Goal: Task Accomplishment & Management: Manage account settings

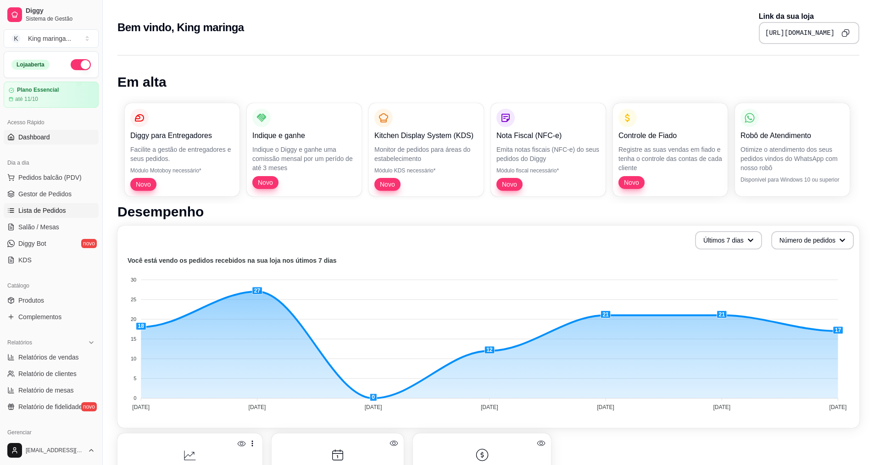
click at [55, 212] on span "Lista de Pedidos" at bounding box center [42, 210] width 48 height 9
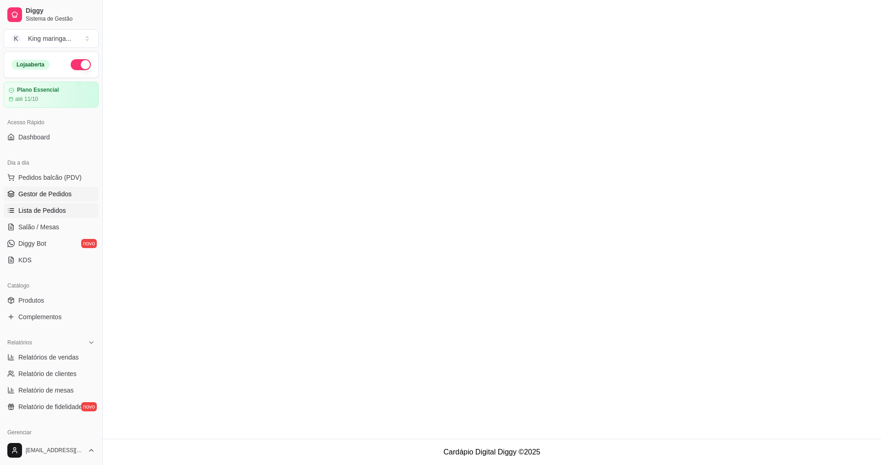
click at [54, 190] on span "Gestor de Pedidos" at bounding box center [44, 194] width 53 height 9
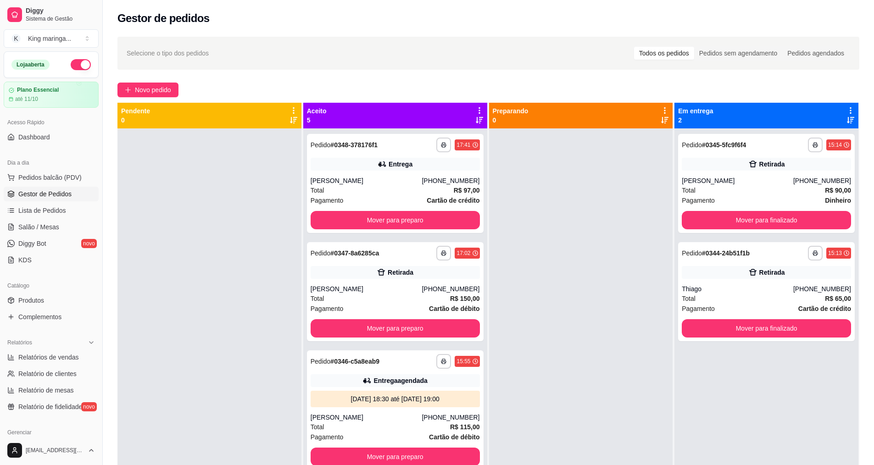
click at [569, 243] on div at bounding box center [581, 361] width 184 height 465
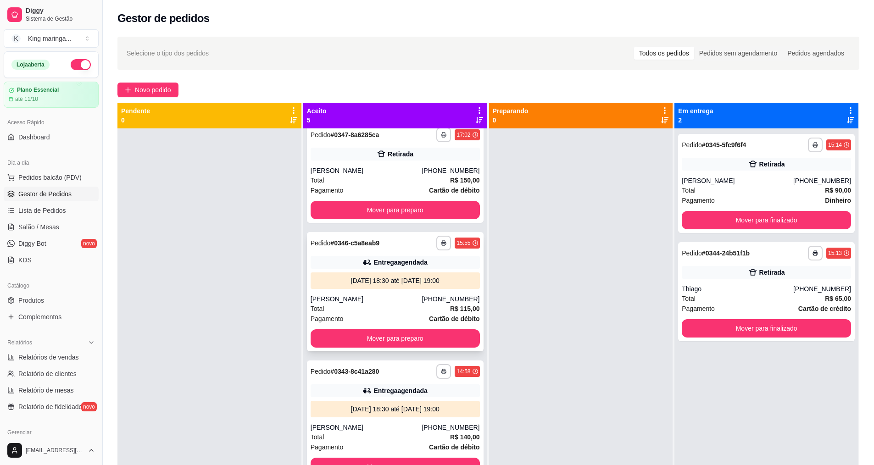
scroll to position [138, 0]
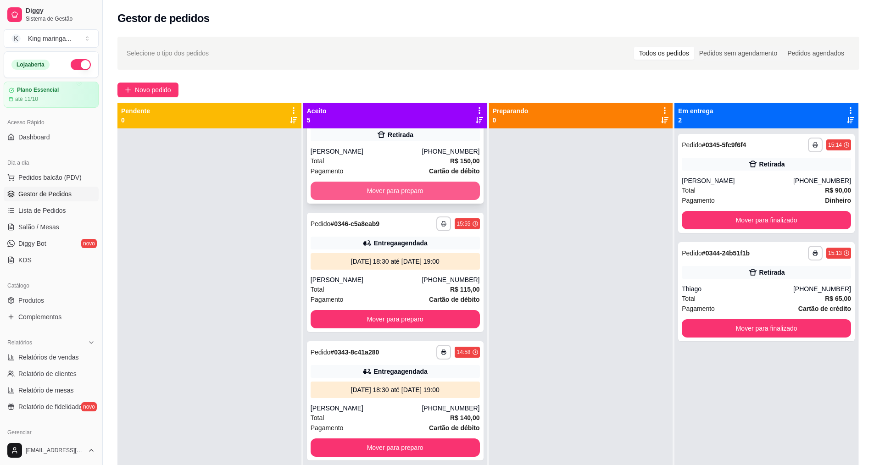
click at [409, 193] on button "Mover para preparo" at bounding box center [395, 191] width 169 height 18
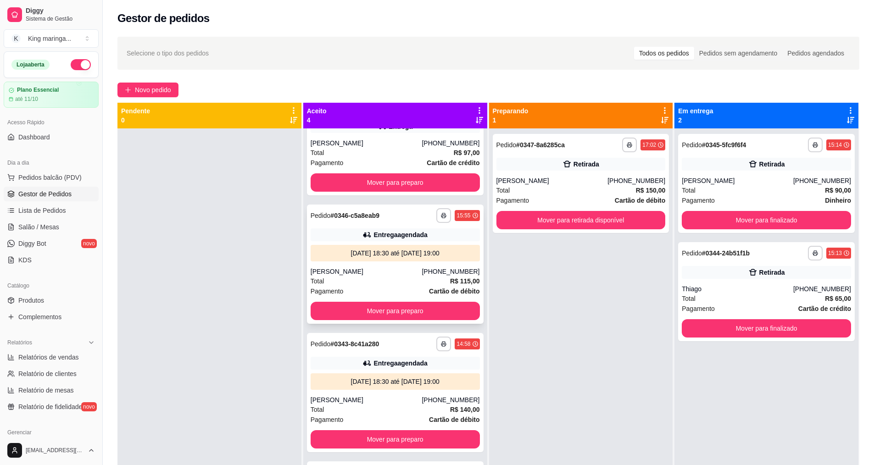
scroll to position [0, 0]
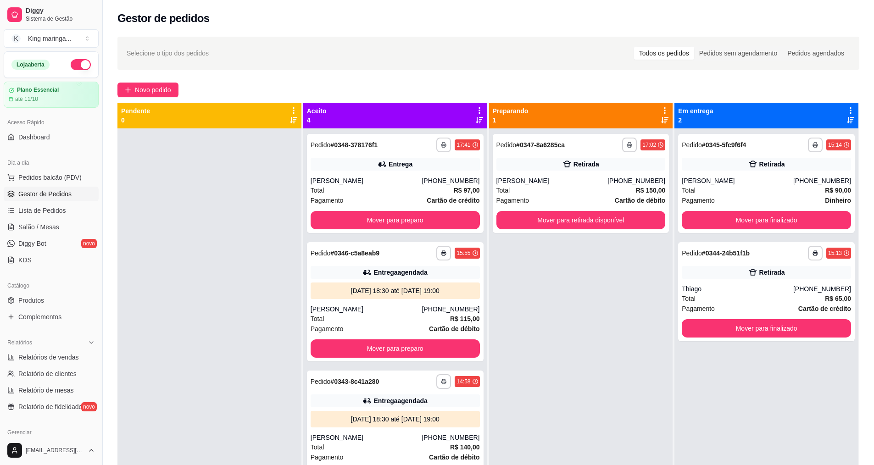
click at [549, 322] on div "**********" at bounding box center [581, 361] width 184 height 465
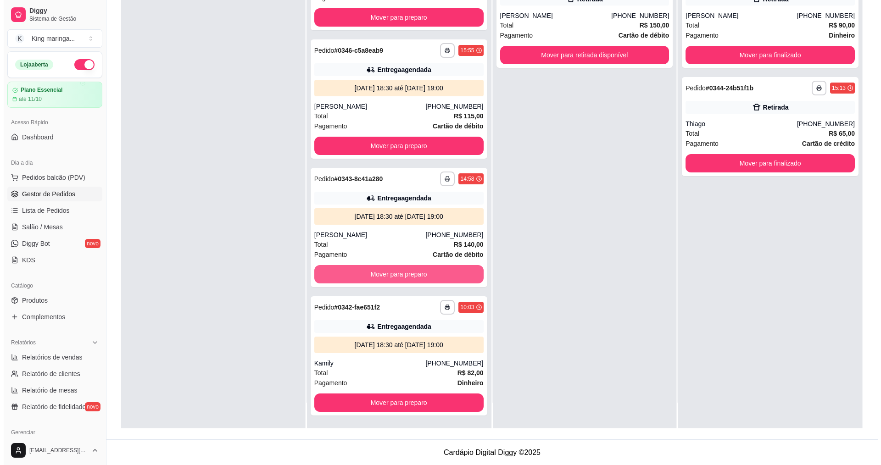
scroll to position [140, 0]
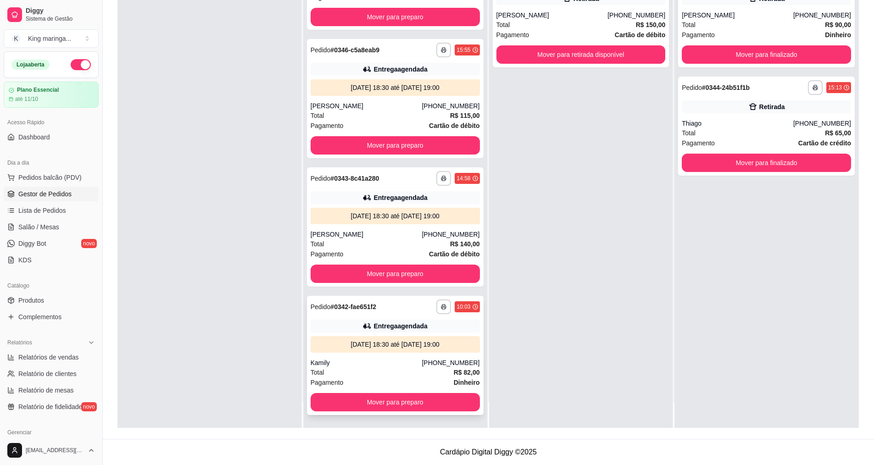
click at [371, 358] on div "**********" at bounding box center [395, 355] width 177 height 119
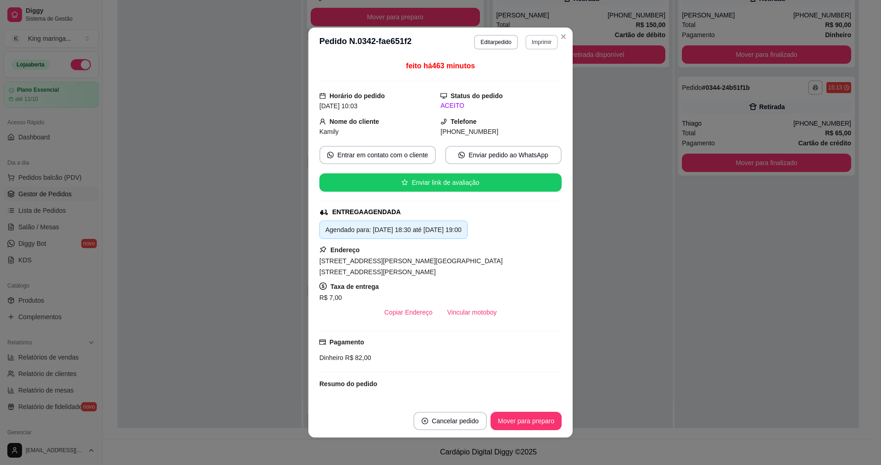
click at [528, 45] on button "Imprimir" at bounding box center [542, 42] width 33 height 15
click at [521, 70] on button "IMPRESSORA" at bounding box center [522, 74] width 67 height 15
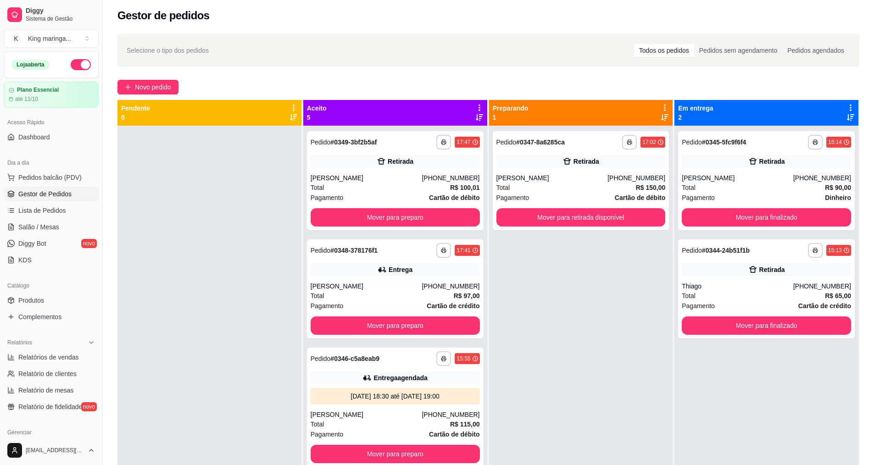
scroll to position [0, 0]
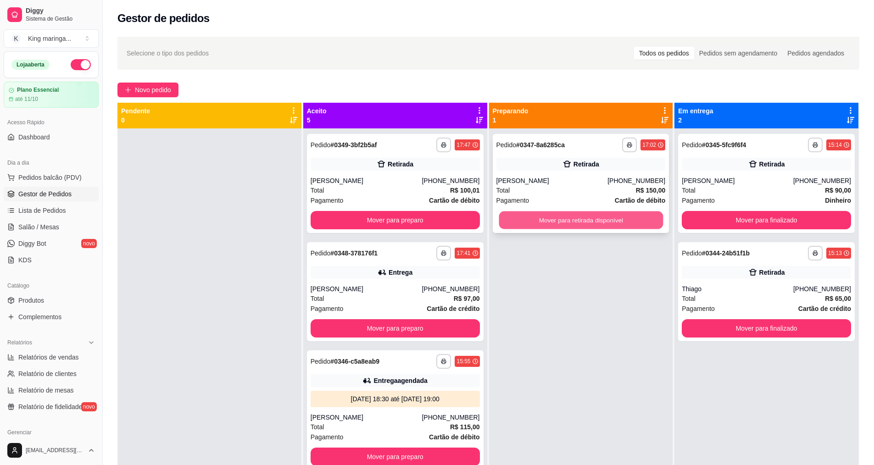
click at [581, 229] on button "Mover para retirada disponível" at bounding box center [581, 221] width 164 height 18
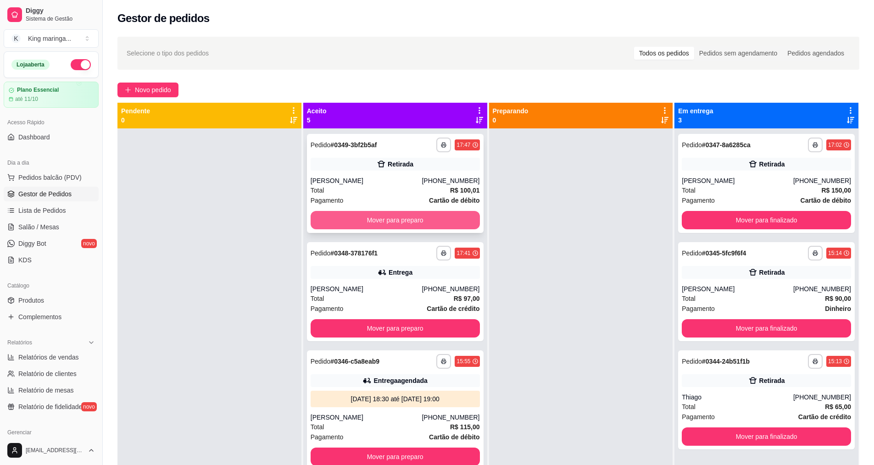
click at [393, 220] on button "Mover para preparo" at bounding box center [395, 220] width 169 height 18
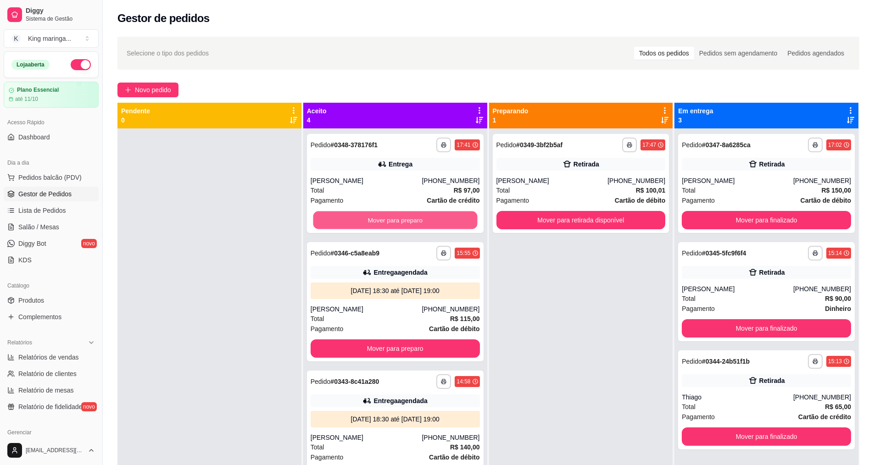
click at [393, 220] on button "Mover para preparo" at bounding box center [395, 221] width 164 height 18
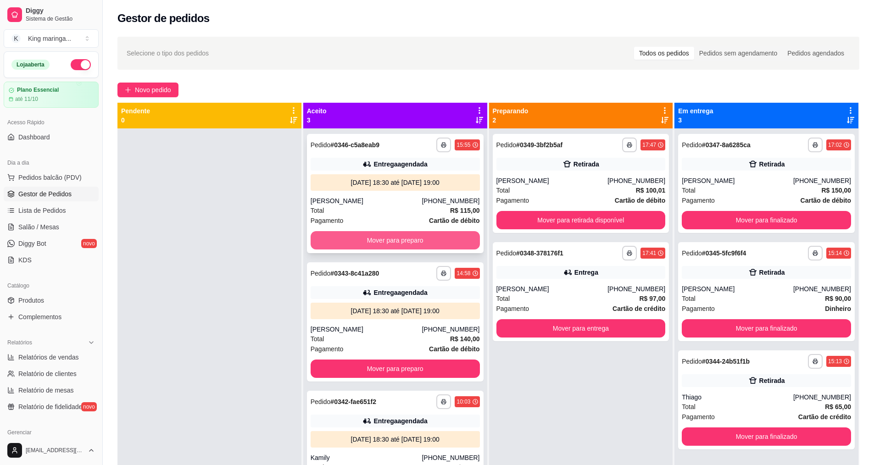
click at [387, 240] on button "Mover para preparo" at bounding box center [395, 240] width 169 height 18
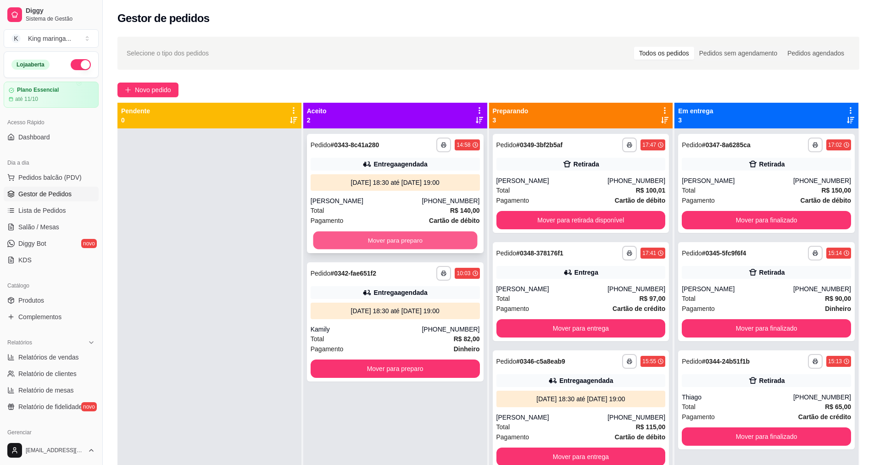
click at [391, 245] on button "Mover para preparo" at bounding box center [395, 241] width 164 height 18
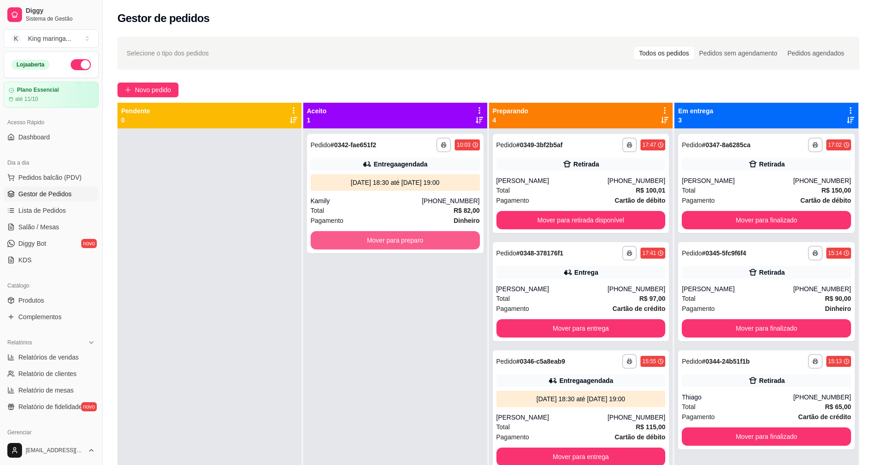
click at [391, 245] on button "Mover para preparo" at bounding box center [395, 240] width 169 height 18
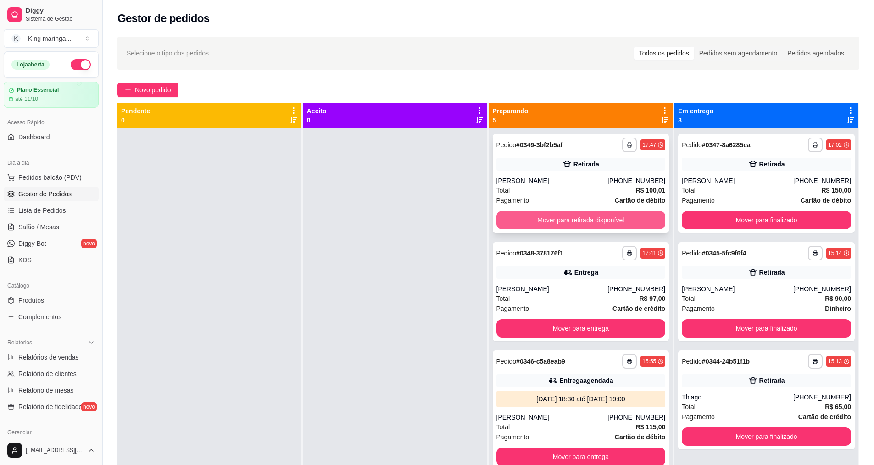
click at [583, 219] on button "Mover para retirada disponível" at bounding box center [581, 220] width 169 height 18
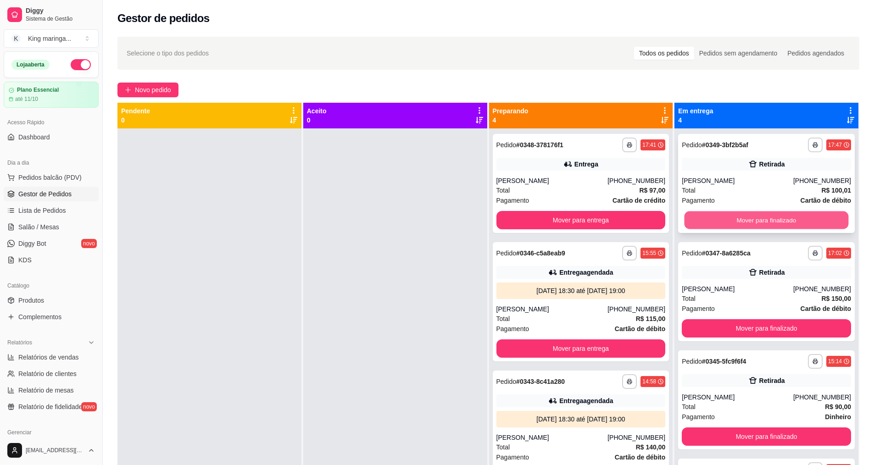
click at [739, 215] on button "Mover para finalizado" at bounding box center [767, 221] width 164 height 18
click at [739, 218] on button "Mover para finalizado" at bounding box center [766, 220] width 169 height 18
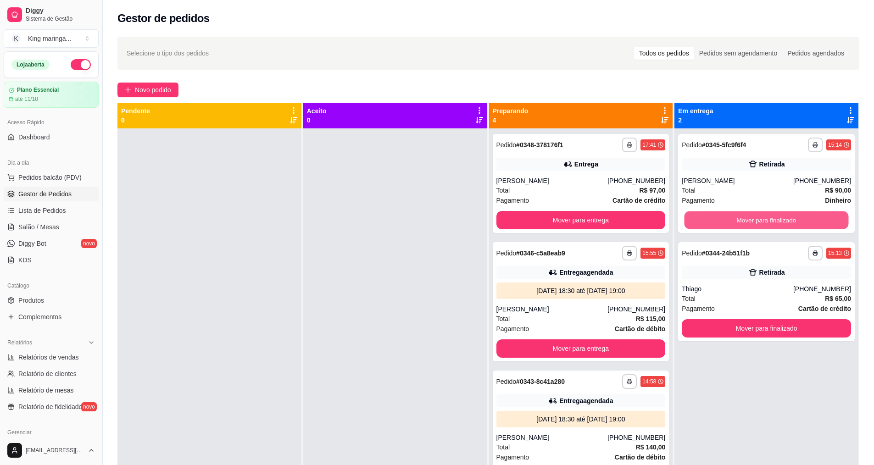
click at [739, 218] on button "Mover para finalizado" at bounding box center [767, 221] width 164 height 18
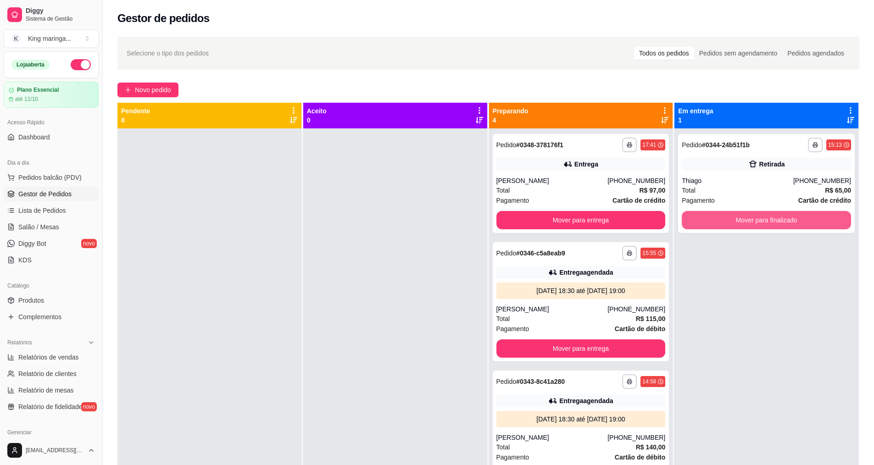
click at [739, 218] on button "Mover para finalizado" at bounding box center [766, 220] width 169 height 18
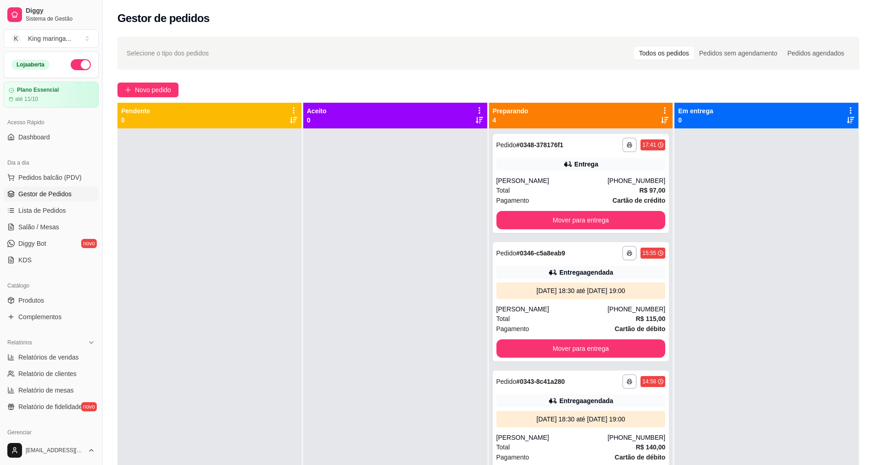
click at [731, 307] on div at bounding box center [767, 361] width 184 height 465
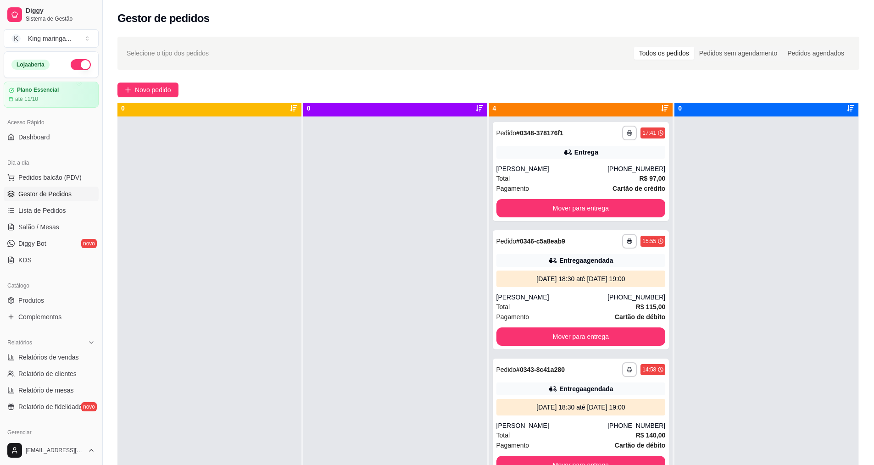
scroll to position [26, 0]
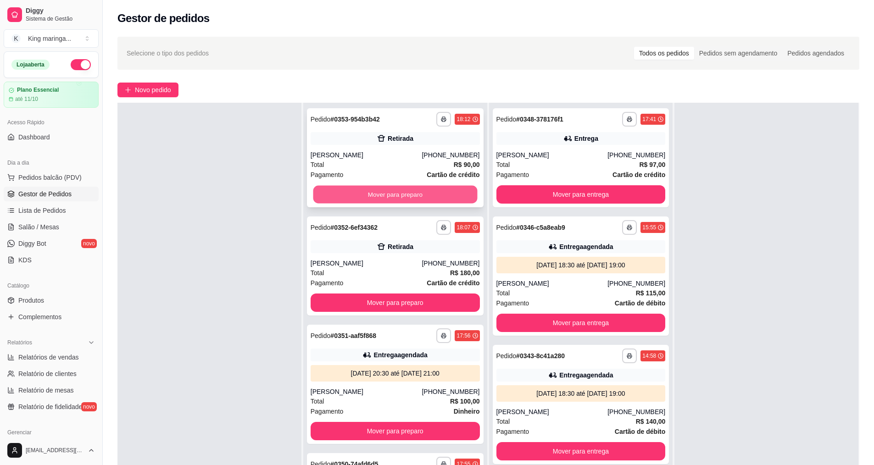
click at [383, 196] on button "Mover para preparo" at bounding box center [395, 195] width 164 height 18
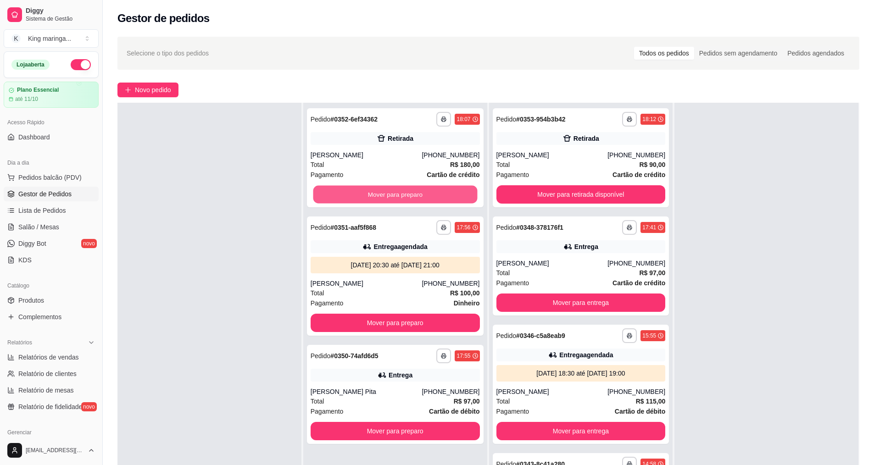
click at [383, 196] on button "Mover para preparo" at bounding box center [395, 195] width 164 height 18
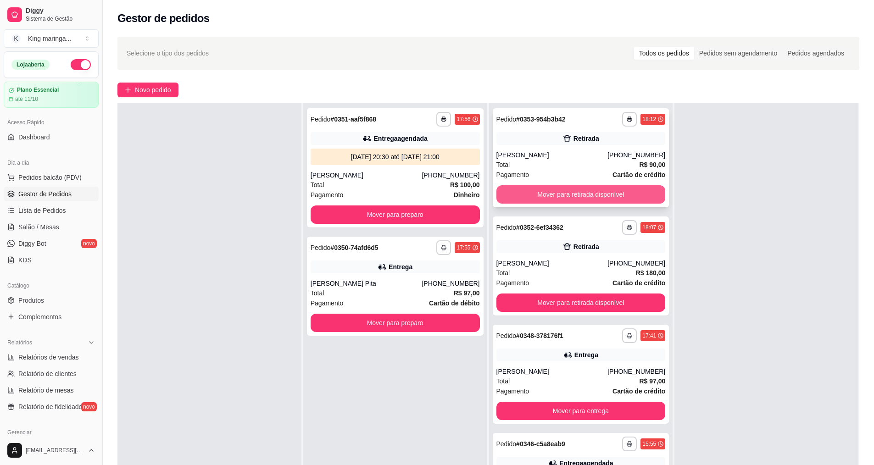
click at [577, 189] on button "Mover para retirada disponível" at bounding box center [581, 194] width 169 height 18
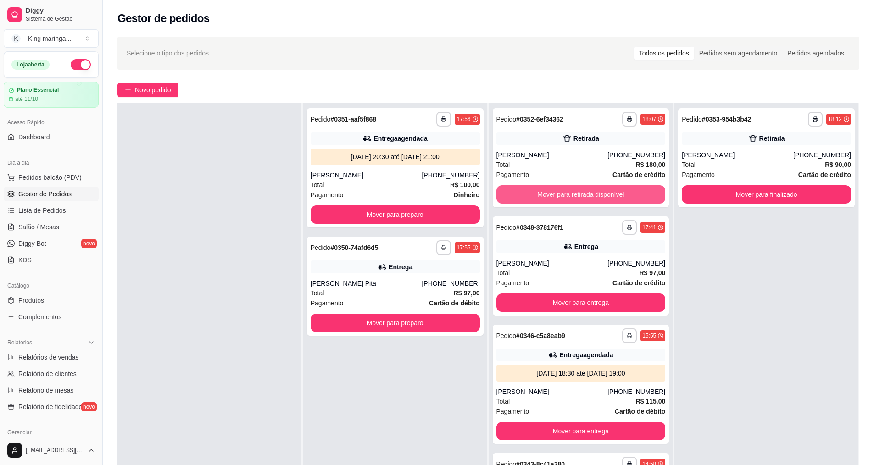
click at [577, 189] on button "Mover para retirada disponível" at bounding box center [581, 194] width 169 height 18
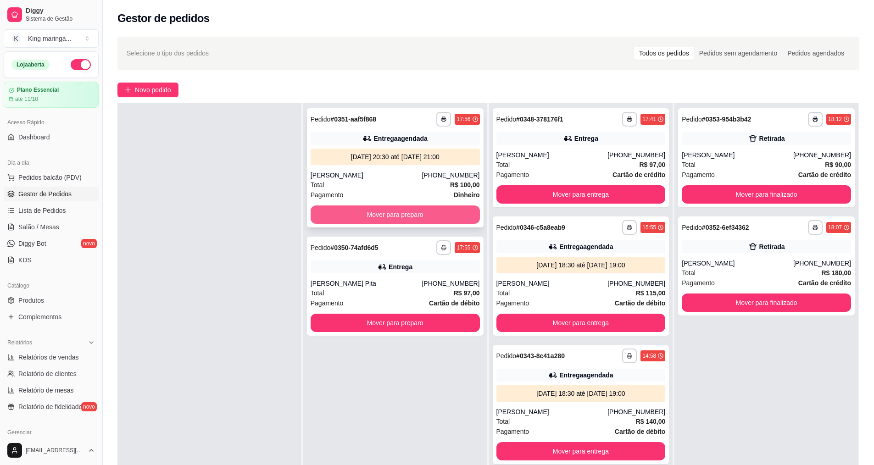
click at [398, 214] on button "Mover para preparo" at bounding box center [395, 215] width 169 height 18
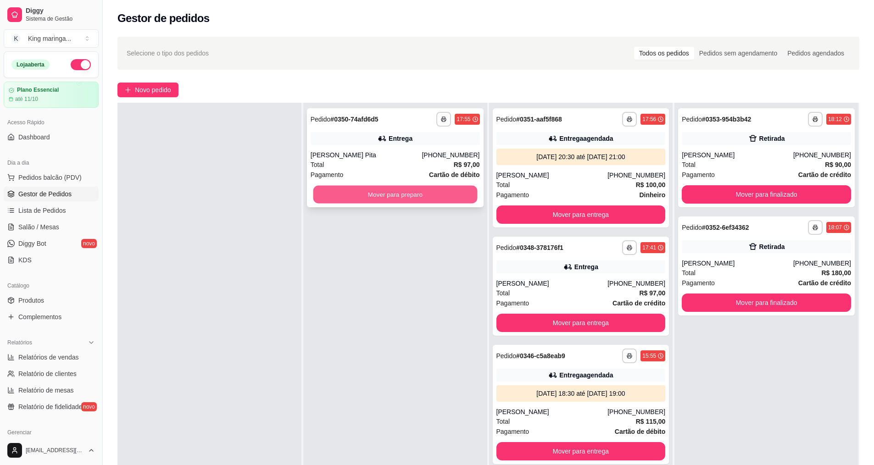
click at [422, 195] on button "Mover para preparo" at bounding box center [395, 195] width 164 height 18
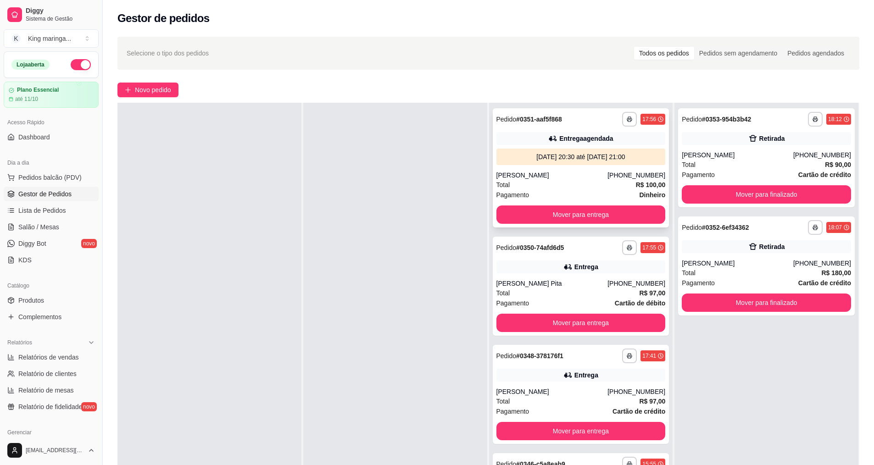
scroll to position [0, 0]
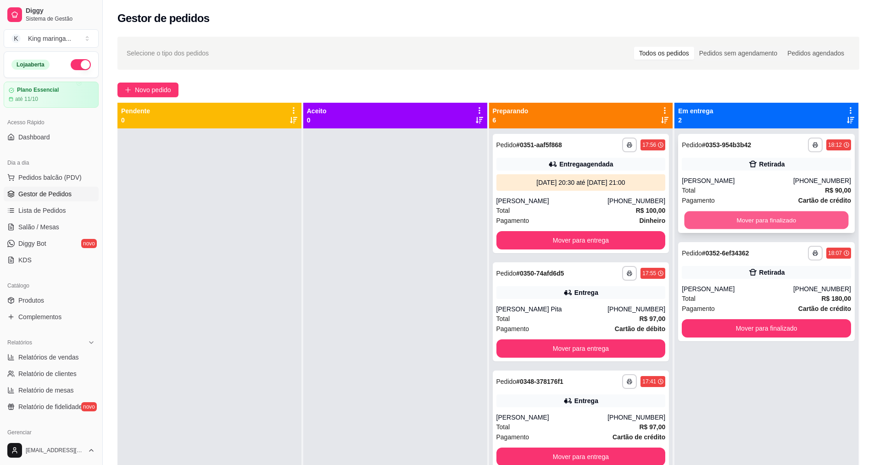
click at [720, 226] on button "Mover para finalizado" at bounding box center [767, 221] width 164 height 18
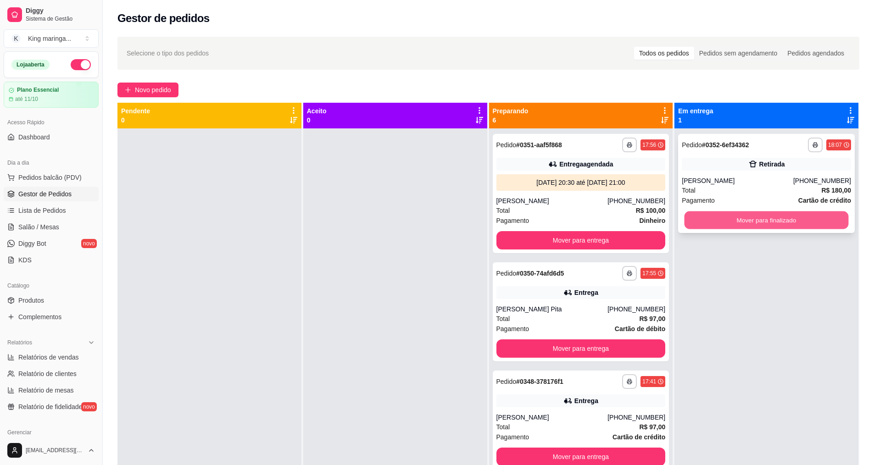
click at [721, 218] on button "Mover para finalizado" at bounding box center [767, 221] width 164 height 18
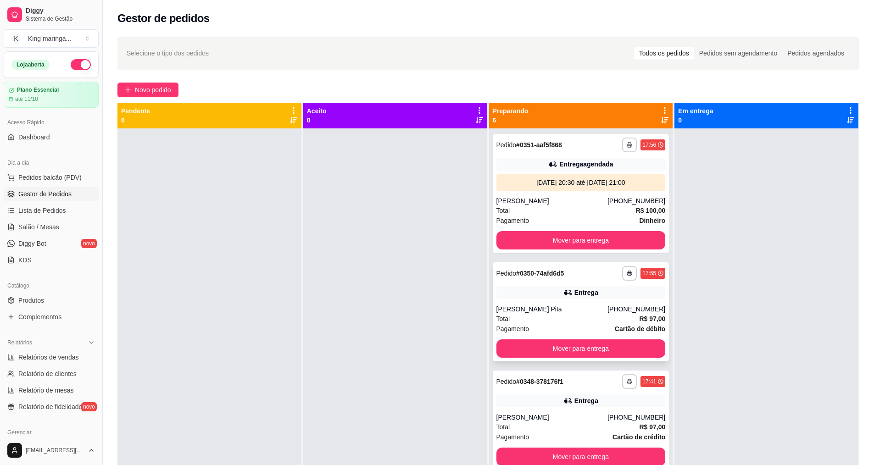
click at [542, 318] on div "Total R$ 97,00" at bounding box center [581, 319] width 169 height 10
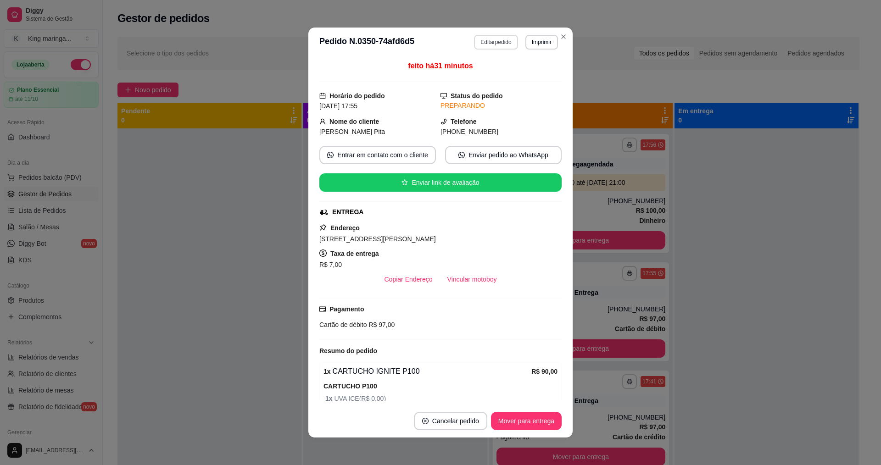
click at [481, 38] on button "Editar pedido" at bounding box center [496, 42] width 44 height 15
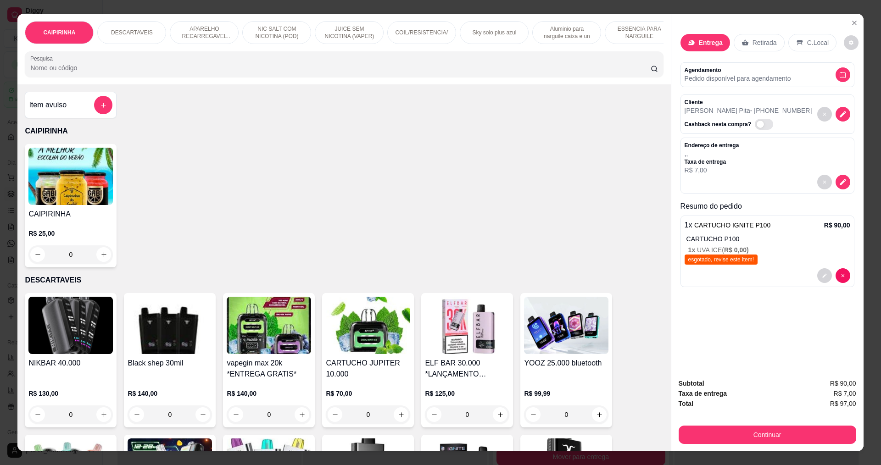
drag, startPoint x: 745, startPoint y: 45, endPoint x: 769, endPoint y: 221, distance: 177.5
click at [745, 45] on div "Retirada" at bounding box center [759, 42] width 51 height 17
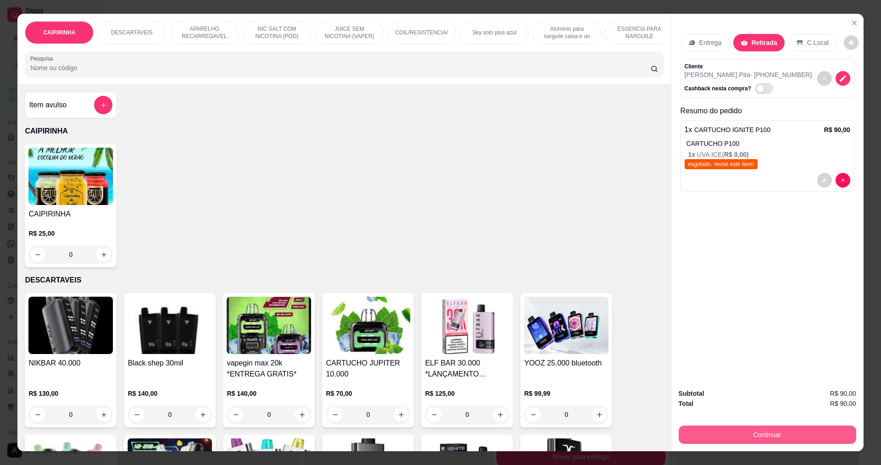
click at [737, 437] on button "Continuar" at bounding box center [768, 435] width 178 height 18
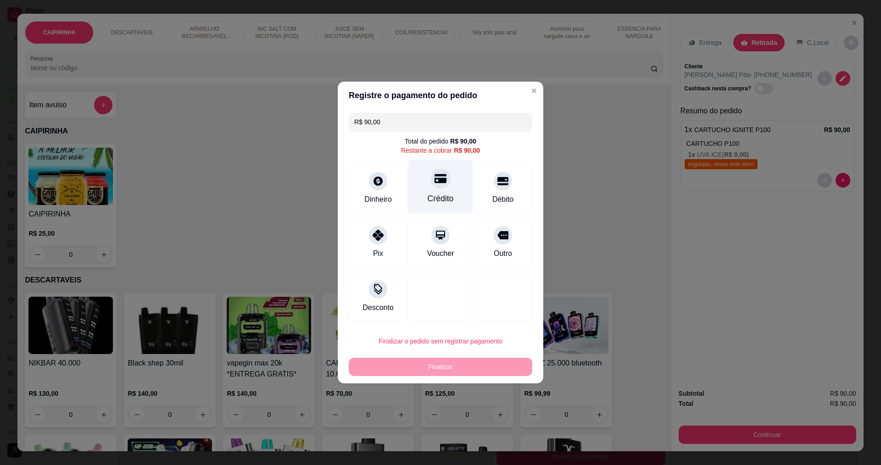
click at [431, 181] on div at bounding box center [441, 178] width 20 height 20
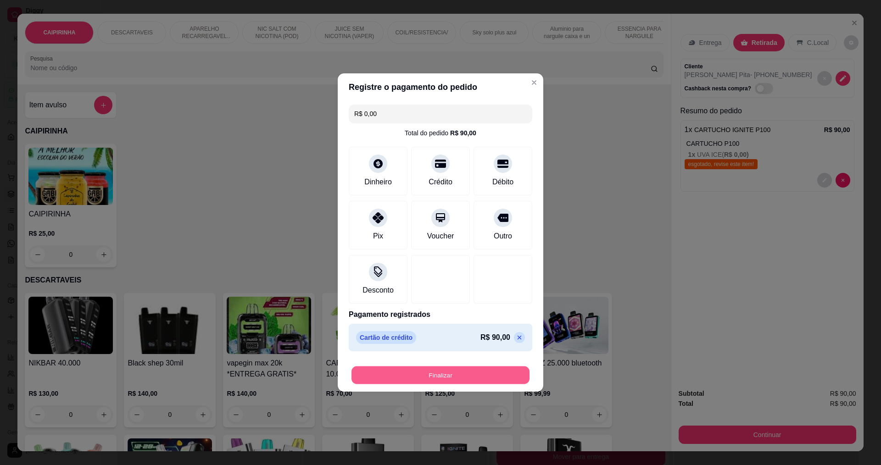
click at [476, 372] on button "Finalizar" at bounding box center [441, 376] width 178 height 18
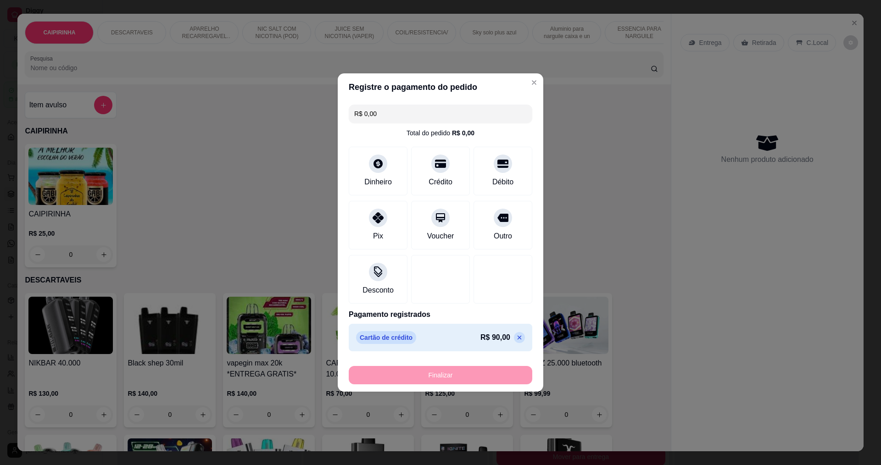
type input "-R$ 90,00"
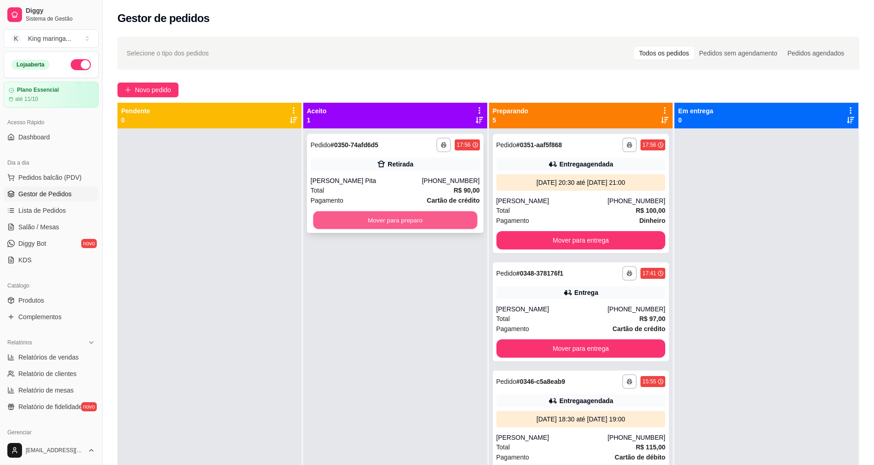
click at [353, 216] on button "Mover para preparo" at bounding box center [395, 221] width 164 height 18
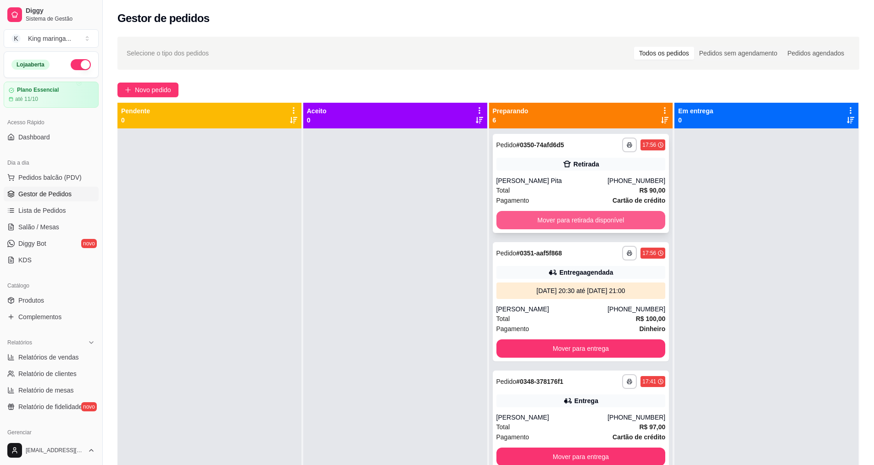
click at [601, 223] on button "Mover para retirada disponível" at bounding box center [581, 220] width 169 height 18
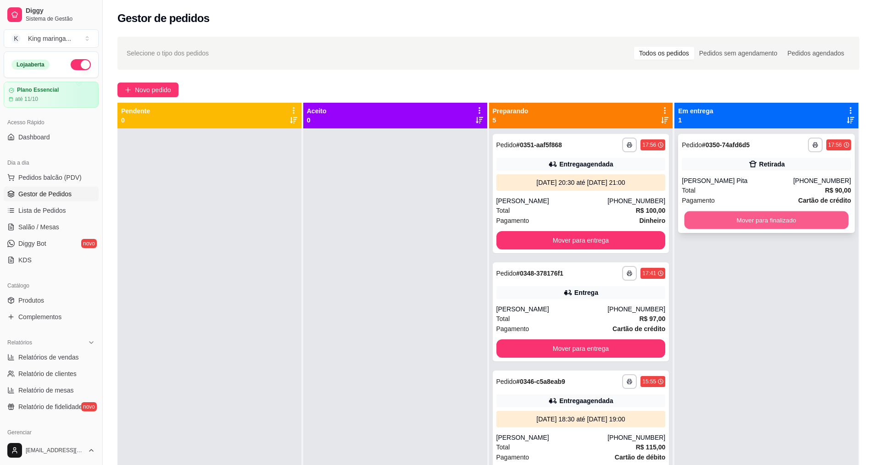
click at [728, 225] on button "Mover para finalizado" at bounding box center [767, 221] width 164 height 18
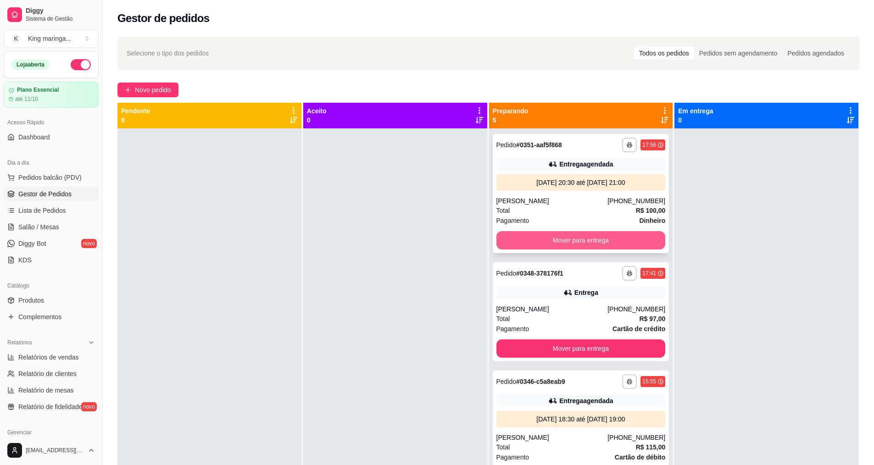
click at [558, 240] on button "Mover para entrega" at bounding box center [581, 240] width 169 height 18
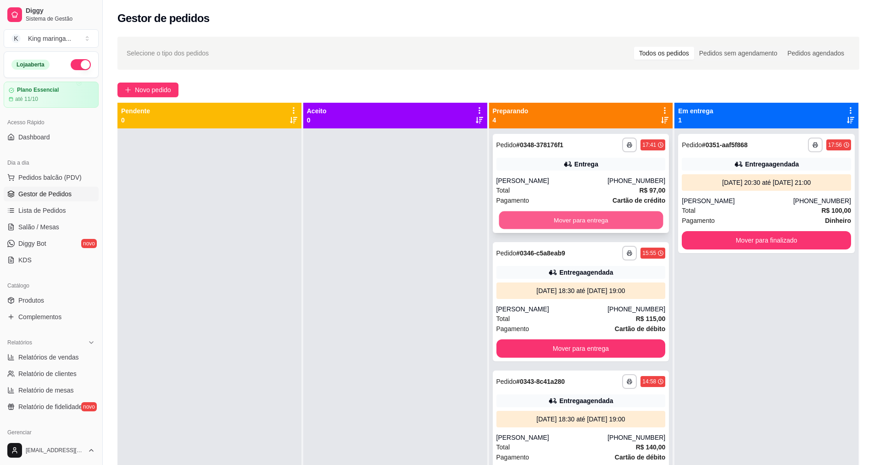
click at [554, 224] on button "Mover para entrega" at bounding box center [581, 221] width 164 height 18
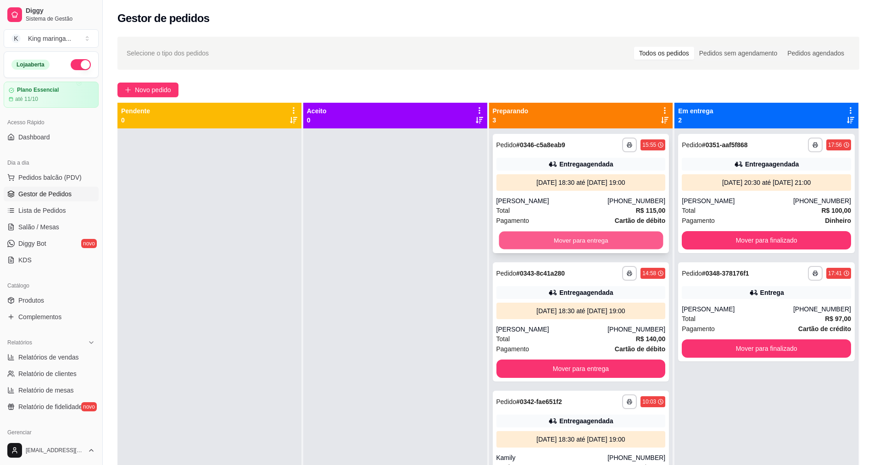
click at [553, 248] on button "Mover para entrega" at bounding box center [581, 241] width 164 height 18
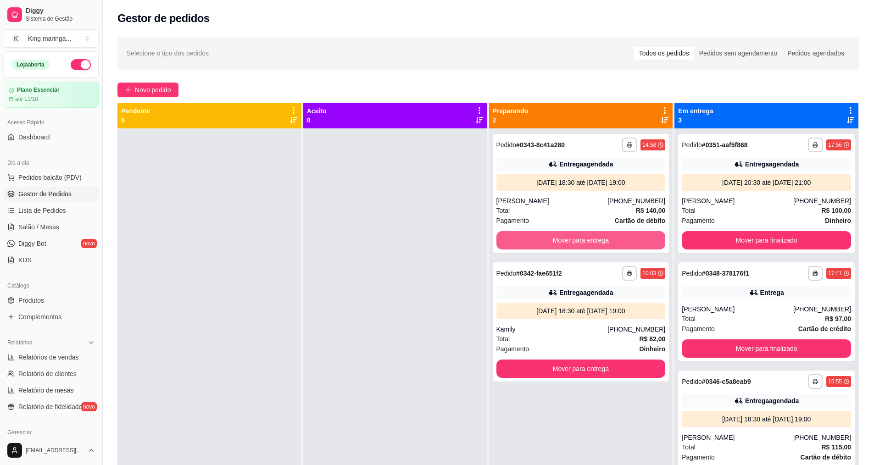
click at [553, 248] on button "Mover para entrega" at bounding box center [581, 240] width 169 height 18
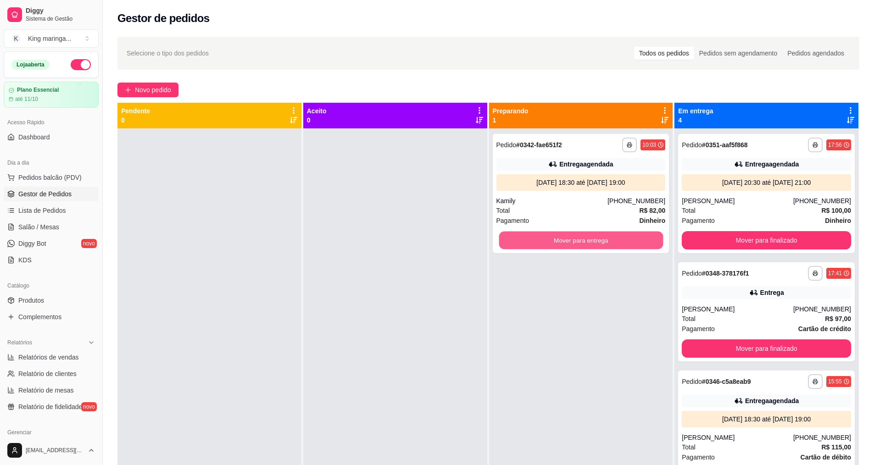
click at [553, 248] on button "Mover para entrega" at bounding box center [581, 241] width 164 height 18
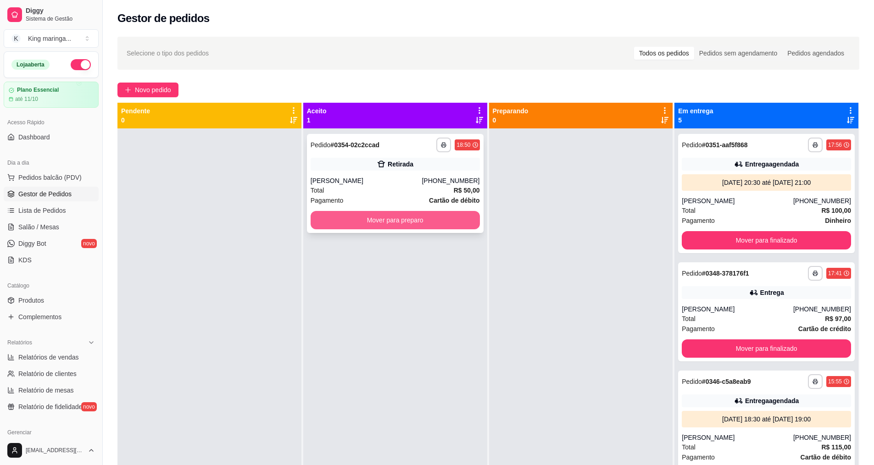
click at [402, 215] on button "Mover para preparo" at bounding box center [395, 220] width 169 height 18
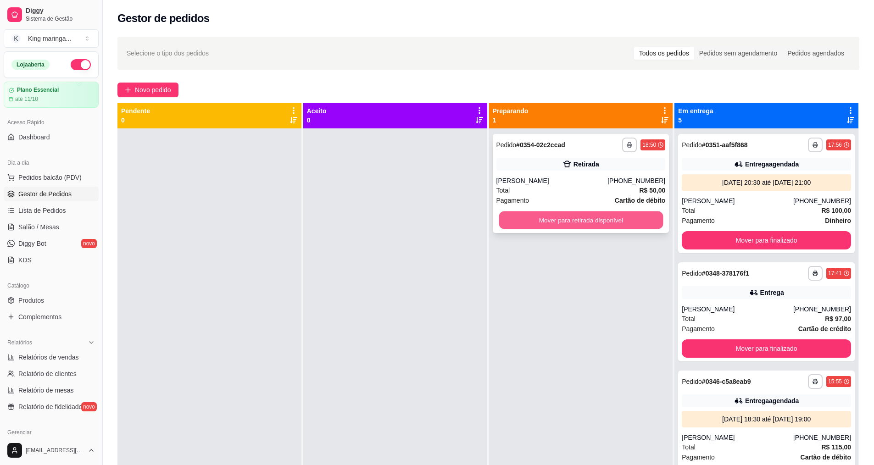
click at [545, 224] on button "Mover para retirada disponível" at bounding box center [581, 221] width 164 height 18
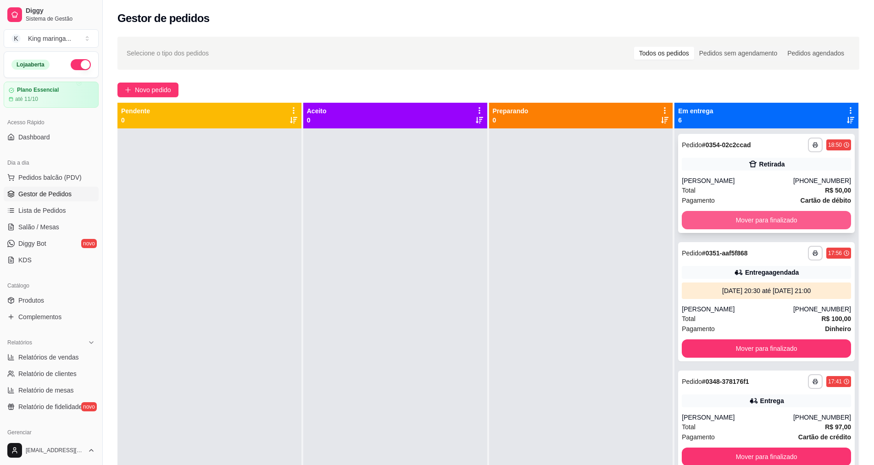
click at [747, 219] on button "Mover para finalizado" at bounding box center [766, 220] width 169 height 18
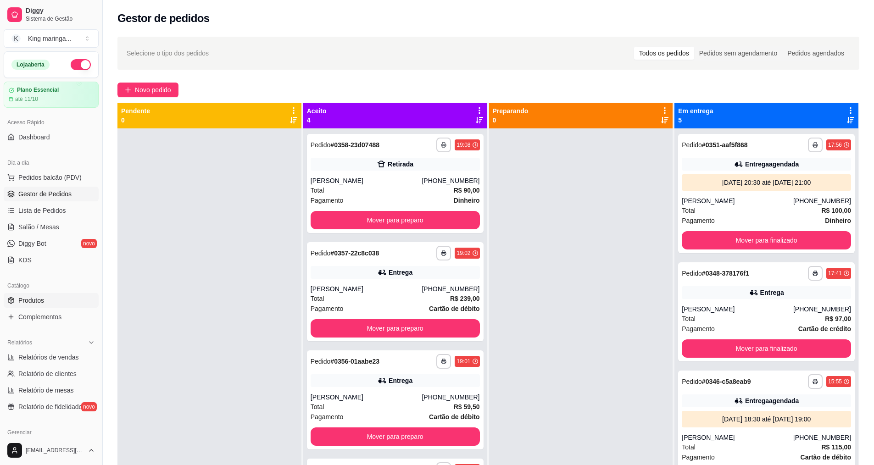
click at [41, 297] on span "Produtos" at bounding box center [31, 300] width 26 height 9
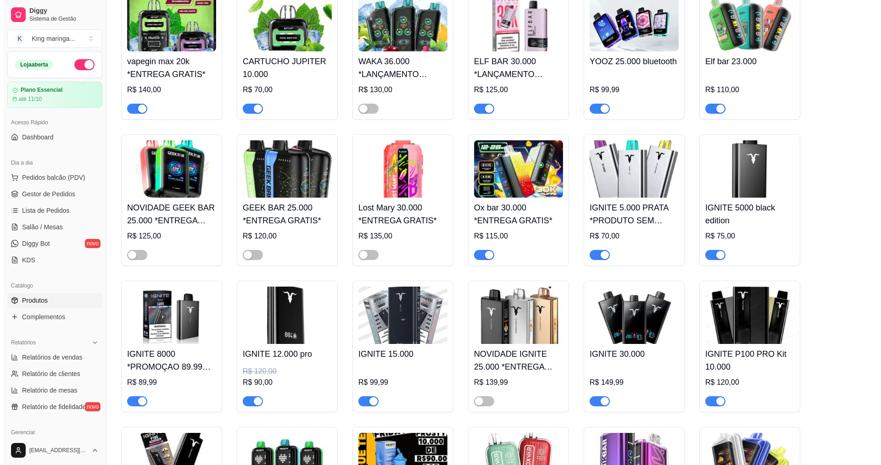
scroll to position [551, 0]
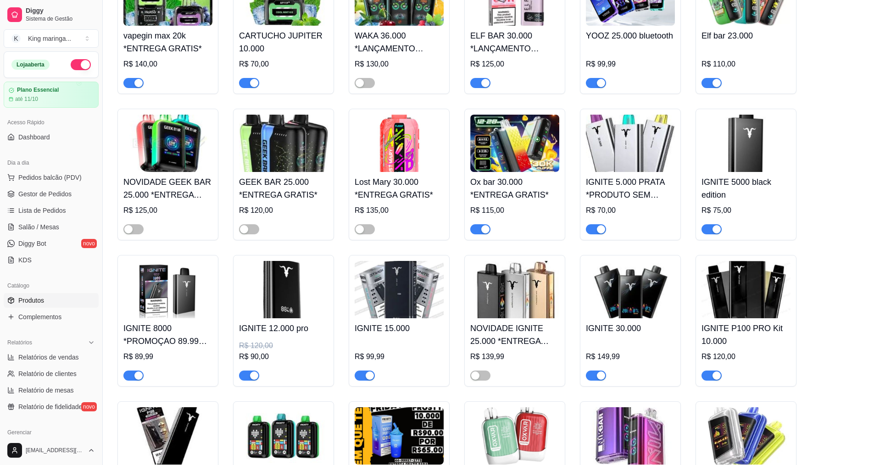
click at [271, 291] on img at bounding box center [283, 289] width 89 height 57
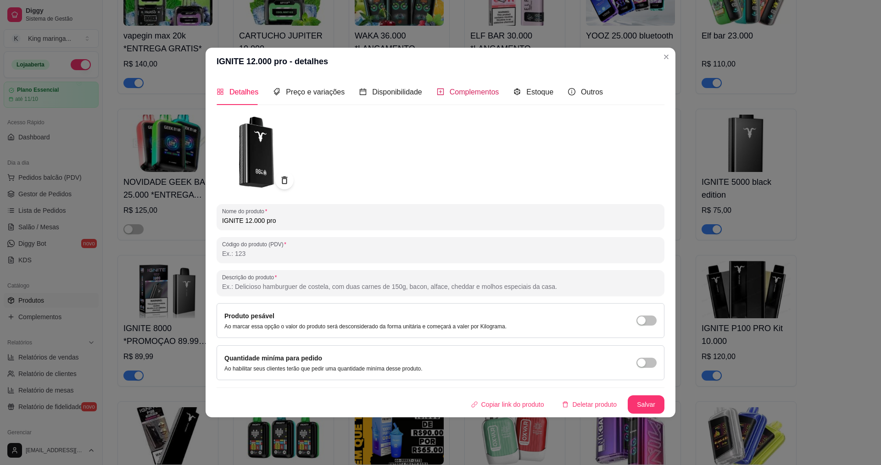
click at [466, 89] on span "Complementos" at bounding box center [475, 92] width 50 height 8
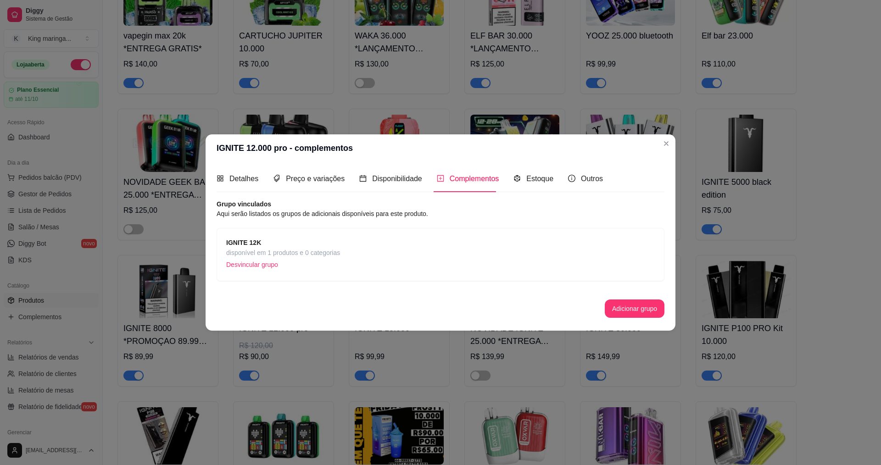
click at [294, 243] on span "IGNITE 12K" at bounding box center [283, 243] width 114 height 10
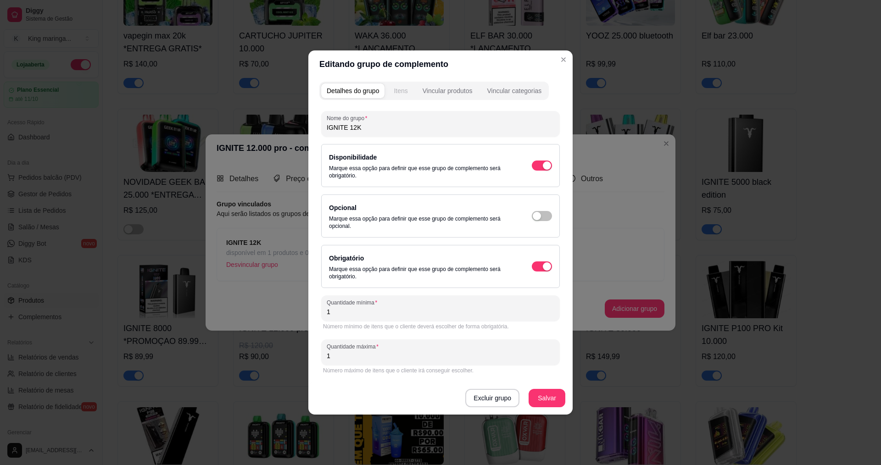
click at [399, 88] on div "Itens" at bounding box center [401, 90] width 14 height 9
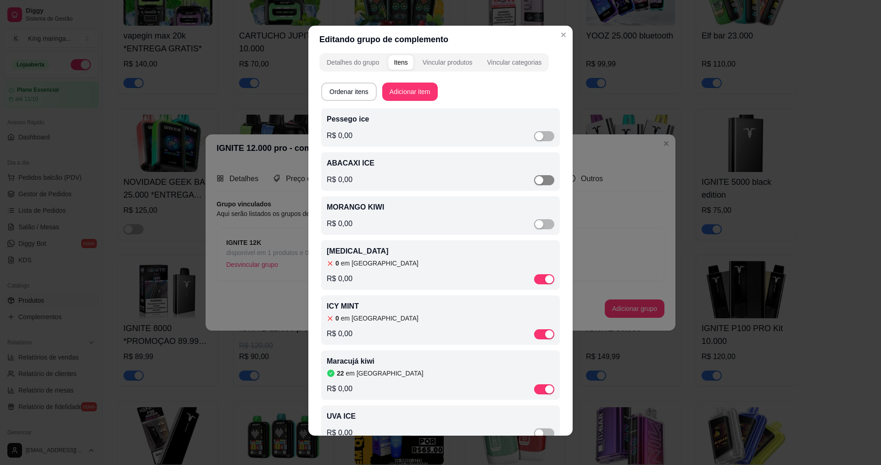
scroll to position [0, 0]
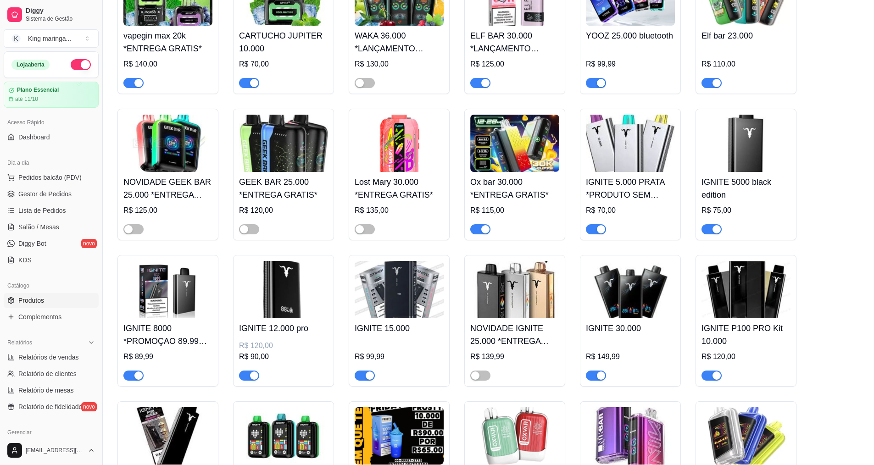
click at [182, 302] on img at bounding box center [167, 289] width 89 height 57
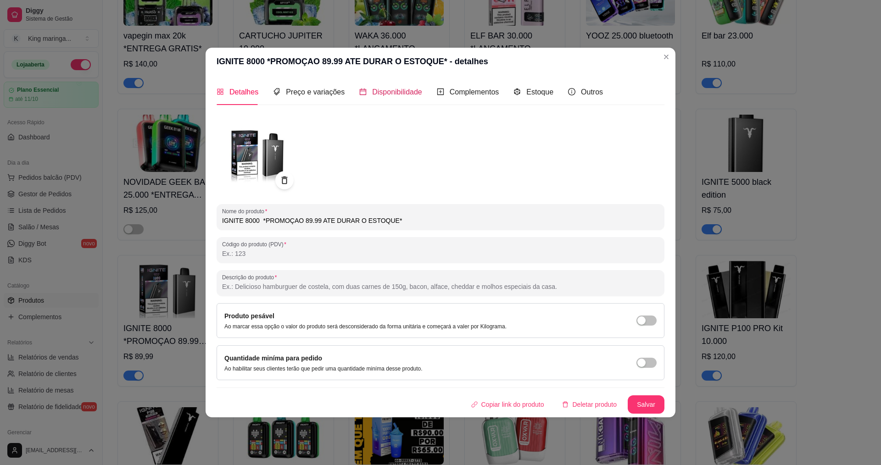
click at [395, 95] on span "Disponibilidade" at bounding box center [397, 92] width 50 height 8
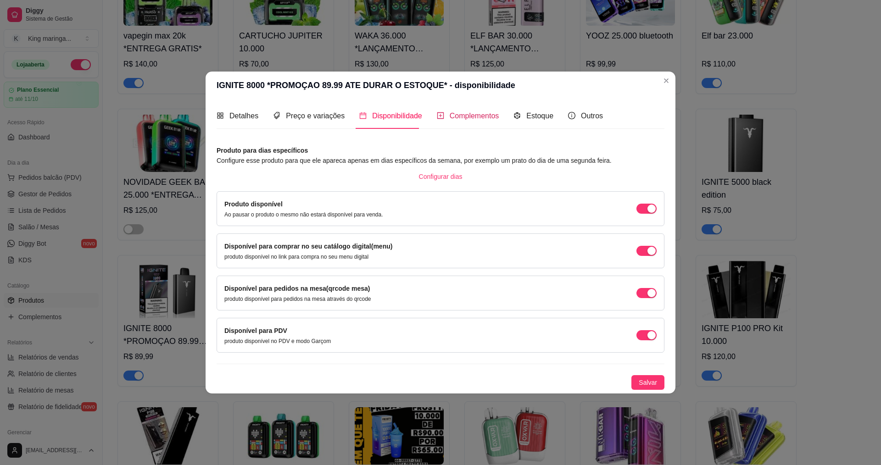
click at [460, 113] on span "Complementos" at bounding box center [475, 116] width 50 height 8
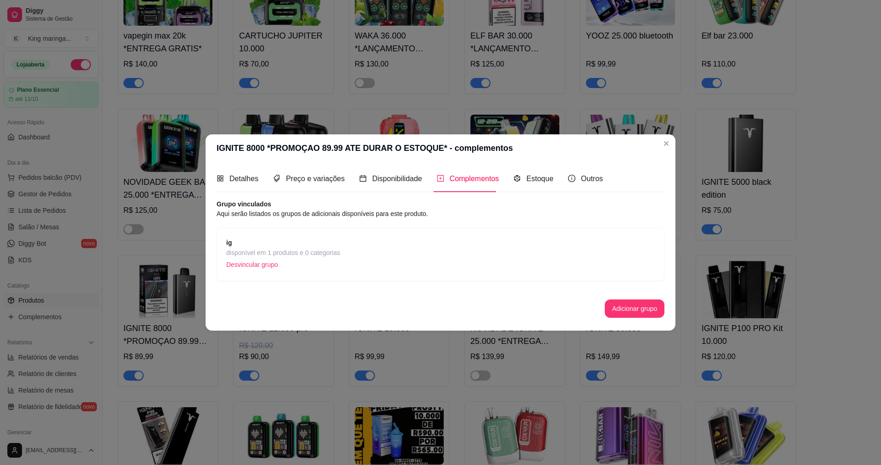
click at [292, 244] on span "ig" at bounding box center [283, 243] width 114 height 10
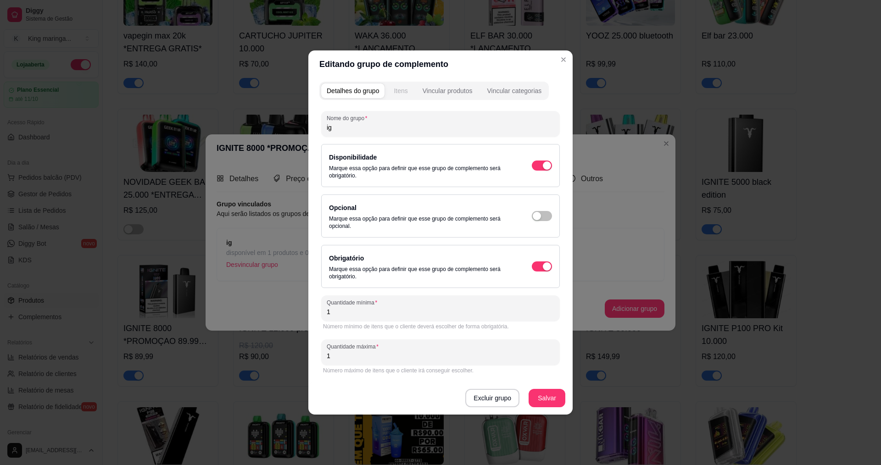
click at [394, 92] on div "Itens" at bounding box center [401, 90] width 14 height 9
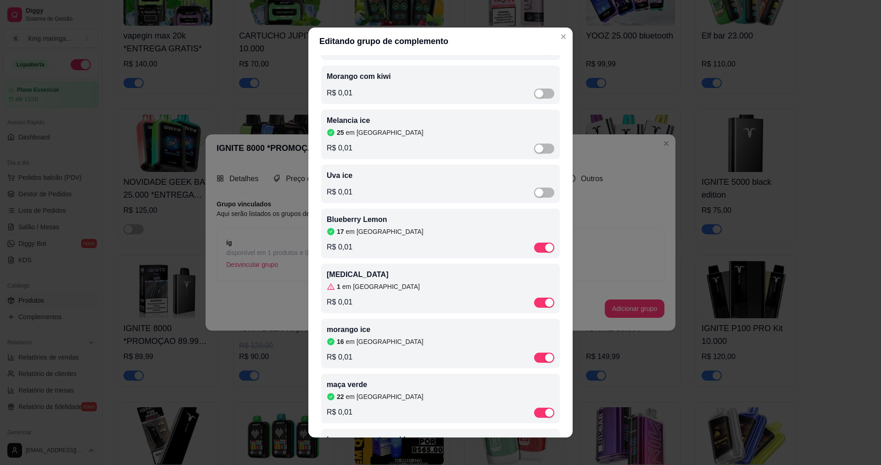
scroll to position [551, 0]
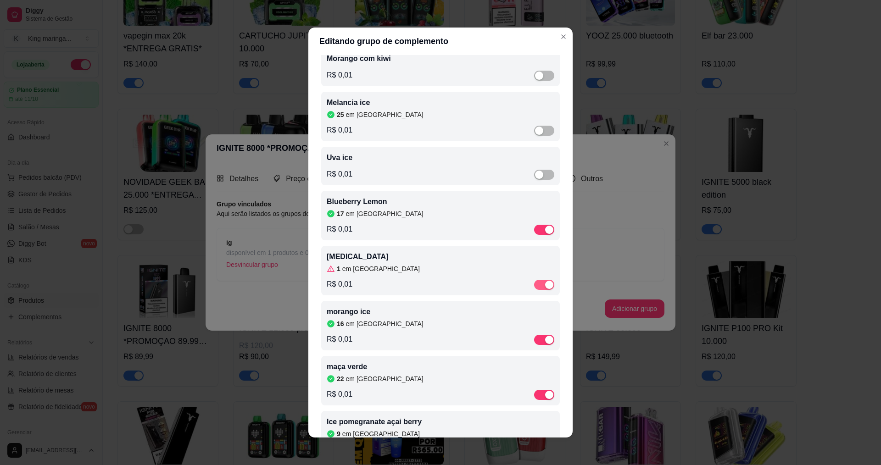
click at [545, 289] on div "button" at bounding box center [549, 285] width 8 height 8
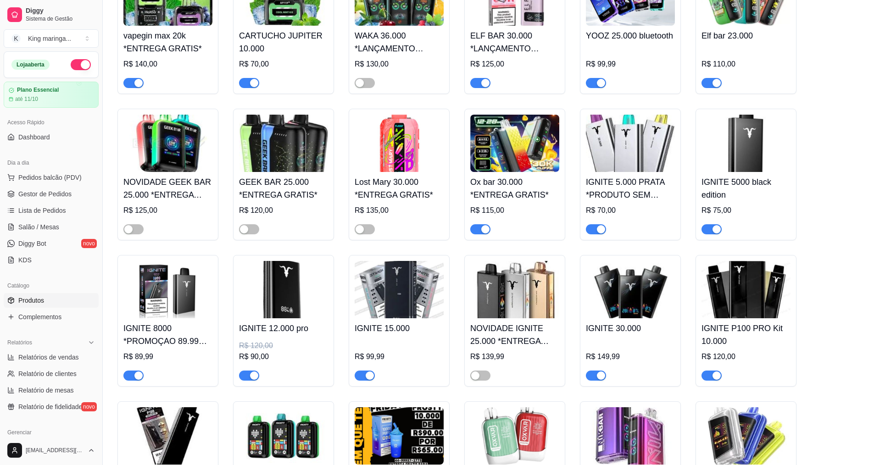
click at [157, 307] on img at bounding box center [167, 289] width 89 height 57
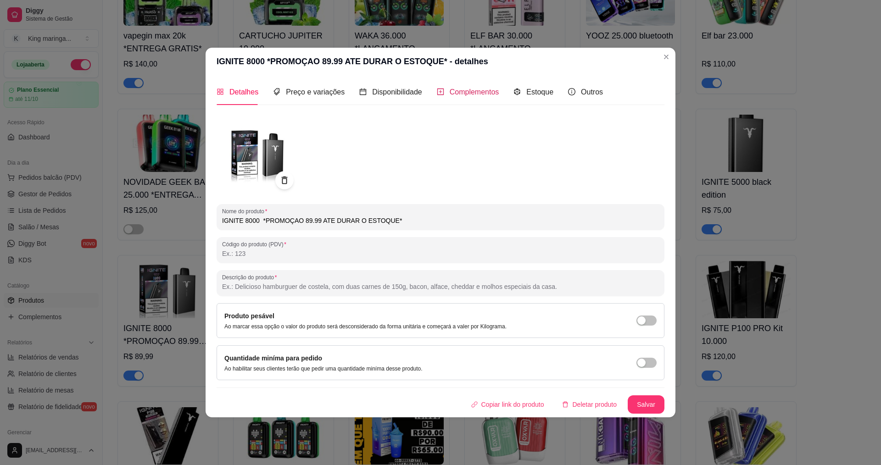
click at [456, 91] on span "Complementos" at bounding box center [475, 92] width 50 height 8
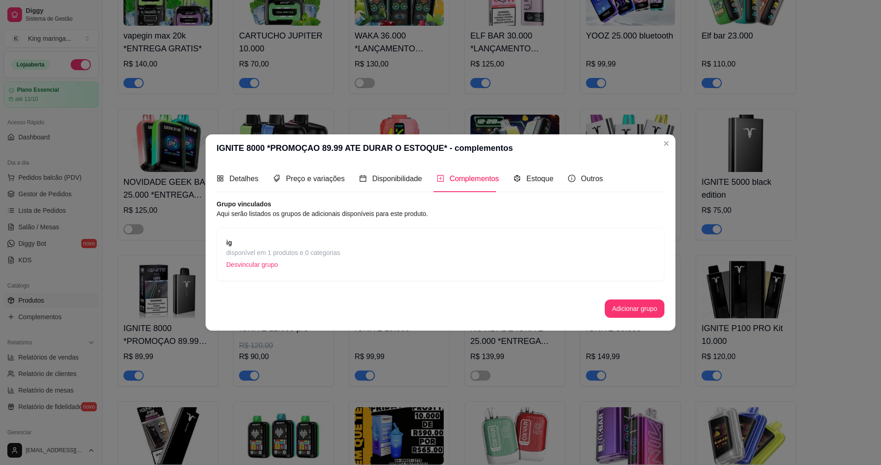
click at [310, 240] on span "ig" at bounding box center [283, 243] width 114 height 10
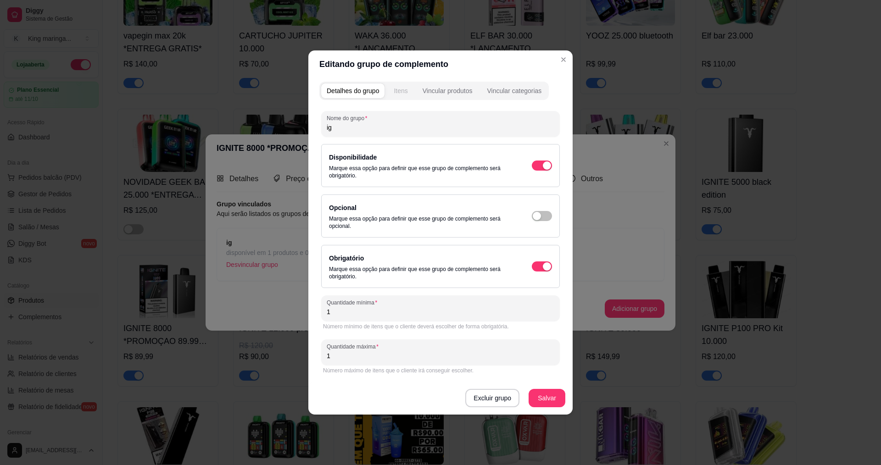
click at [404, 96] on button "Itens" at bounding box center [400, 91] width 25 height 15
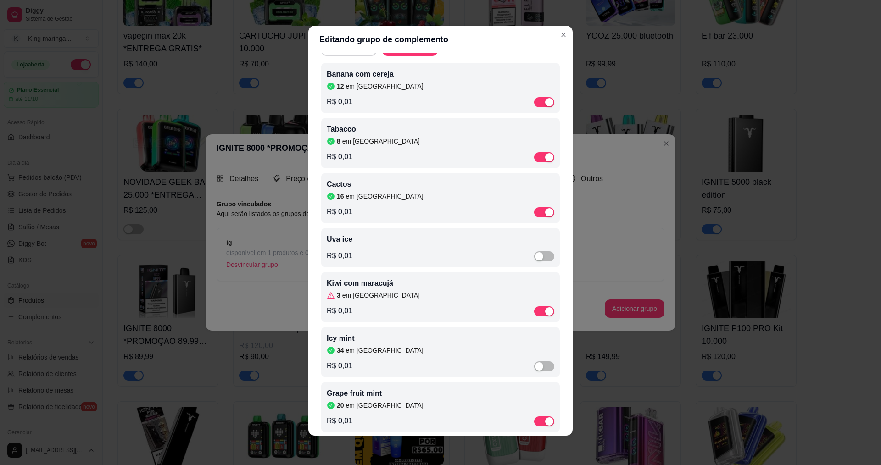
scroll to position [0, 0]
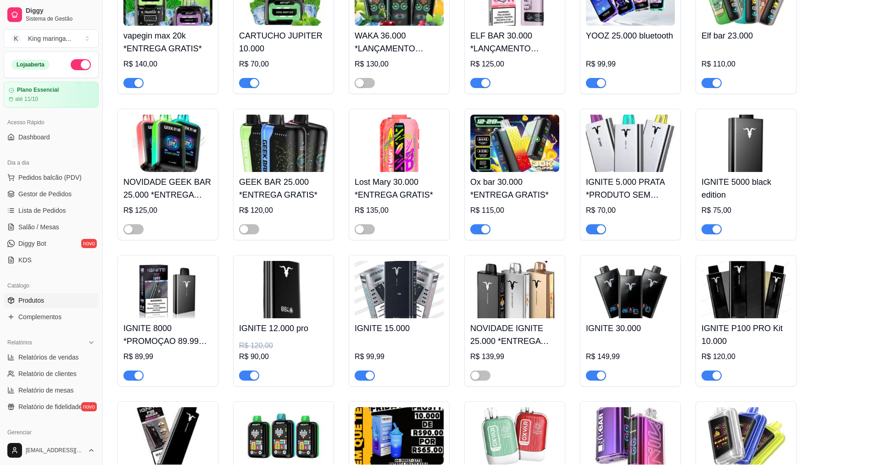
click at [754, 144] on img at bounding box center [746, 143] width 89 height 57
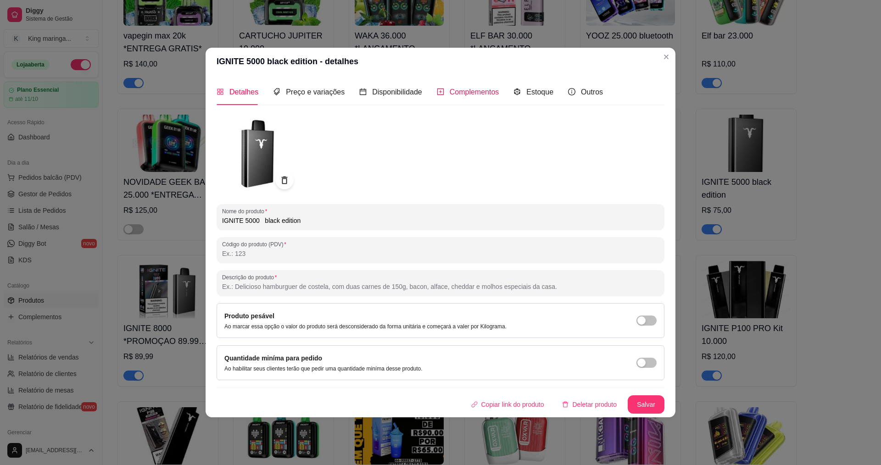
click at [479, 93] on span "Complementos" at bounding box center [475, 92] width 50 height 8
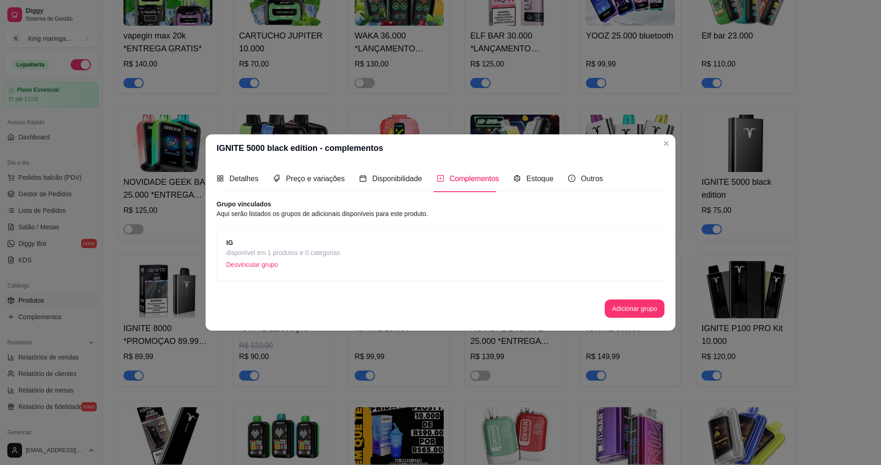
click at [272, 243] on span "IG" at bounding box center [283, 243] width 114 height 10
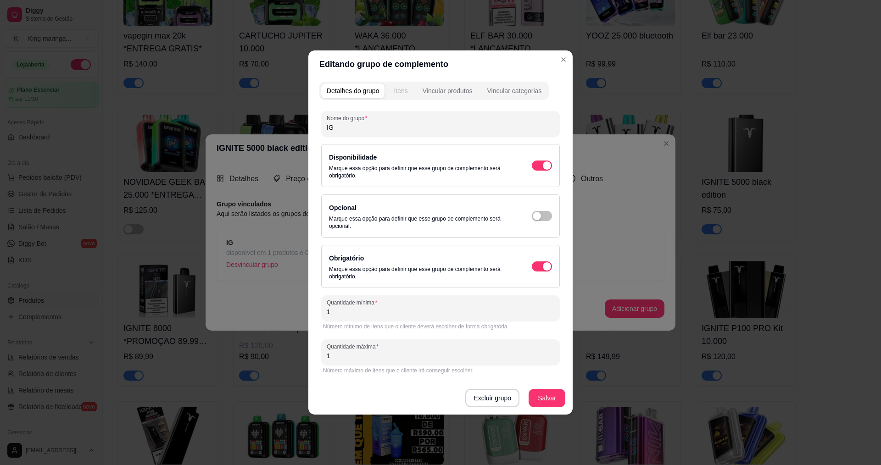
click at [405, 87] on div "Itens" at bounding box center [401, 90] width 14 height 9
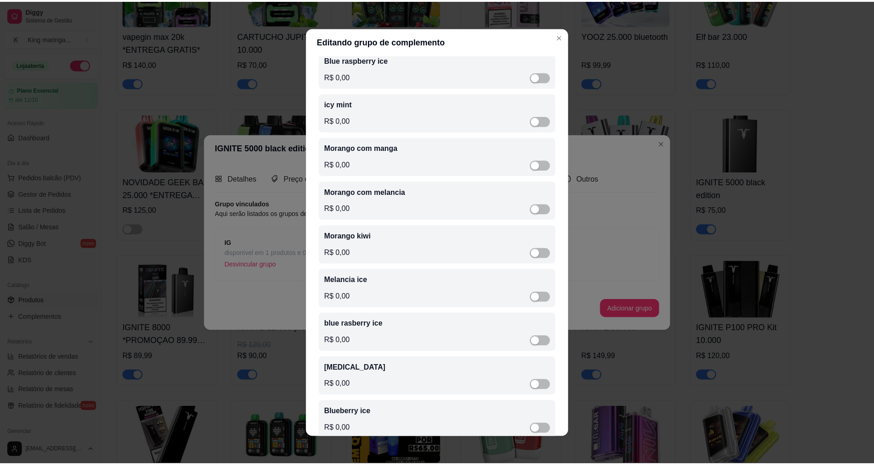
scroll to position [321, 0]
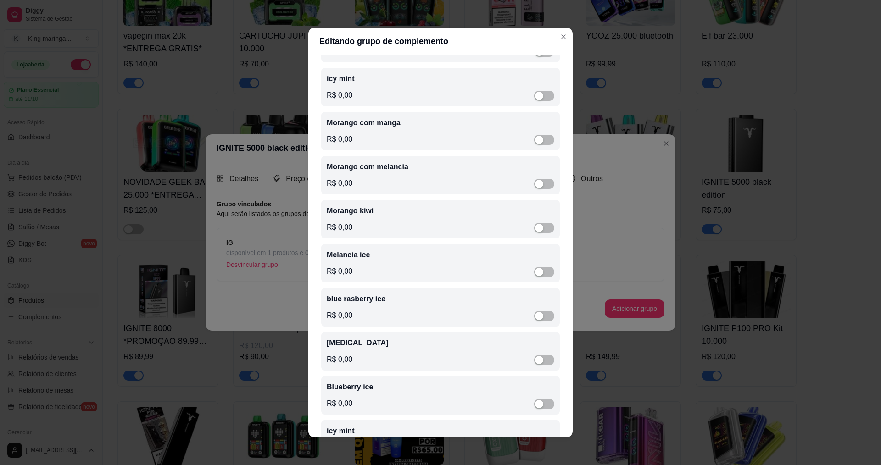
click at [397, 164] on div "Morango com melancia R$ 0,00" at bounding box center [440, 175] width 239 height 39
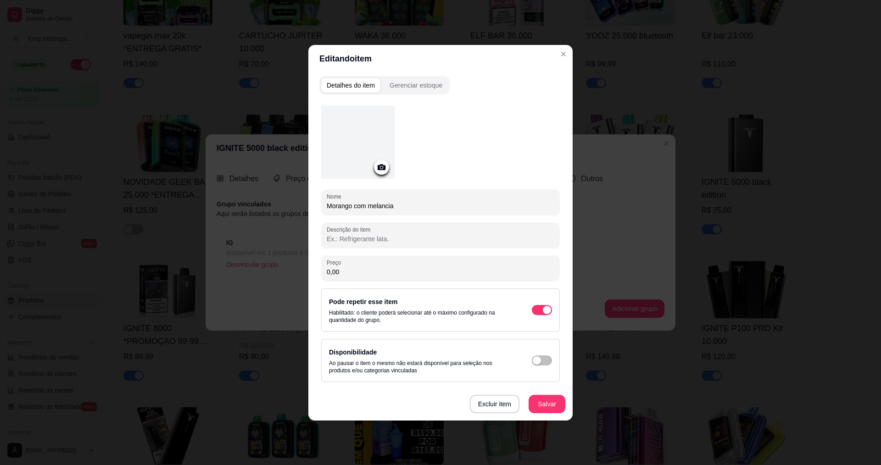
drag, startPoint x: 369, startPoint y: 204, endPoint x: 419, endPoint y: 202, distance: 49.2
click at [419, 202] on input "Morango com melancia" at bounding box center [441, 206] width 228 height 9
type input "Morango com banana"
click at [411, 78] on button "Gerenciar estoque" at bounding box center [416, 85] width 64 height 15
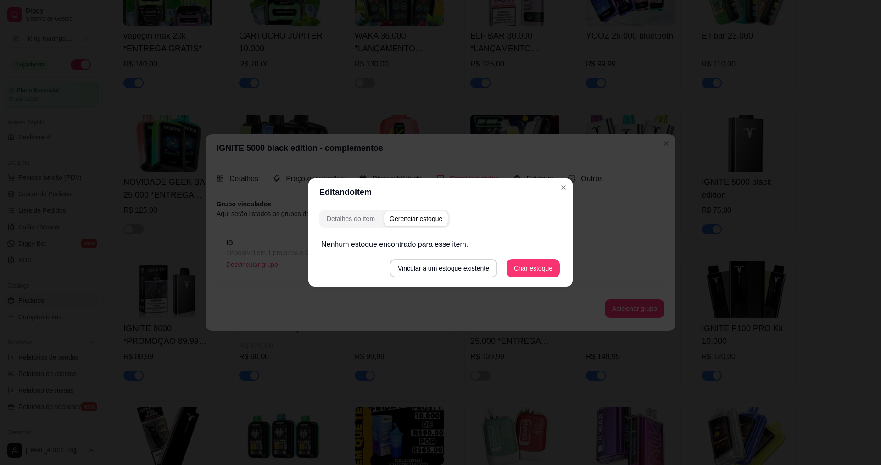
click at [414, 220] on div "Gerenciar estoque" at bounding box center [416, 218] width 53 height 9
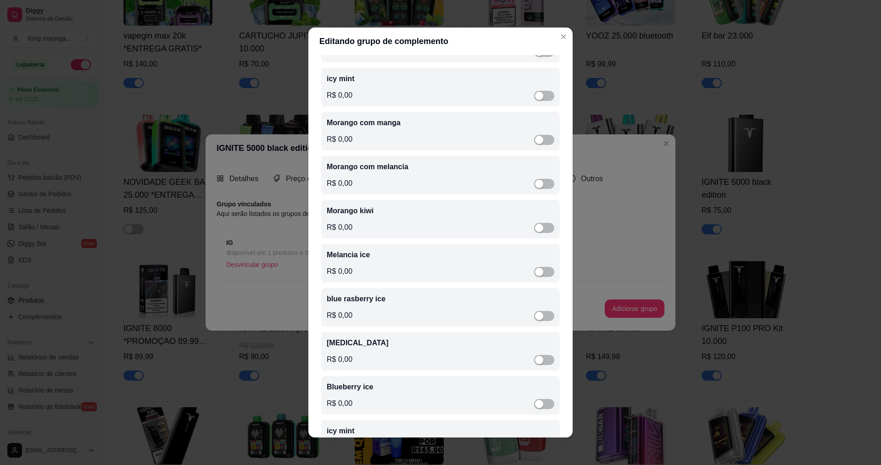
click at [374, 172] on p "Morango com melancia" at bounding box center [441, 167] width 228 height 11
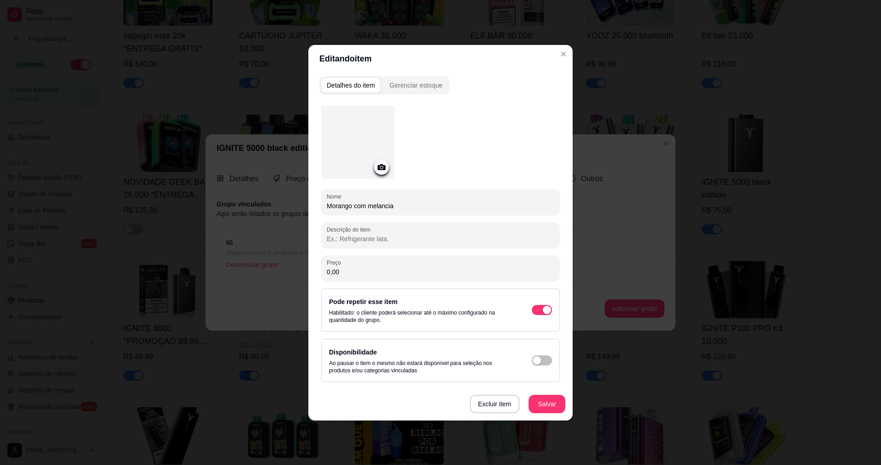
drag, startPoint x: 365, startPoint y: 205, endPoint x: 376, endPoint y: 207, distance: 11.4
click at [376, 207] on input "Morango com melancia" at bounding box center [441, 206] width 228 height 9
click at [372, 207] on input "Morango com melancia" at bounding box center [441, 206] width 228 height 9
click at [370, 206] on input "Morango com melancia" at bounding box center [441, 206] width 228 height 9
click at [399, 202] on input "Morango com melancia" at bounding box center [441, 206] width 228 height 9
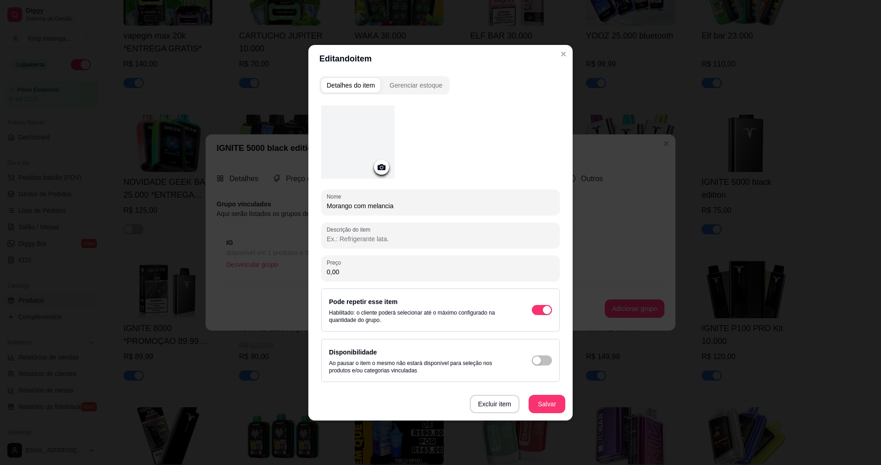
drag, startPoint x: 387, startPoint y: 209, endPoint x: 369, endPoint y: 211, distance: 17.5
click at [369, 211] on div "Morango com melancia" at bounding box center [441, 202] width 228 height 18
type input "Morango com banana"
click at [543, 362] on span "button" at bounding box center [542, 361] width 20 height 10
click at [549, 408] on button "Salvar" at bounding box center [547, 404] width 36 height 18
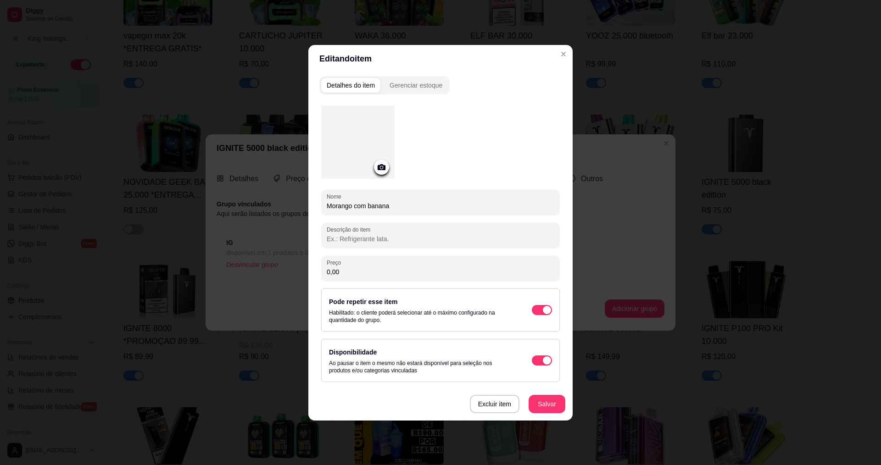
click at [413, 89] on div "Gerenciar estoque" at bounding box center [416, 85] width 53 height 9
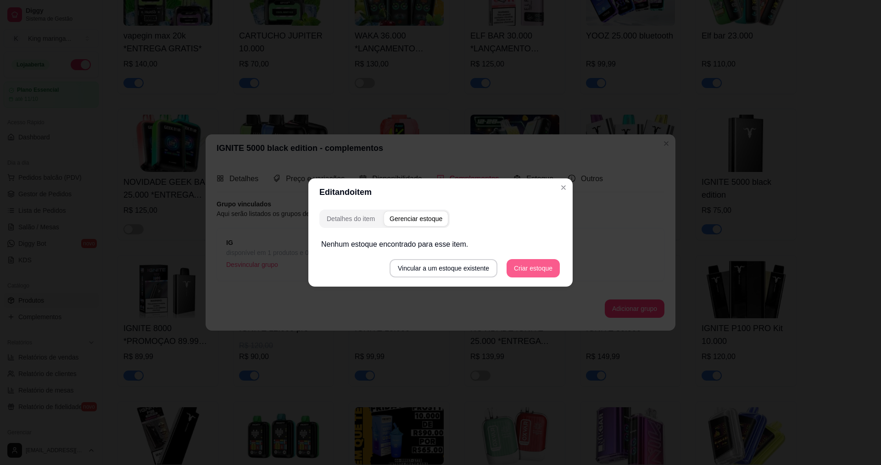
click at [531, 269] on button "Criar estoque" at bounding box center [533, 268] width 53 height 18
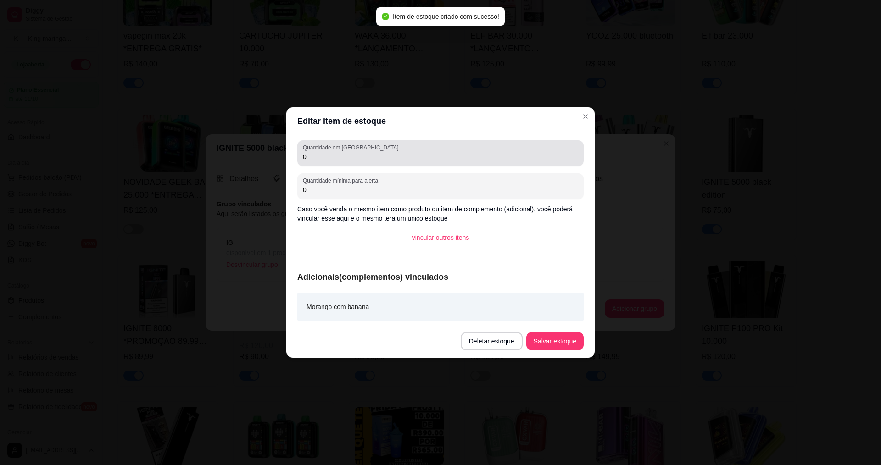
click at [325, 159] on input "0" at bounding box center [440, 156] width 275 height 9
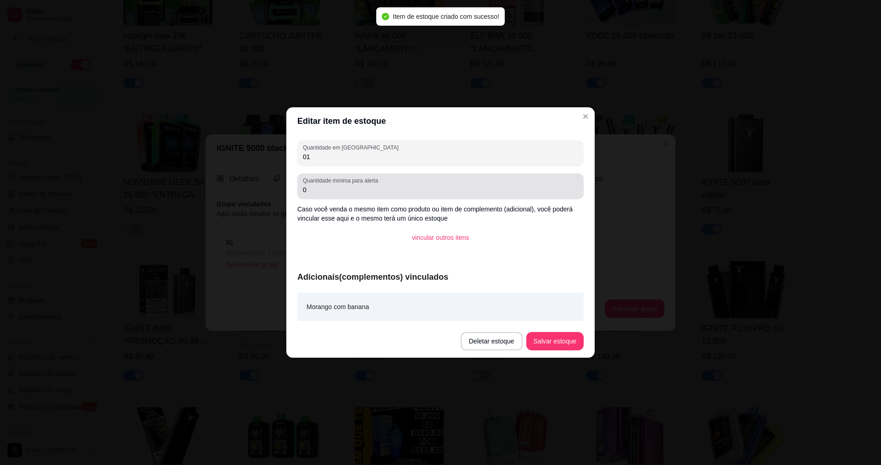
type input "01"
click at [333, 184] on label "Quantidade mínima para alerta" at bounding box center [342, 181] width 78 height 8
click at [333, 185] on input "0" at bounding box center [440, 189] width 275 height 9
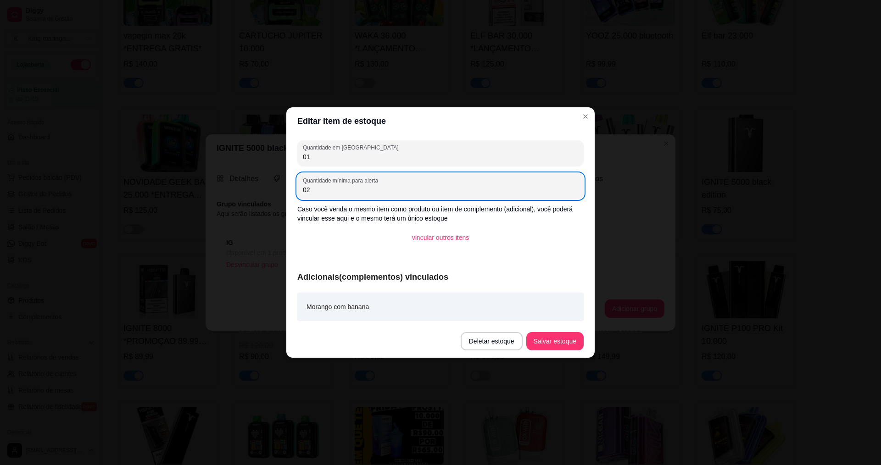
type input "02"
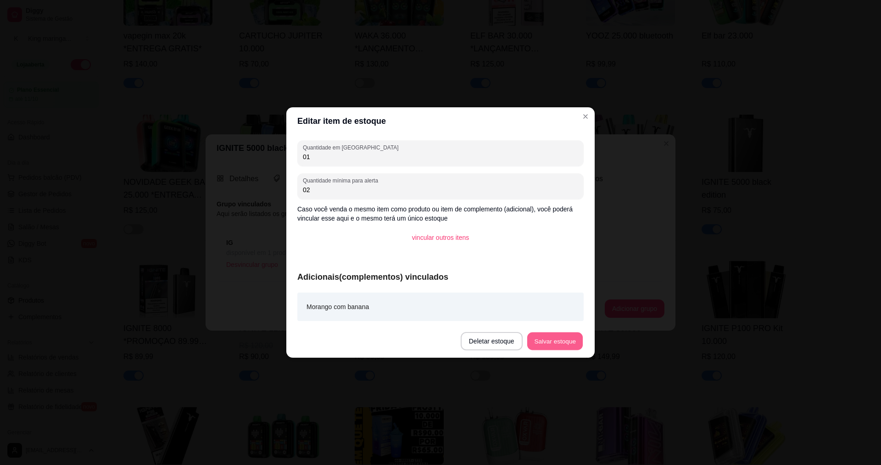
click at [566, 346] on button "Salvar estoque" at bounding box center [555, 342] width 56 height 18
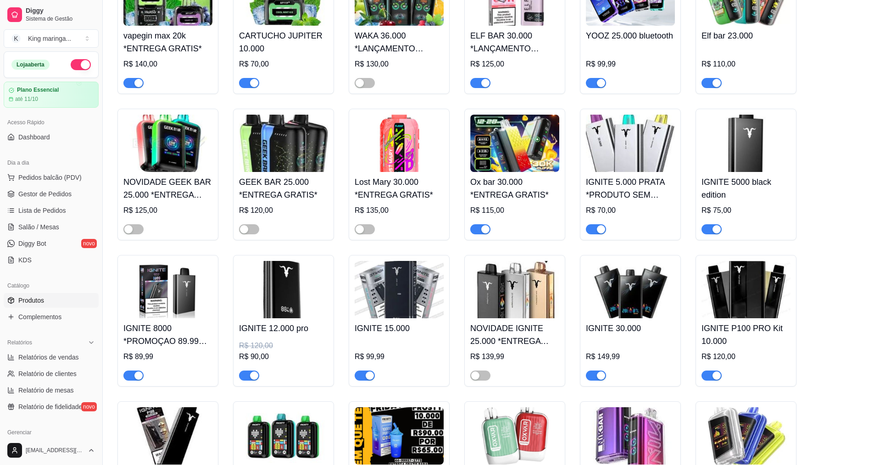
click at [599, 225] on div "button" at bounding box center [601, 229] width 8 height 8
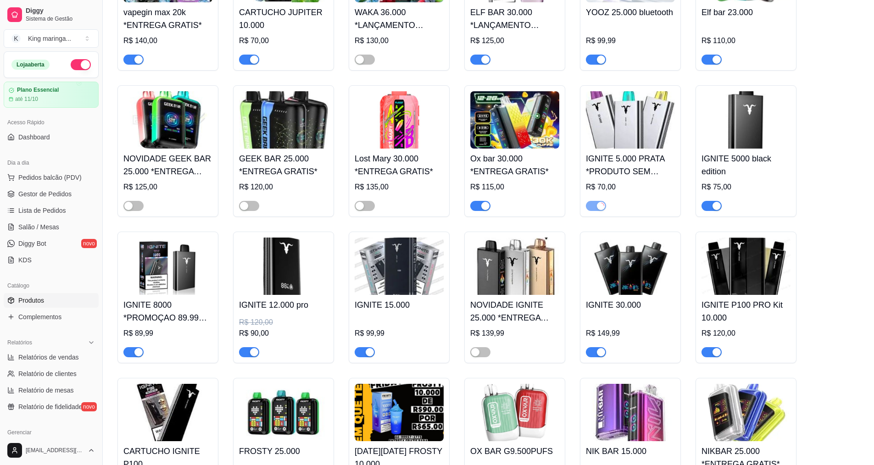
scroll to position [689, 0]
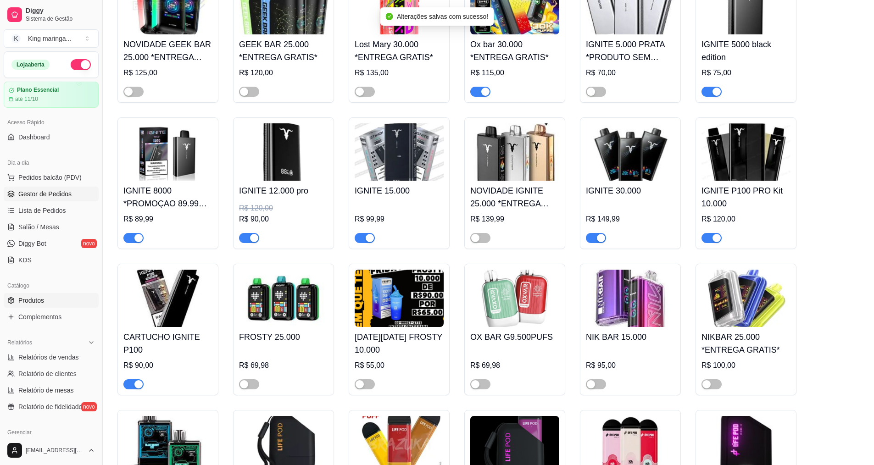
click at [46, 196] on span "Gestor de Pedidos" at bounding box center [44, 194] width 53 height 9
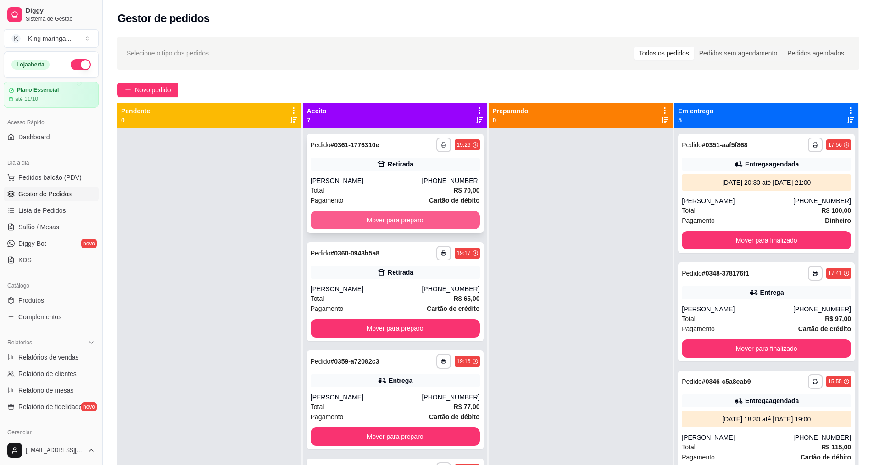
click at [381, 220] on button "Mover para preparo" at bounding box center [395, 220] width 169 height 18
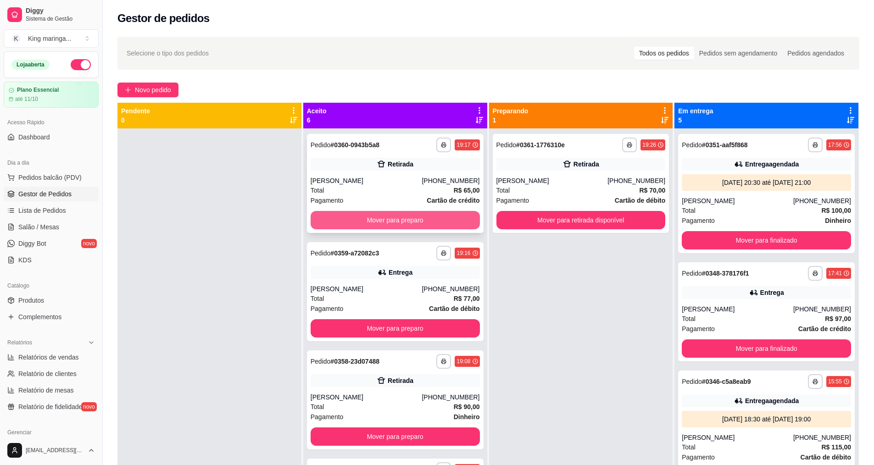
click at [385, 214] on button "Mover para preparo" at bounding box center [395, 220] width 169 height 18
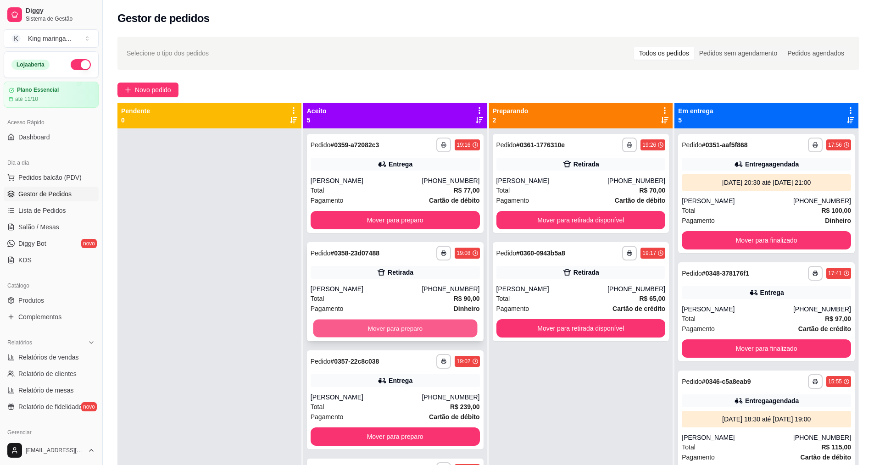
click at [388, 331] on button "Mover para preparo" at bounding box center [395, 329] width 164 height 18
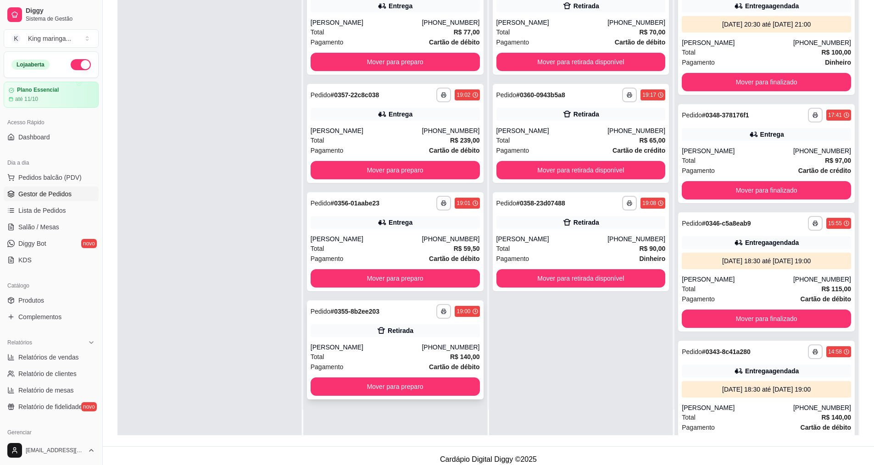
scroll to position [138, 0]
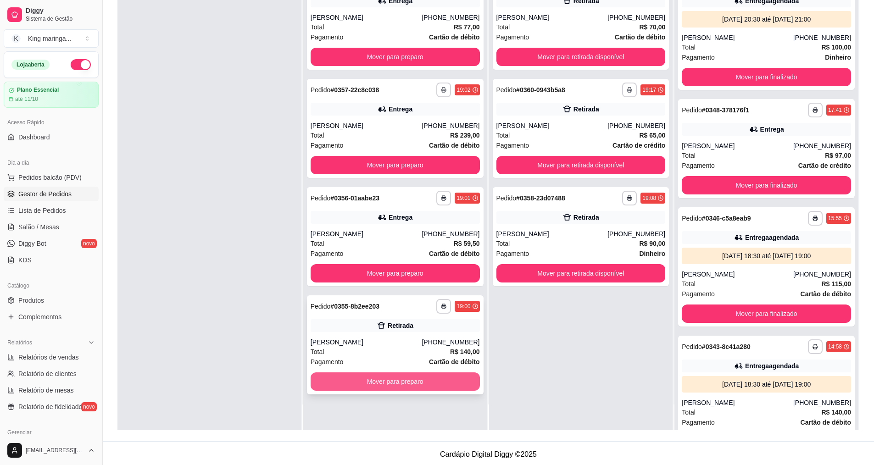
click at [389, 383] on button "Mover para preparo" at bounding box center [395, 382] width 169 height 18
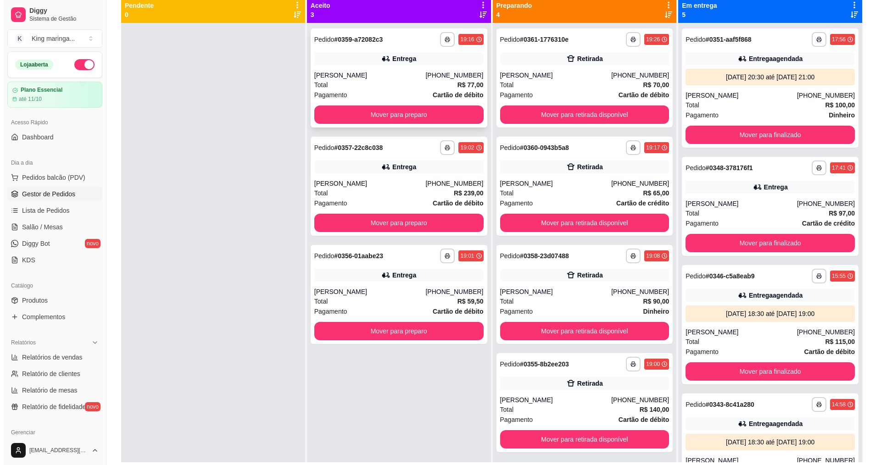
scroll to position [0, 0]
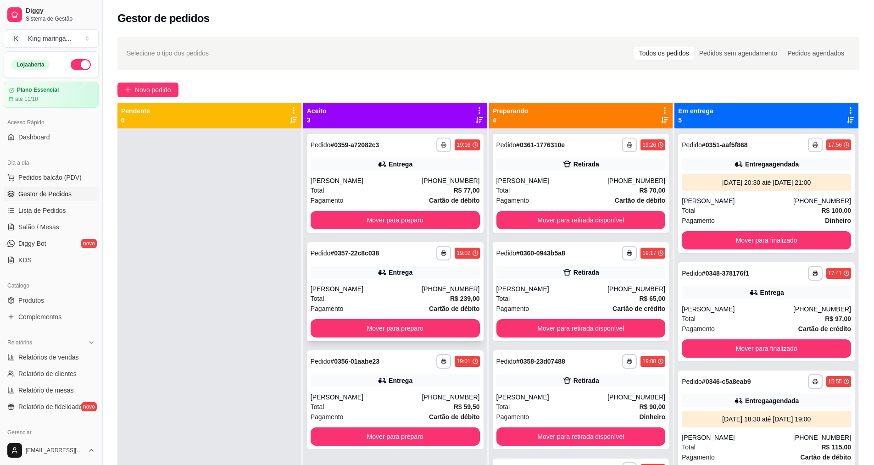
click at [369, 270] on div "Entrega" at bounding box center [395, 272] width 169 height 13
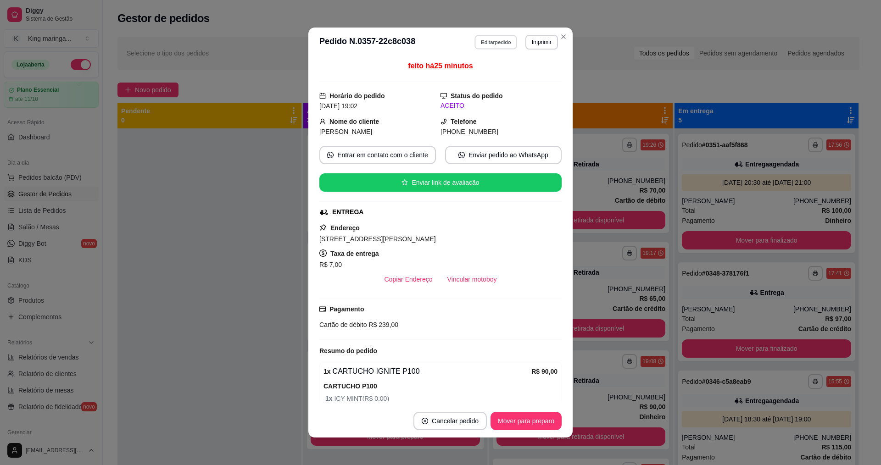
click at [484, 45] on button "Editar pedido" at bounding box center [496, 42] width 43 height 14
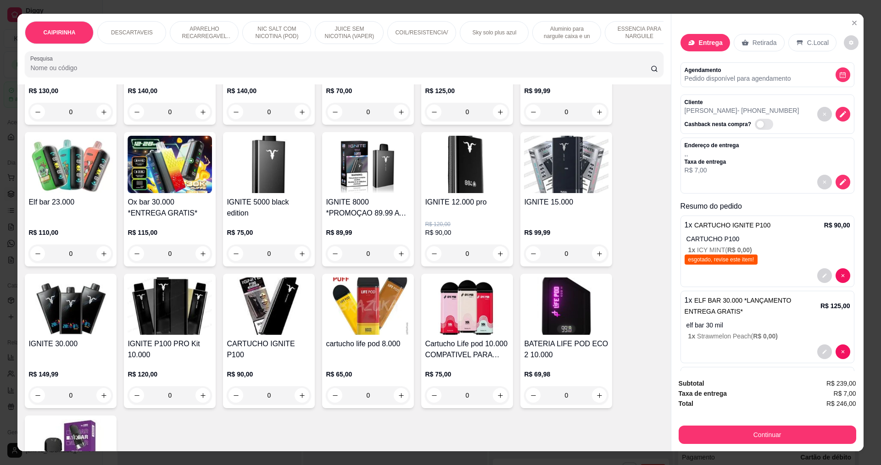
scroll to position [321, 0]
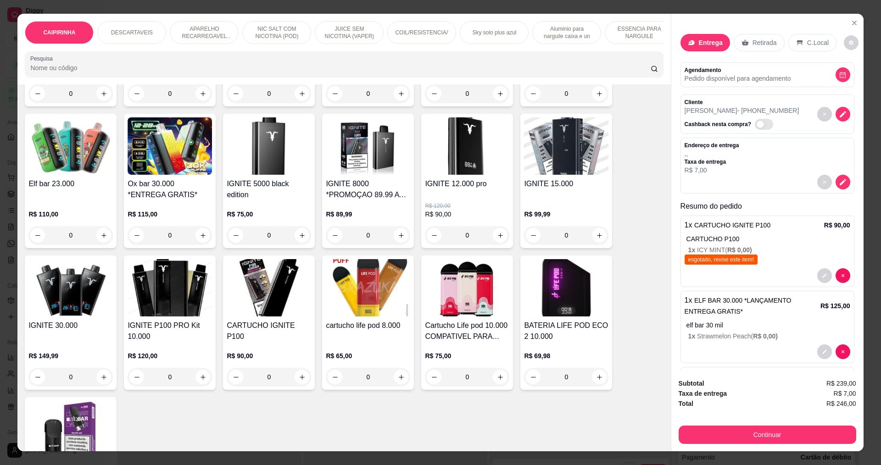
click at [280, 313] on img at bounding box center [269, 287] width 84 height 57
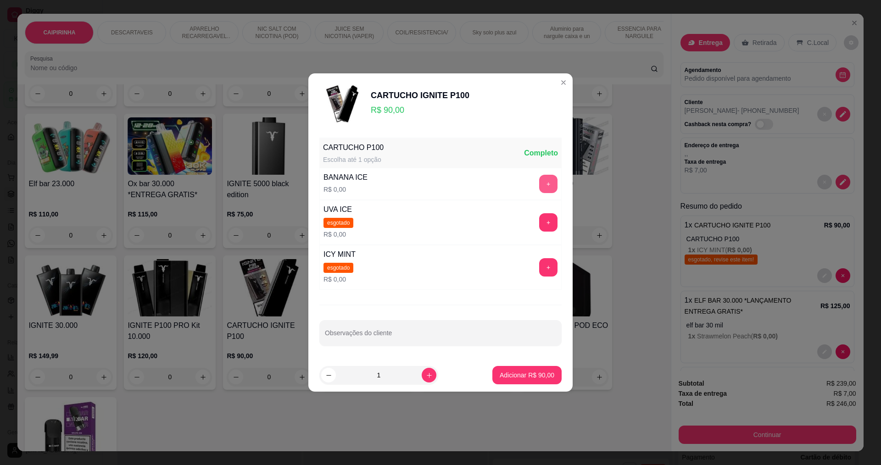
click at [539, 181] on button "+" at bounding box center [548, 184] width 18 height 18
click at [537, 378] on p "Adicionar R$ 90,00" at bounding box center [527, 375] width 53 height 9
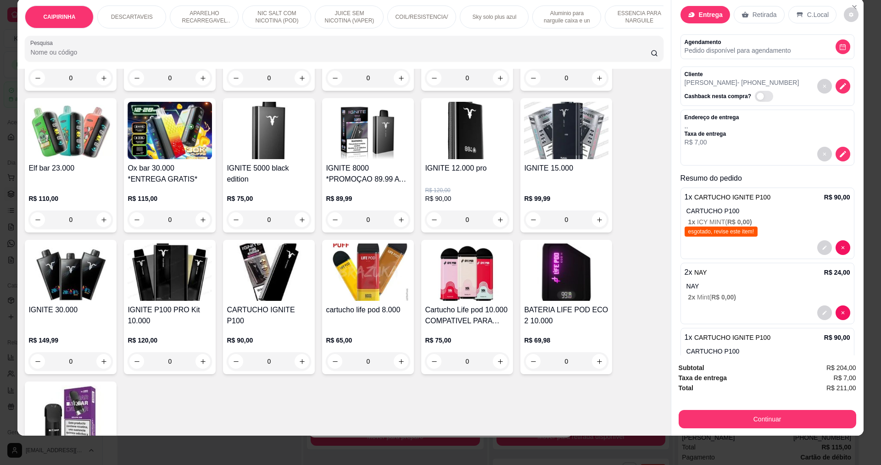
scroll to position [0, 0]
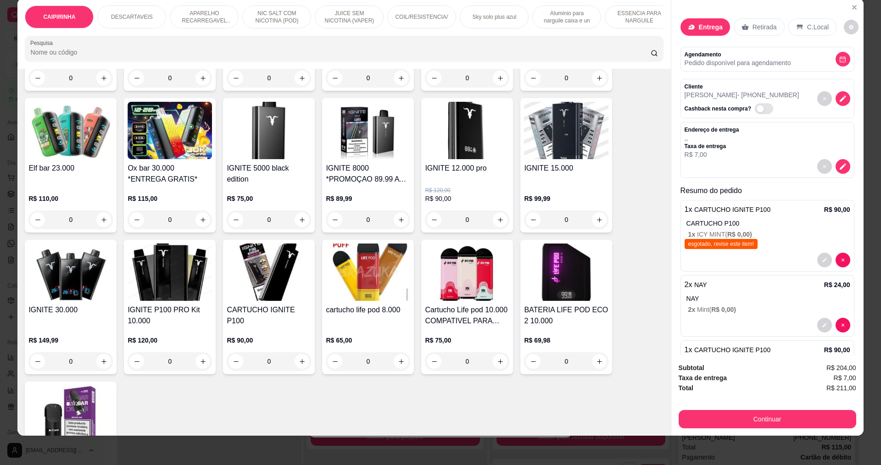
click at [691, 28] on icon at bounding box center [691, 26] width 7 height 7
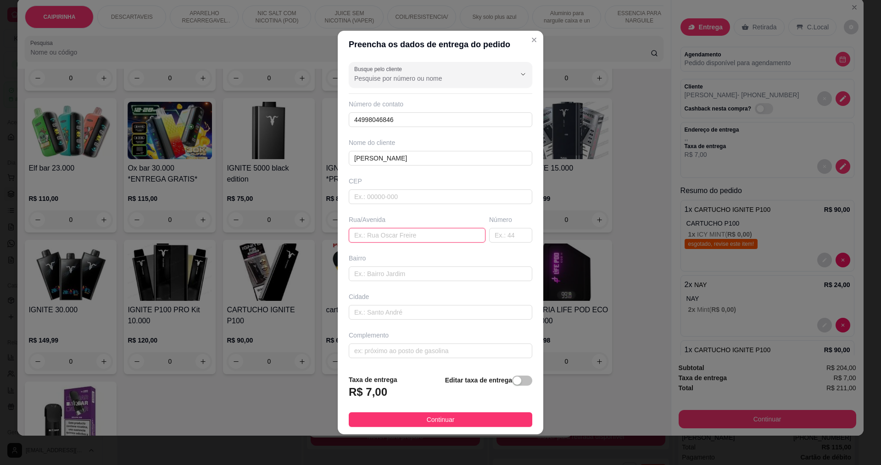
click at [398, 236] on input "text" at bounding box center [417, 235] width 137 height 15
paste input "[STREET_ADDRESS][PERSON_NAME]"
type input "[STREET_ADDRESS][PERSON_NAME]"
click at [471, 420] on button "Continuar" at bounding box center [441, 420] width 184 height 15
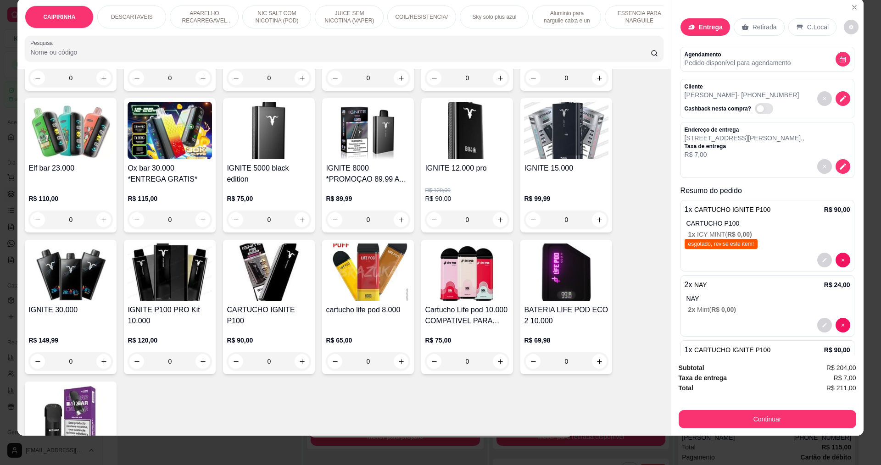
click at [699, 27] on p "Entrega" at bounding box center [711, 26] width 24 height 9
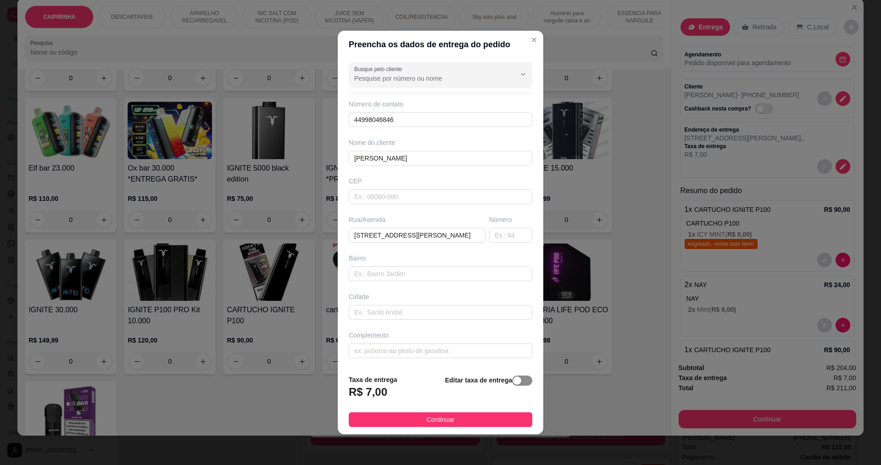
click at [516, 382] on span "button" at bounding box center [522, 381] width 20 height 10
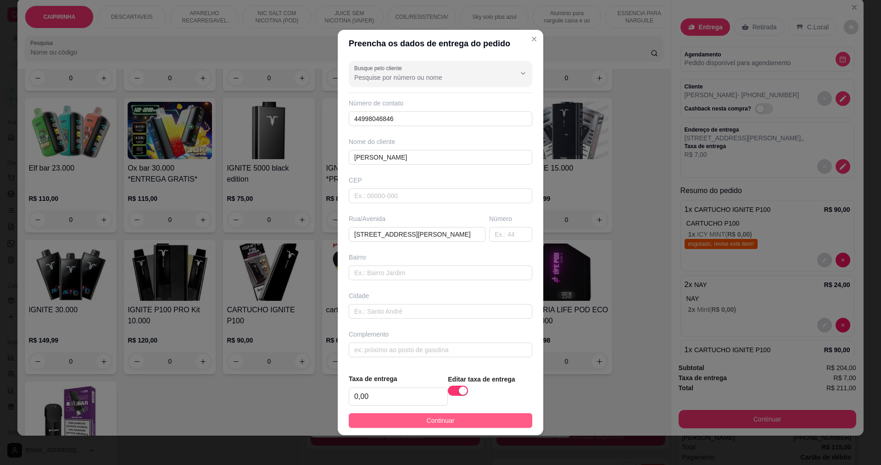
click at [476, 424] on button "Continuar" at bounding box center [441, 421] width 184 height 15
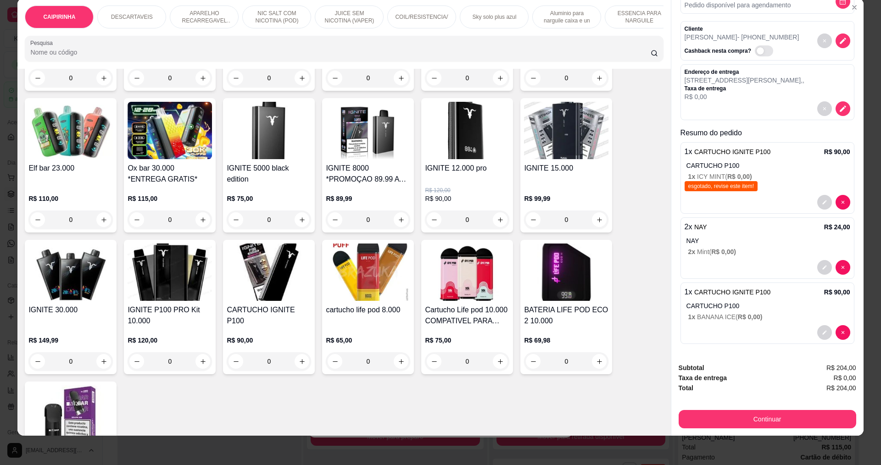
scroll to position [59, 0]
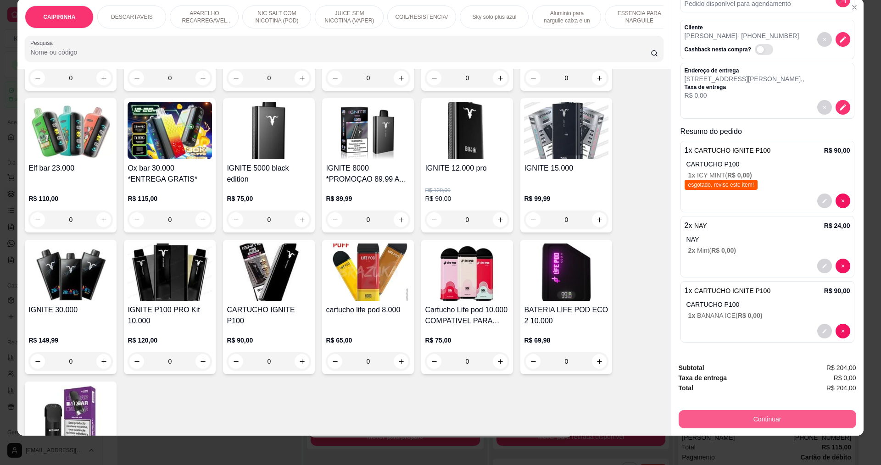
click at [774, 420] on button "Continuar" at bounding box center [768, 419] width 178 height 18
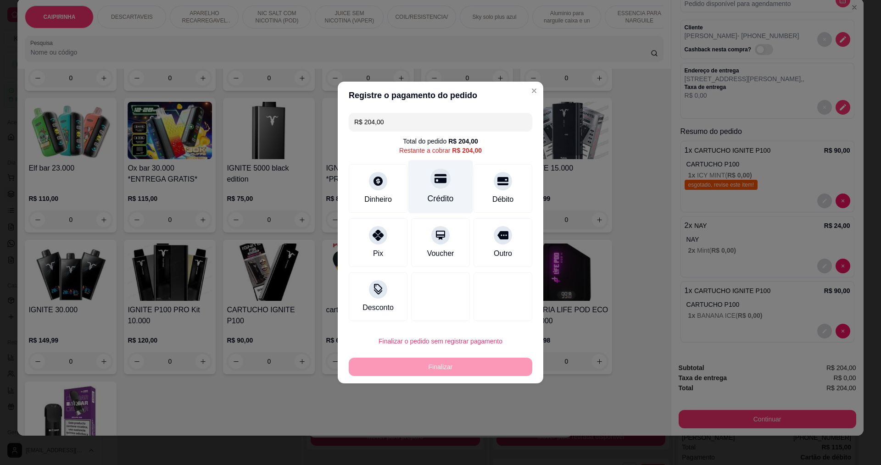
click at [448, 187] on div "Crédito" at bounding box center [441, 187] width 65 height 54
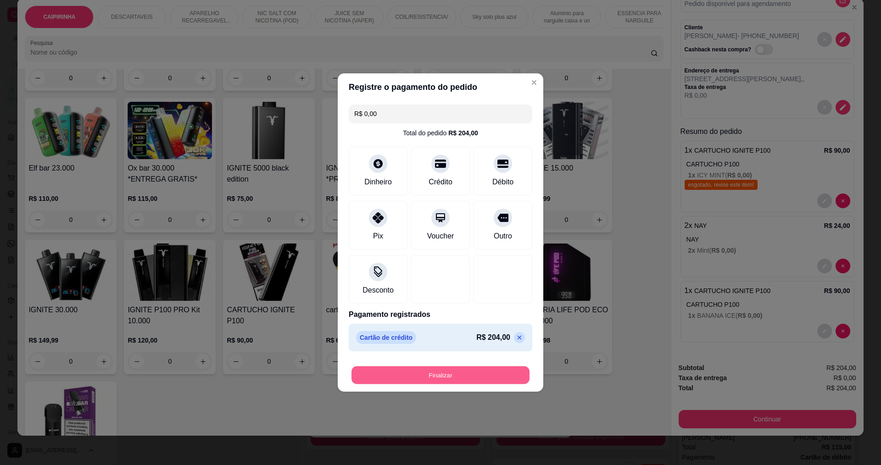
click at [465, 370] on button "Finalizar" at bounding box center [441, 376] width 178 height 18
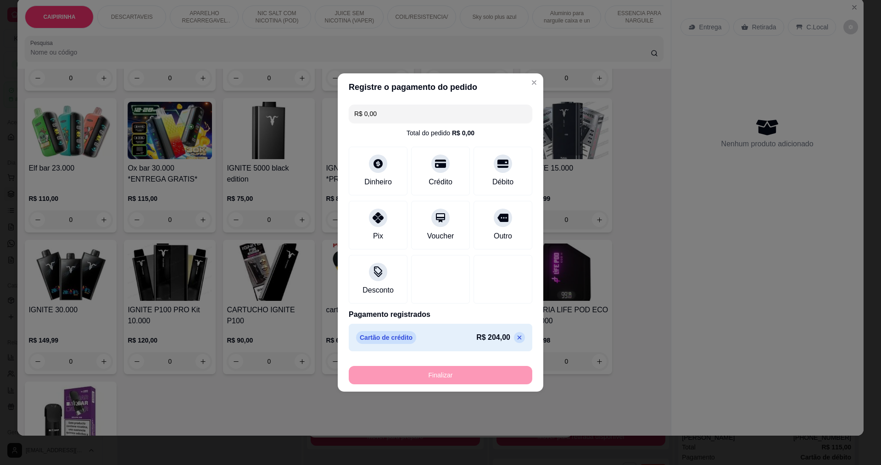
type input "-R$ 204,00"
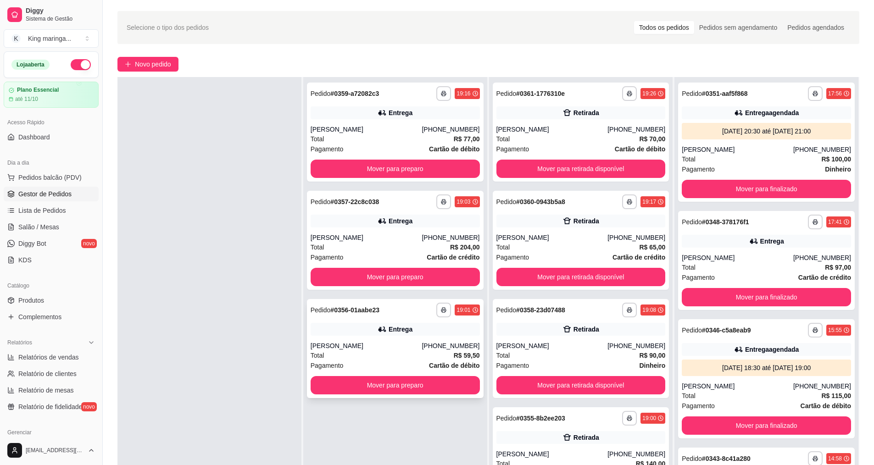
scroll to position [46, 0]
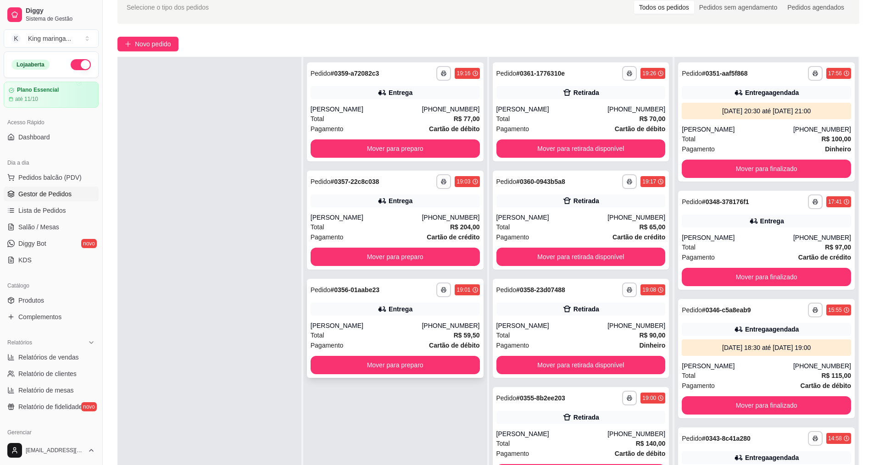
click at [376, 325] on div "[PERSON_NAME]" at bounding box center [367, 325] width 112 height 9
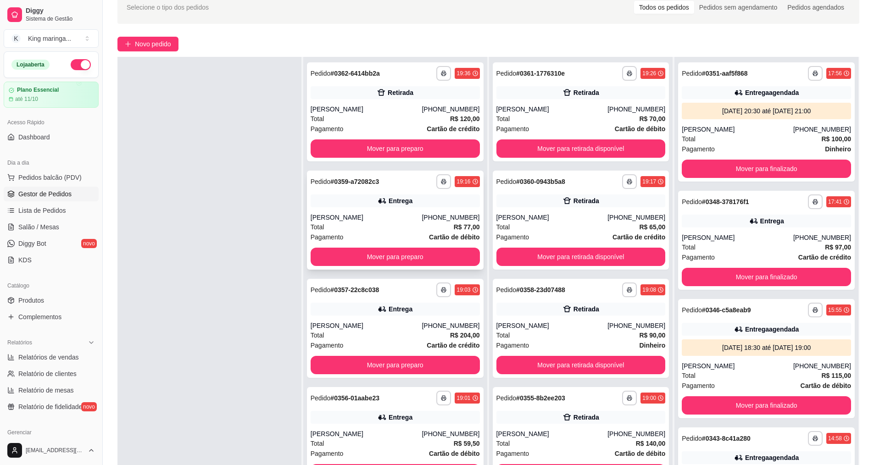
scroll to position [0, 0]
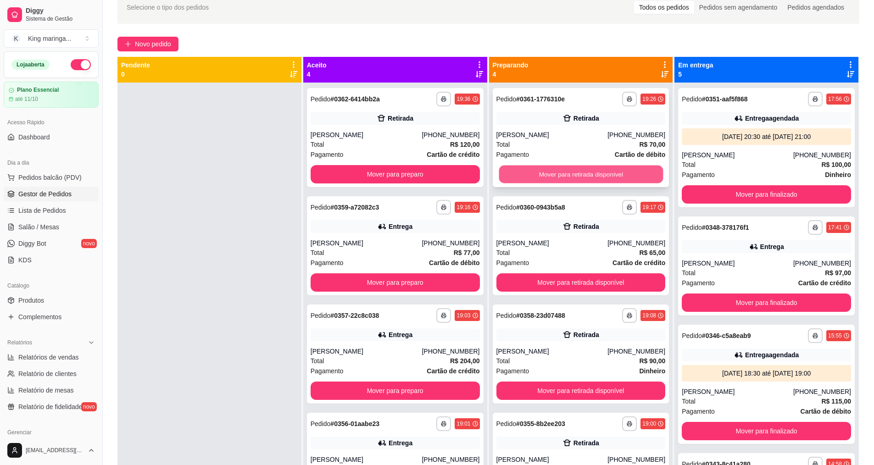
click at [541, 180] on button "Mover para retirada disponível" at bounding box center [581, 175] width 164 height 18
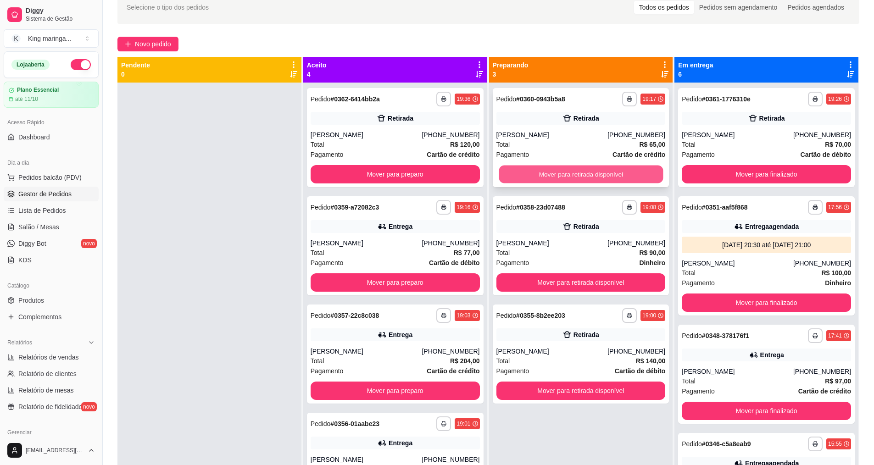
click at [545, 177] on button "Mover para retirada disponível" at bounding box center [581, 175] width 164 height 18
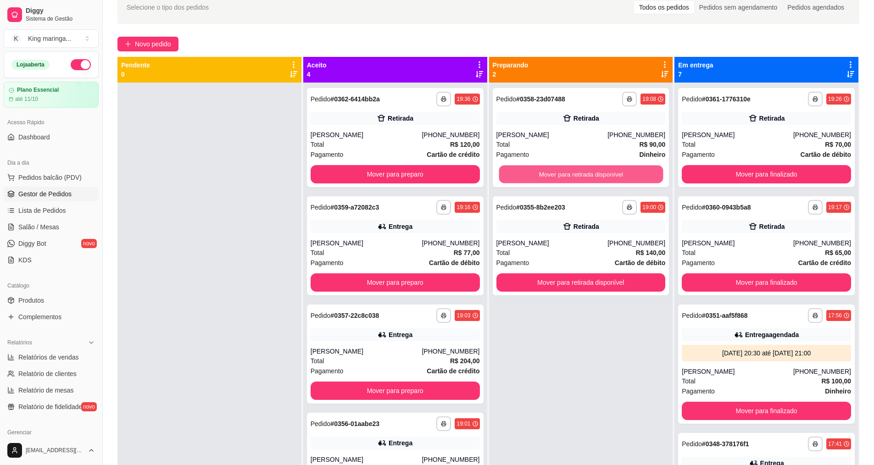
click at [545, 177] on button "Mover para retirada disponível" at bounding box center [581, 175] width 164 height 18
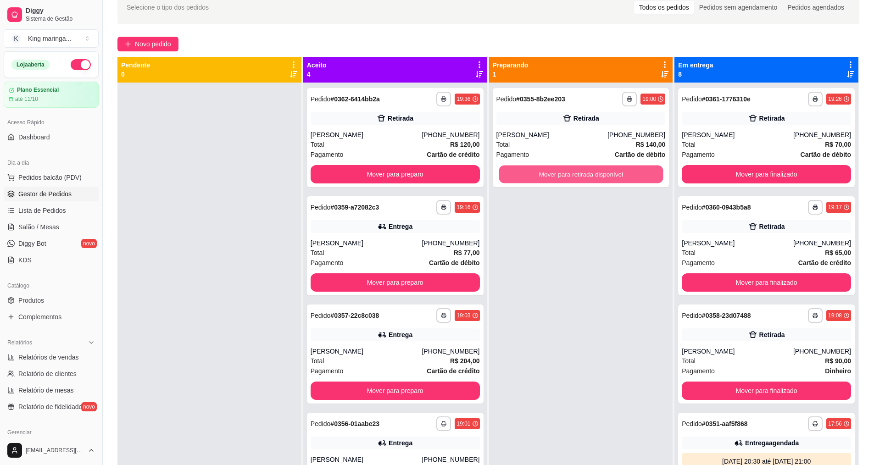
click at [545, 177] on button "Mover para retirada disponível" at bounding box center [581, 175] width 164 height 18
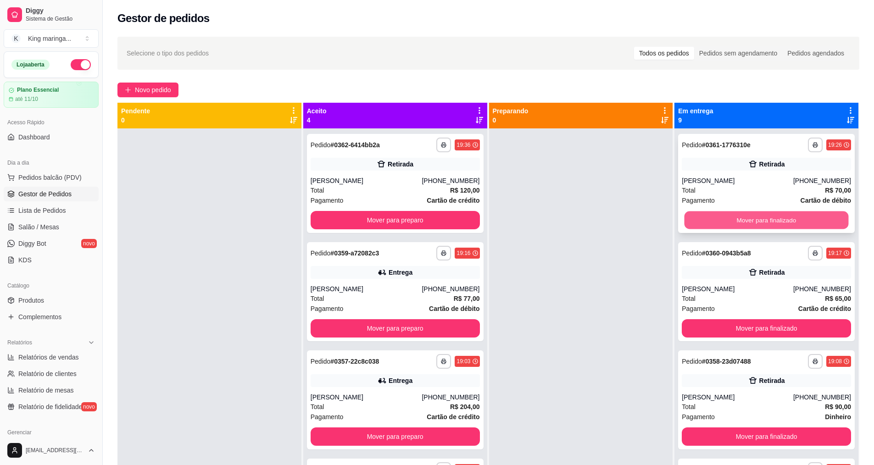
click at [724, 218] on button "Mover para finalizado" at bounding box center [767, 221] width 164 height 18
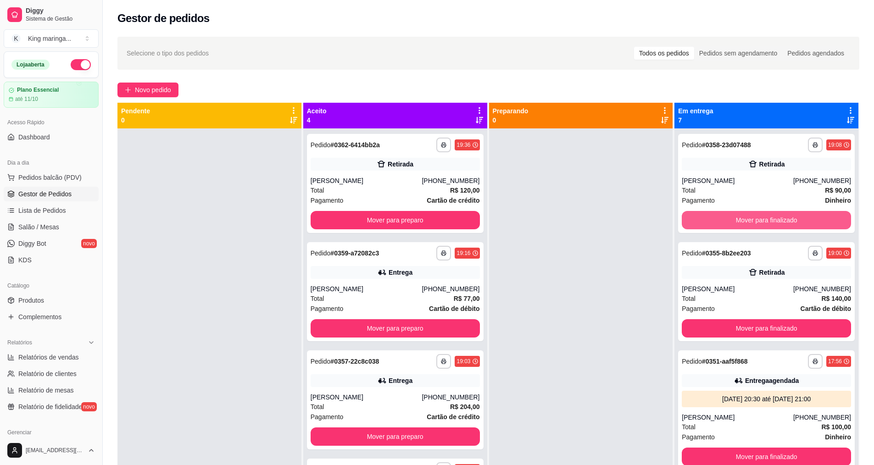
click at [724, 218] on button "Mover para finalizado" at bounding box center [766, 220] width 169 height 18
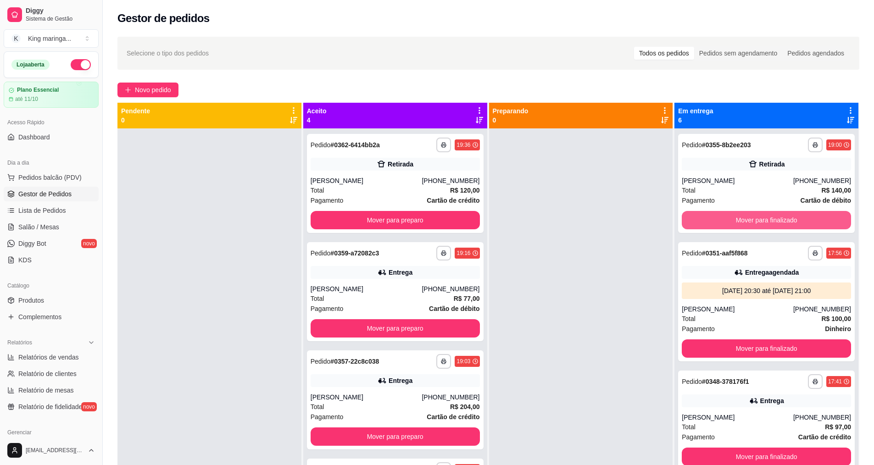
click at [724, 218] on button "Mover para finalizado" at bounding box center [766, 220] width 169 height 18
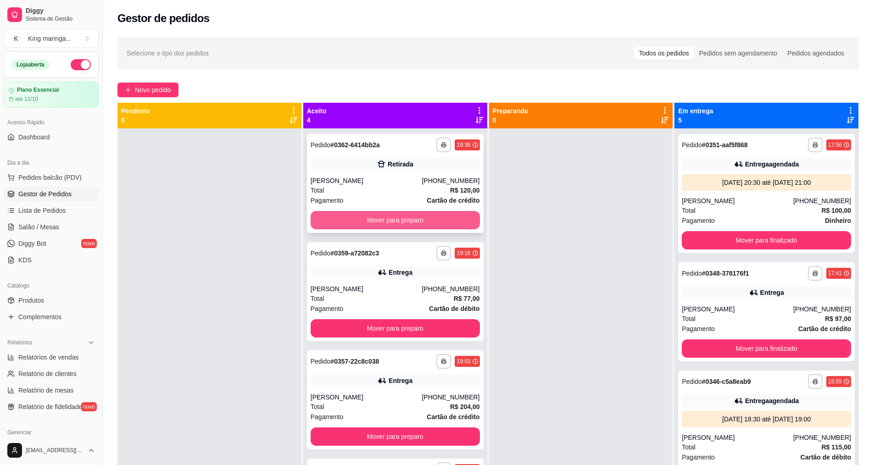
click at [368, 223] on button "Mover para preparo" at bounding box center [395, 220] width 169 height 18
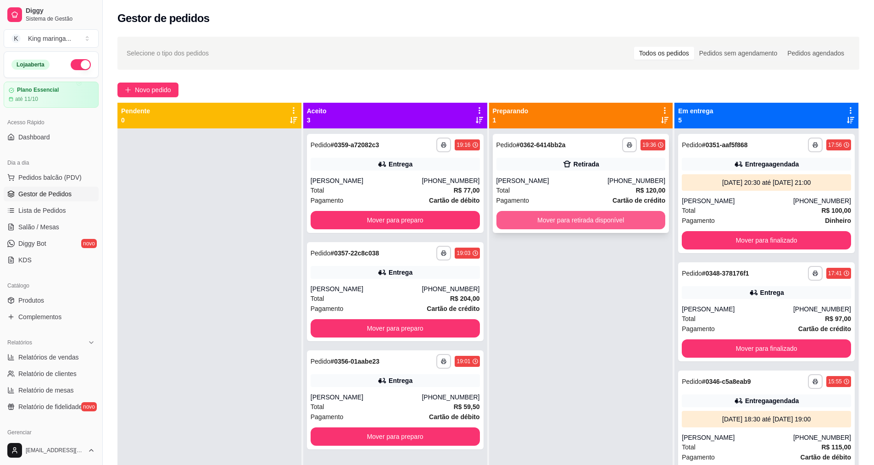
click at [552, 221] on button "Mover para retirada disponível" at bounding box center [581, 220] width 169 height 18
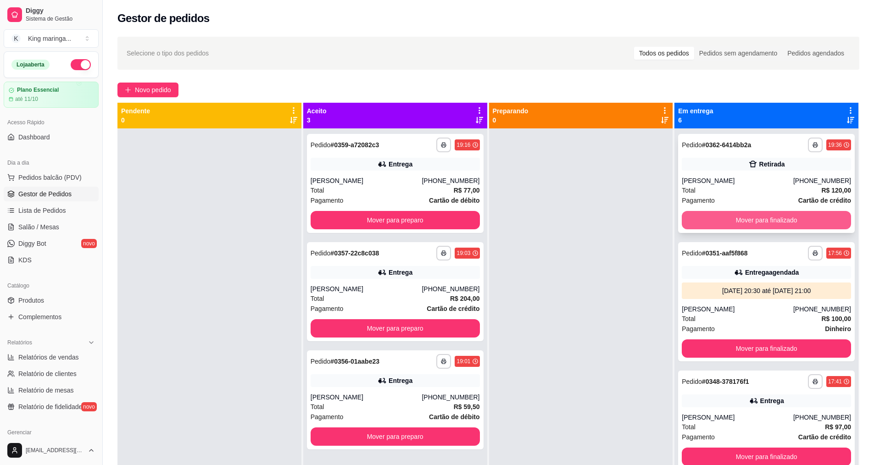
click at [744, 221] on button "Mover para finalizado" at bounding box center [766, 220] width 169 height 18
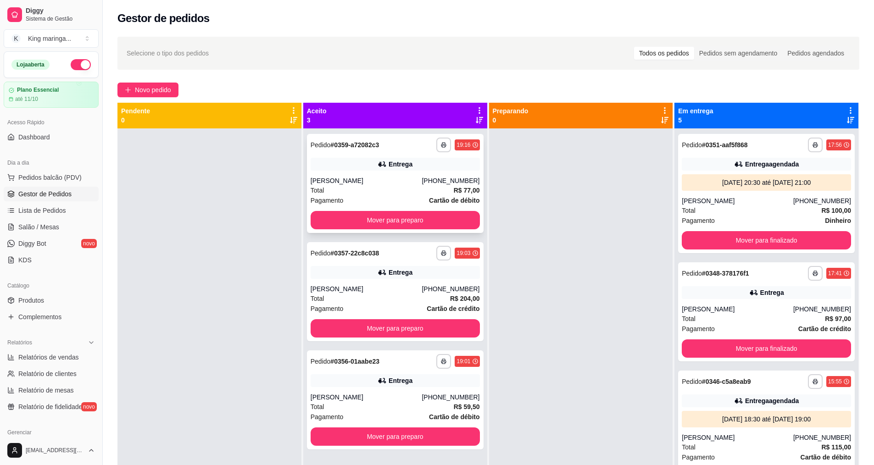
click at [384, 166] on icon at bounding box center [383, 164] width 6 height 5
click at [420, 218] on button "Mover para preparo" at bounding box center [395, 220] width 169 height 18
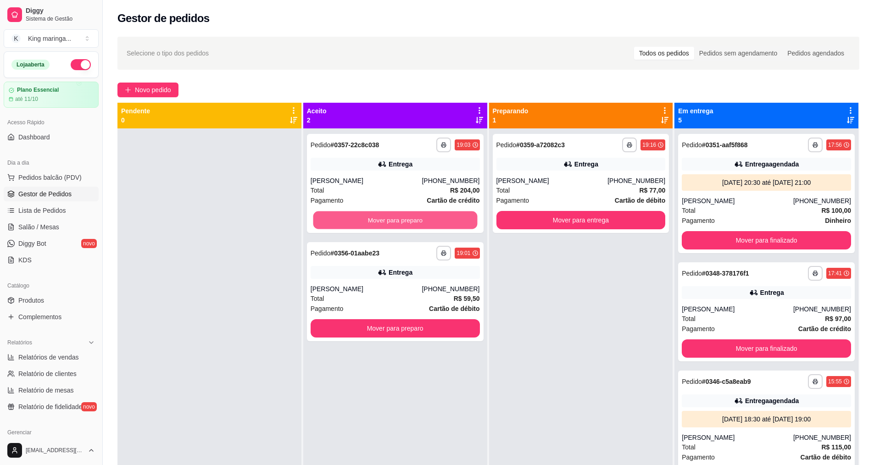
click at [420, 218] on button "Mover para preparo" at bounding box center [395, 221] width 164 height 18
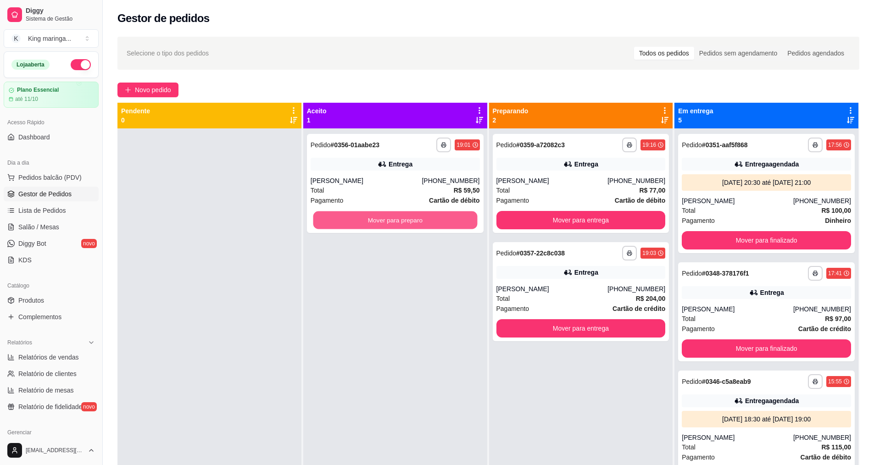
click at [420, 218] on button "Mover para preparo" at bounding box center [395, 221] width 164 height 18
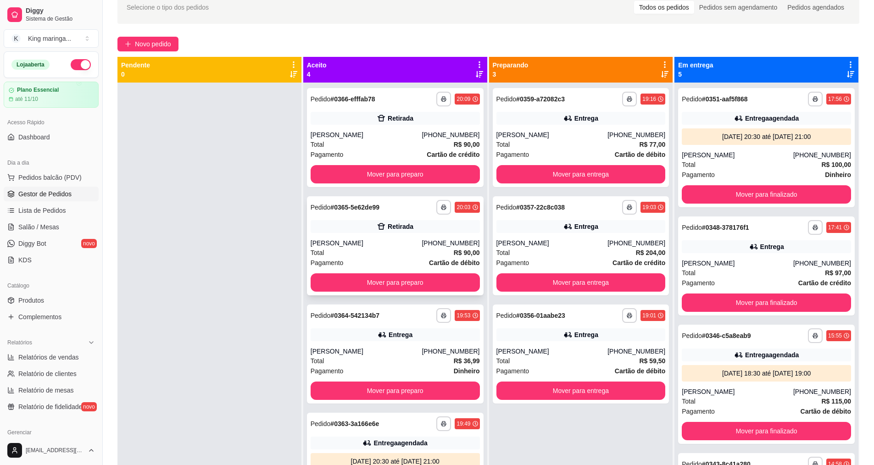
click at [370, 260] on div "Pagamento Cartão de débito" at bounding box center [395, 263] width 169 height 10
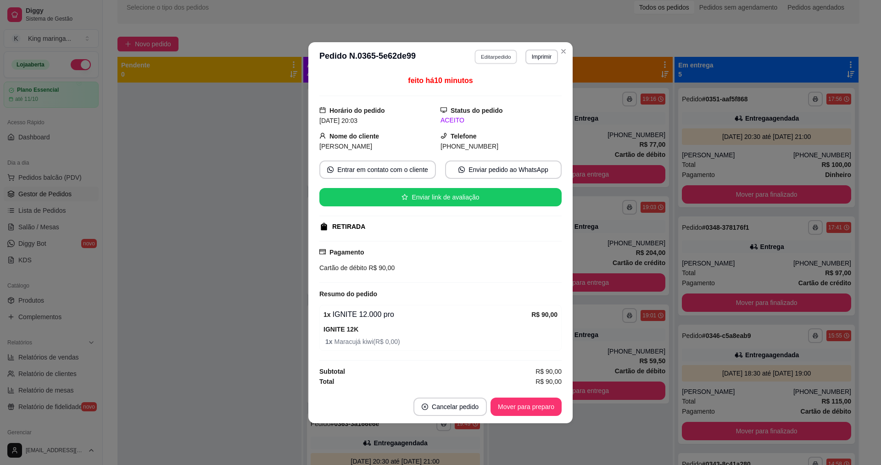
click at [483, 55] on button "Editar pedido" at bounding box center [496, 57] width 43 height 14
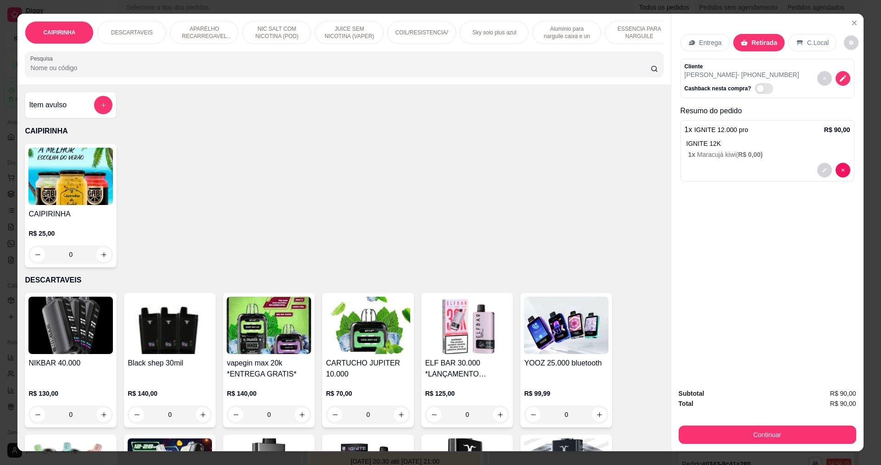
click at [710, 43] on p "Entrega" at bounding box center [711, 42] width 22 height 9
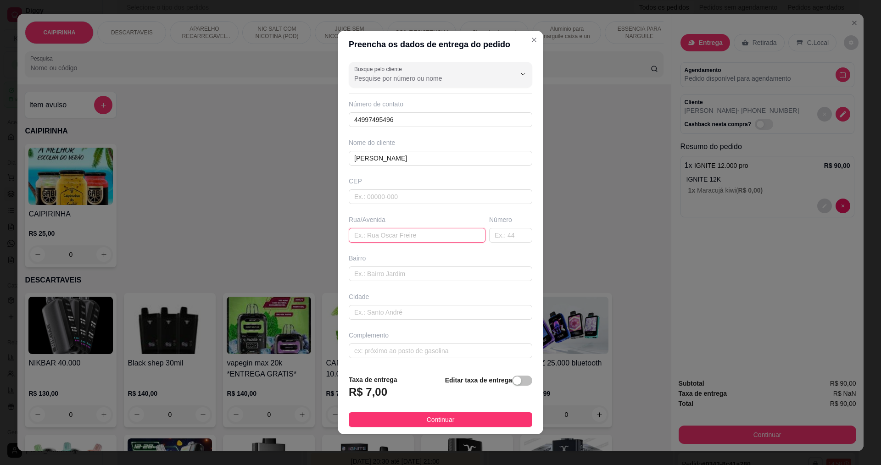
click at [409, 237] on input "text" at bounding box center [417, 235] width 137 height 15
paste input "rua pioneira [PERSON_NAME]"
click at [406, 237] on input "rua pioneira [PERSON_NAME]" at bounding box center [417, 235] width 137 height 15
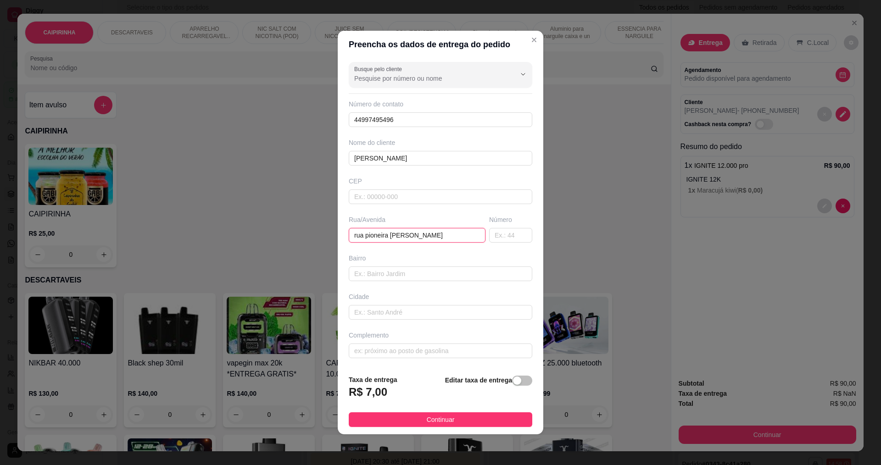
click at [413, 236] on input "rua pioneira [PERSON_NAME]" at bounding box center [417, 235] width 137 height 15
click at [410, 234] on input "rua pioneira [PERSON_NAME]" at bounding box center [417, 235] width 137 height 15
click at [406, 236] on input "rua pioneira [PERSON_NAME]" at bounding box center [417, 235] width 137 height 15
click at [406, 235] on input "rua pioneira [PERSON_NAME]" at bounding box center [417, 235] width 137 height 15
click at [407, 235] on input "rua pioneira [PERSON_NAME]" at bounding box center [417, 235] width 137 height 15
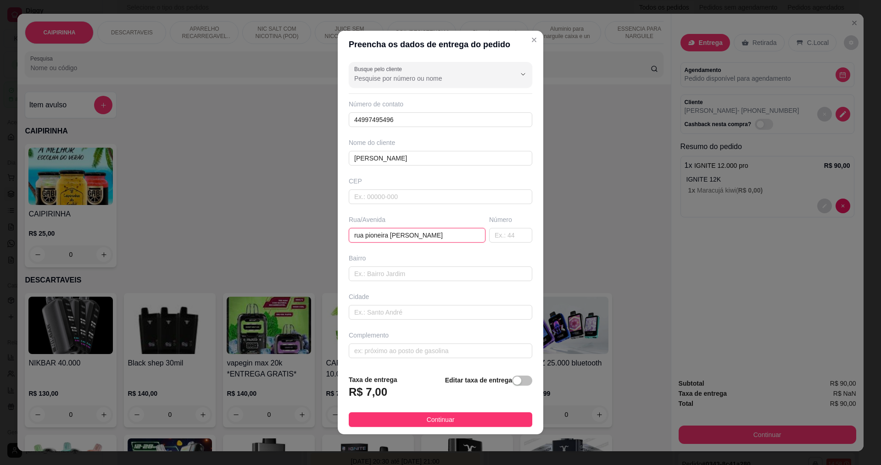
click at [408, 236] on input "rua pioneira [PERSON_NAME]" at bounding box center [417, 235] width 137 height 15
type input "rua pioneira [PERSON_NAME]"
click at [408, 252] on div "Busque pelo cliente Número de contato 44997495496 Nome do cliente [PERSON_NAME]…" at bounding box center [441, 212] width 206 height 309
click at [495, 237] on input "text" at bounding box center [510, 235] width 43 height 15
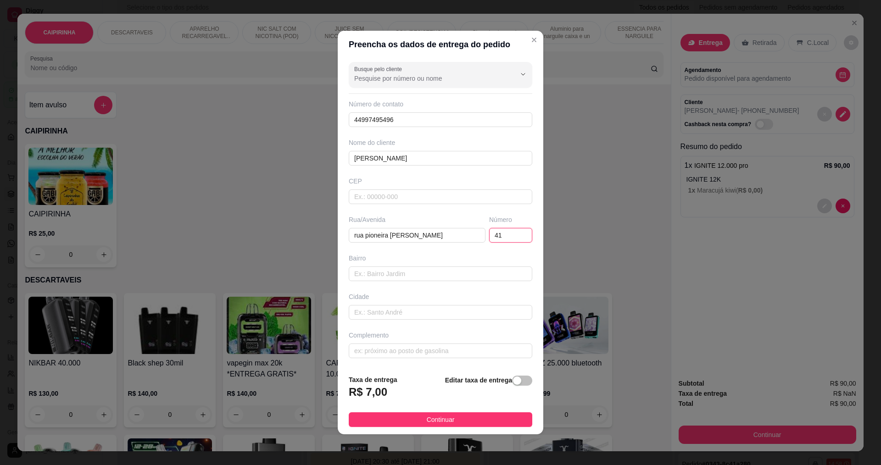
type input "414"
click at [509, 231] on input "414" at bounding box center [510, 235] width 43 height 15
type input "114"
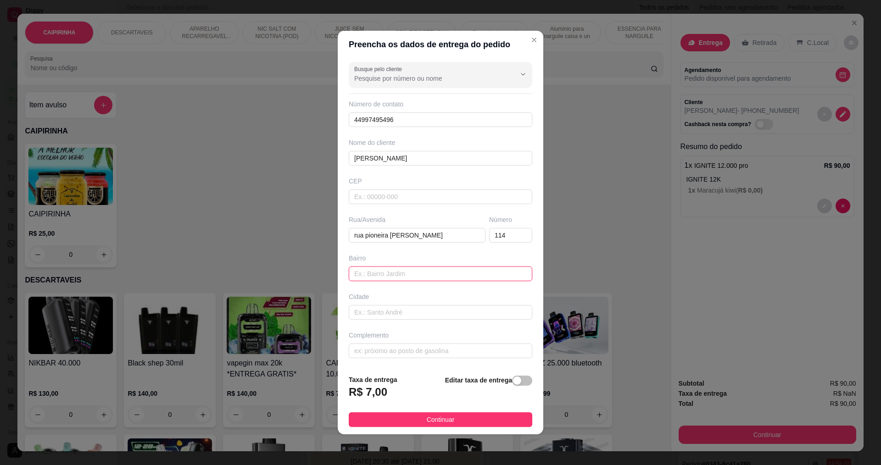
click at [453, 276] on input "text" at bounding box center [441, 274] width 184 height 15
type input "sanenge 3"
click at [413, 351] on input "text" at bounding box center [441, 351] width 184 height 15
type input "portao preto"
click at [460, 423] on button "Continuar" at bounding box center [441, 420] width 184 height 15
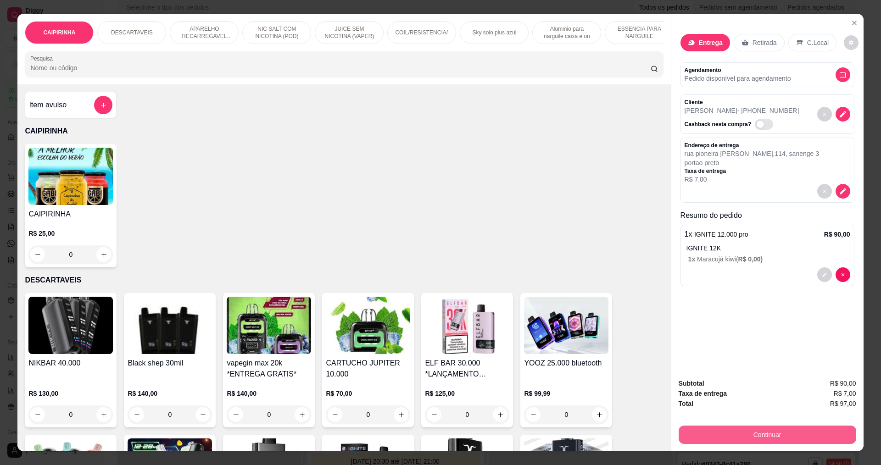
click at [779, 437] on button "Continuar" at bounding box center [768, 435] width 178 height 18
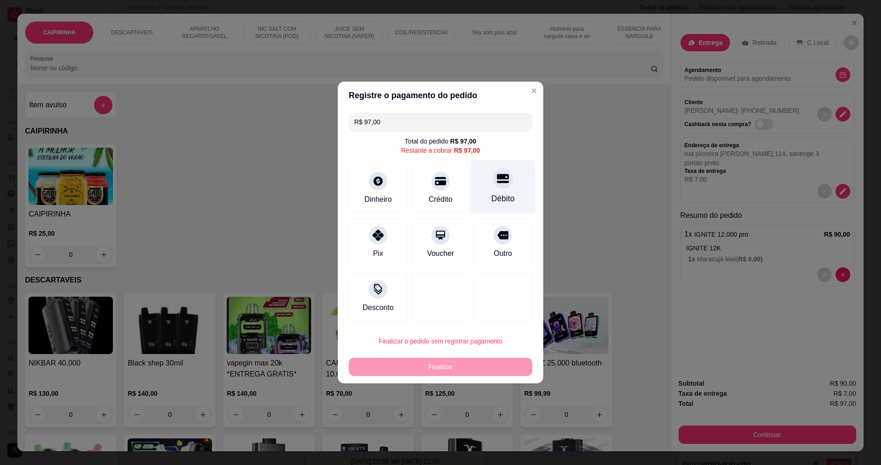
click at [485, 184] on div "Débito" at bounding box center [503, 187] width 65 height 54
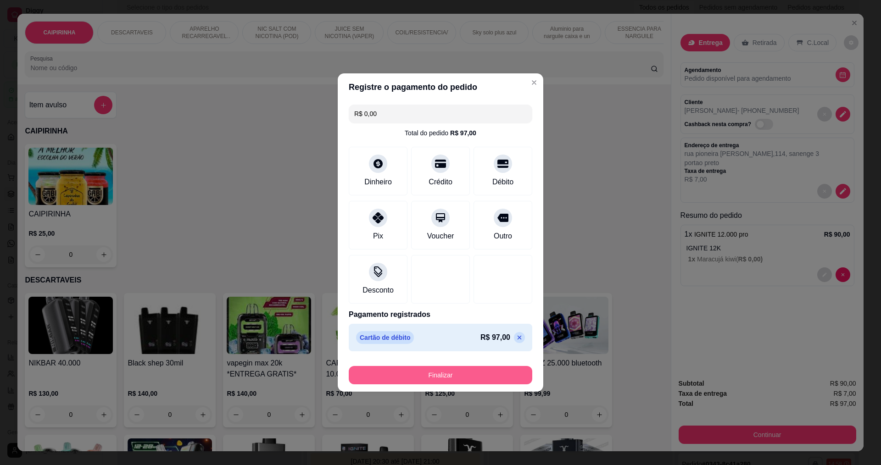
click at [464, 378] on button "Finalizar" at bounding box center [441, 375] width 184 height 18
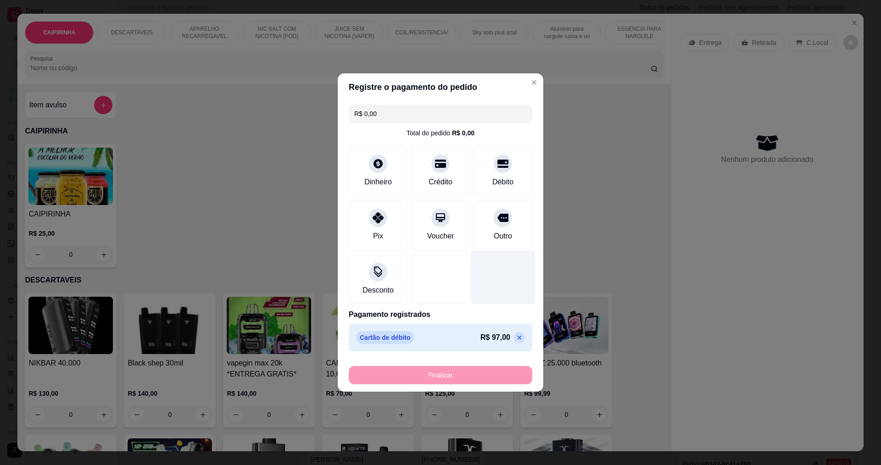
type input "-R$ 97,00"
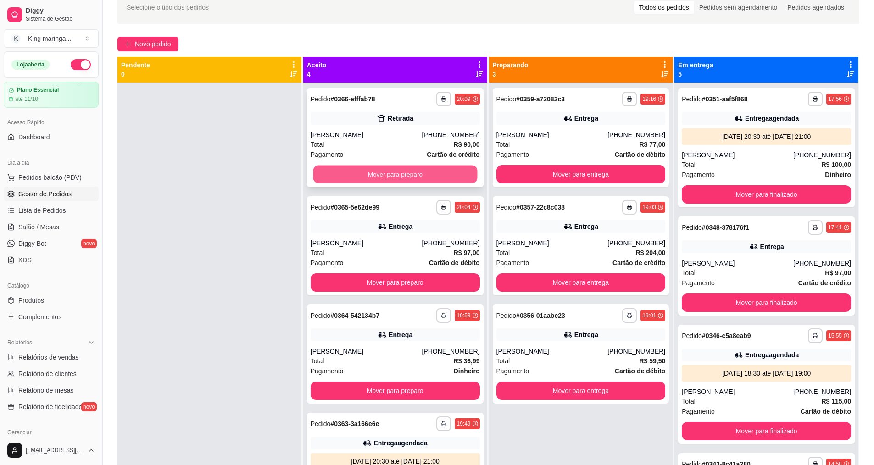
click at [387, 172] on button "Mover para preparo" at bounding box center [395, 175] width 164 height 18
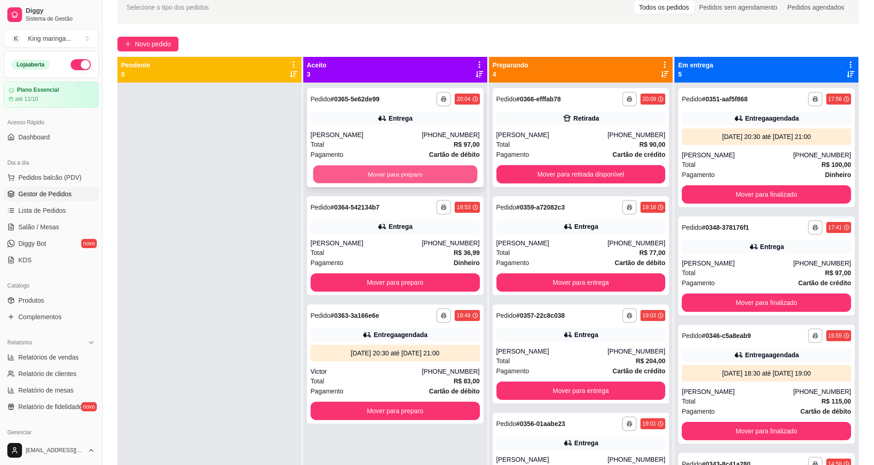
click at [419, 175] on button "Mover para preparo" at bounding box center [395, 175] width 164 height 18
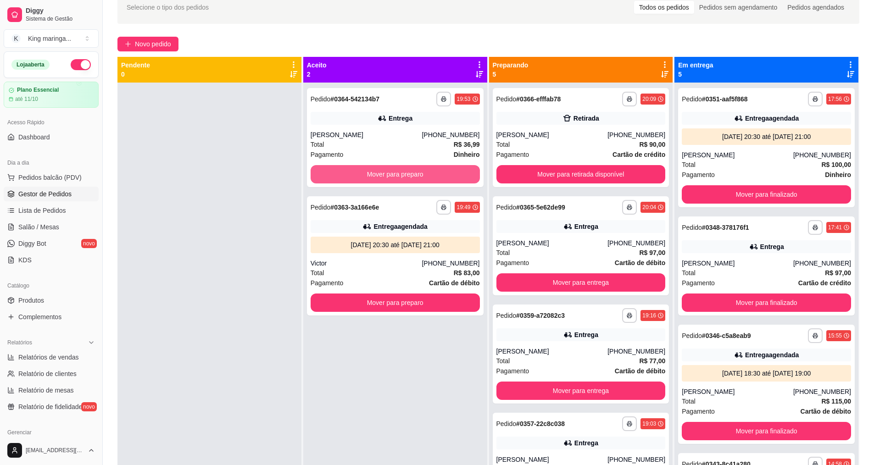
click at [419, 175] on button "Mover para preparo" at bounding box center [395, 174] width 169 height 18
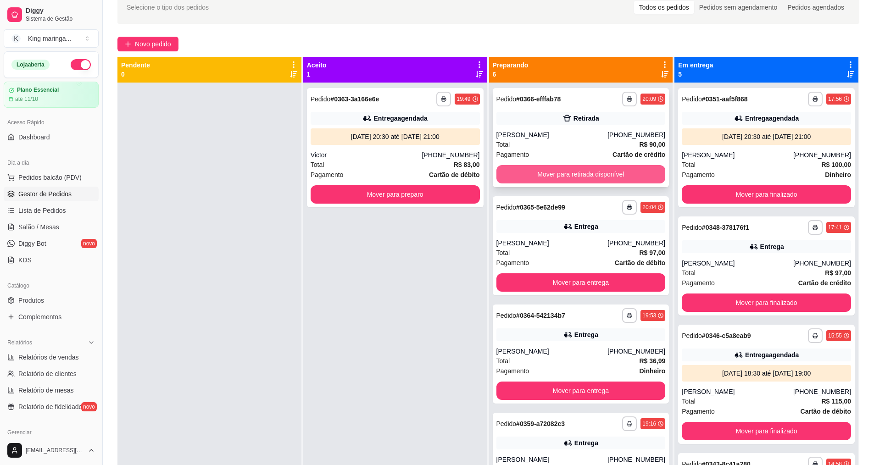
click at [582, 168] on button "Mover para retirada disponível" at bounding box center [581, 174] width 169 height 18
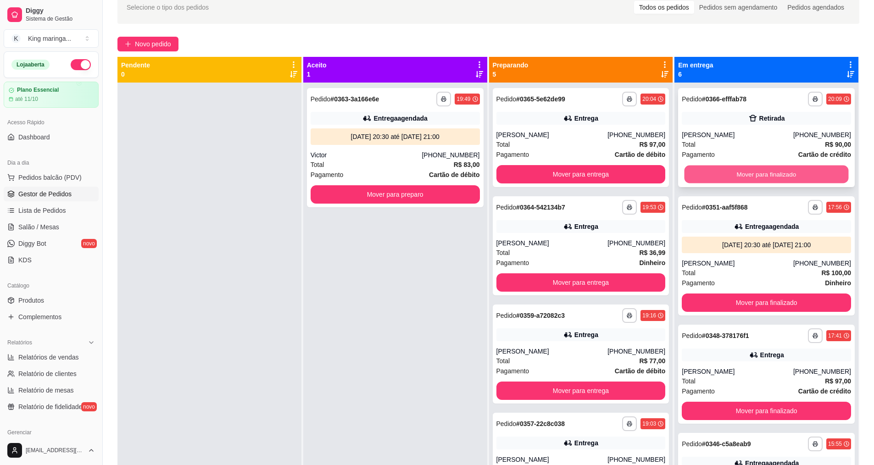
click at [729, 172] on button "Mover para finalizado" at bounding box center [767, 175] width 164 height 18
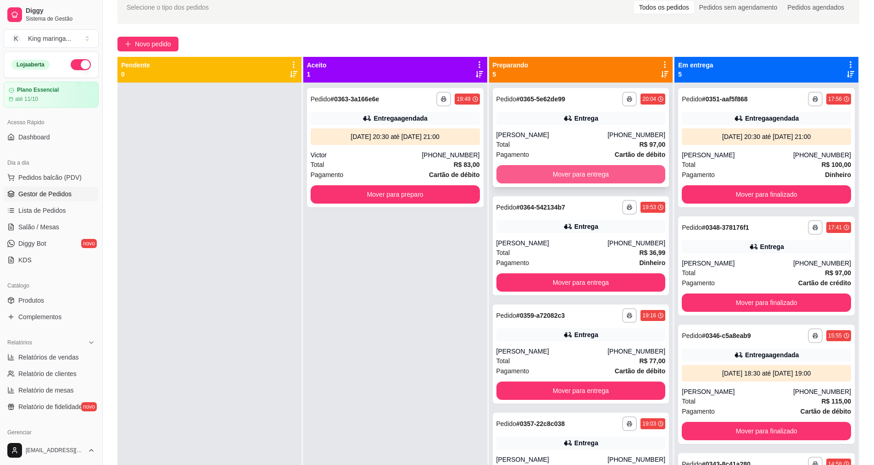
click at [598, 172] on button "Mover para entrega" at bounding box center [581, 174] width 169 height 18
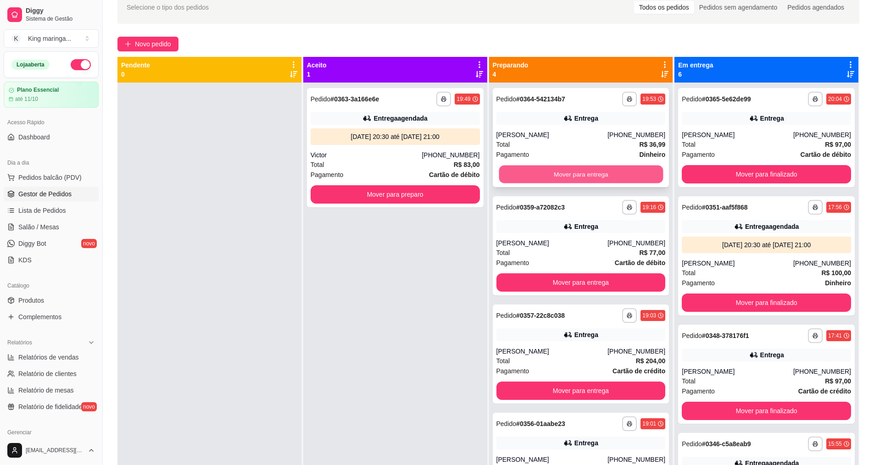
click at [599, 171] on button "Mover para entrega" at bounding box center [581, 175] width 164 height 18
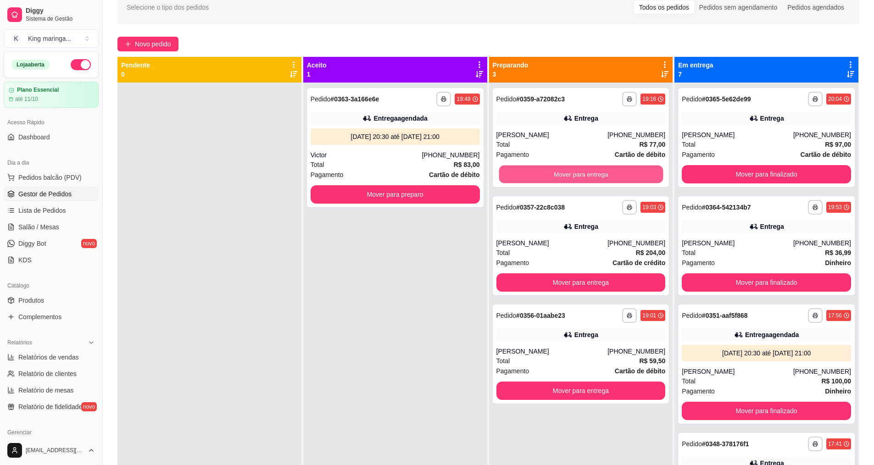
click at [599, 171] on button "Mover para entrega" at bounding box center [581, 175] width 164 height 18
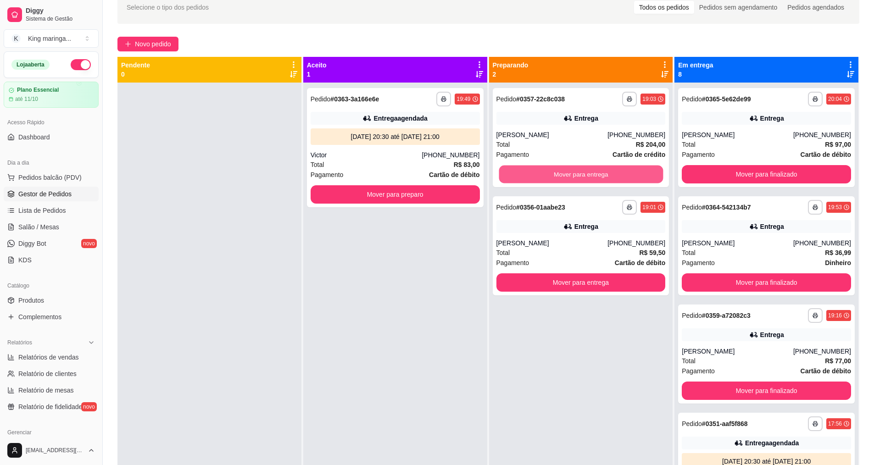
click at [599, 171] on button "Mover para entrega" at bounding box center [581, 175] width 164 height 18
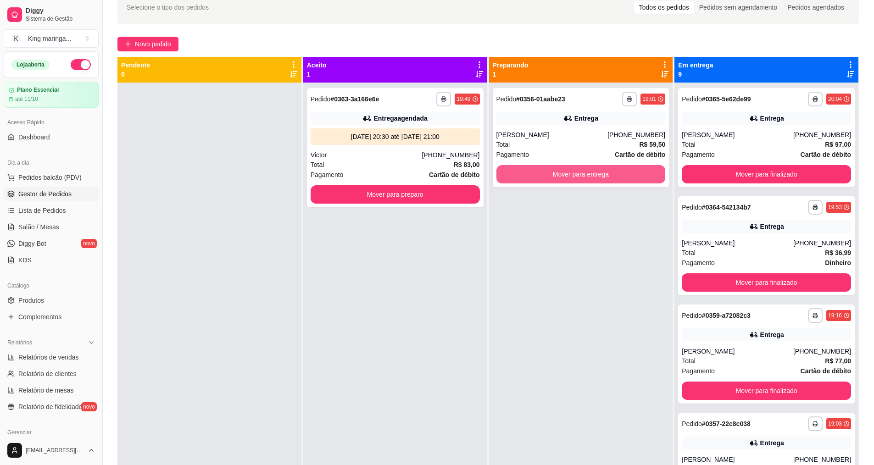
click at [599, 171] on button "Mover para entrega" at bounding box center [581, 174] width 169 height 18
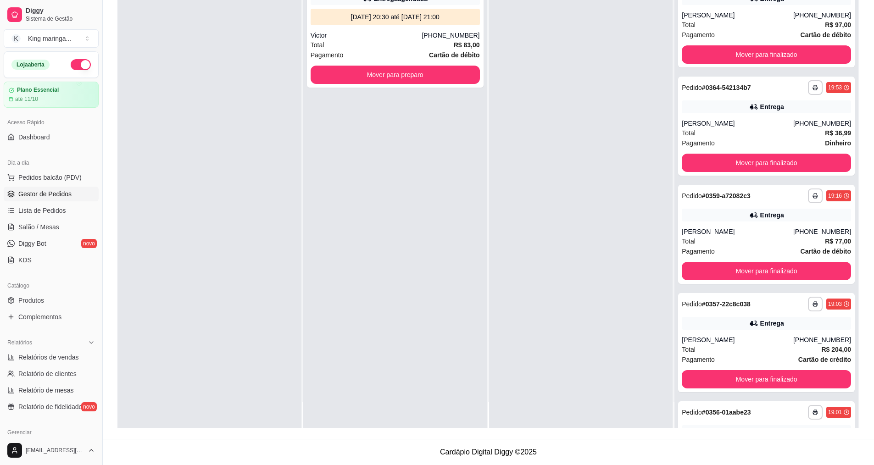
click at [519, 310] on div at bounding box center [581, 195] width 184 height 465
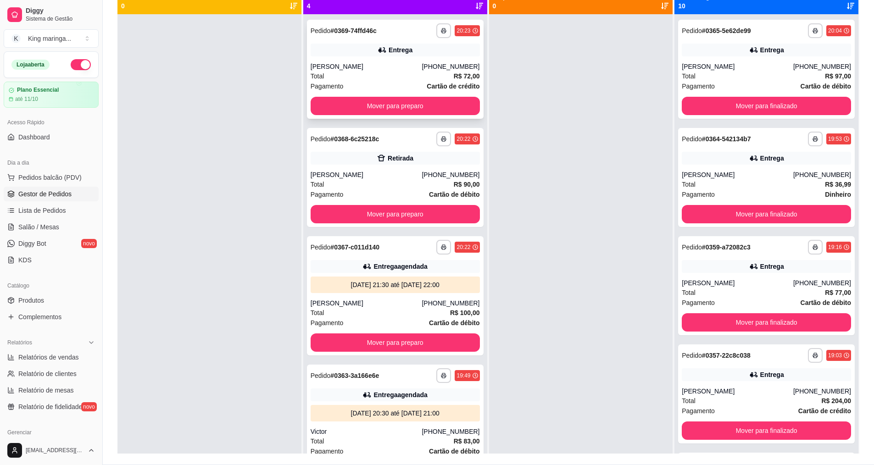
scroll to position [94, 0]
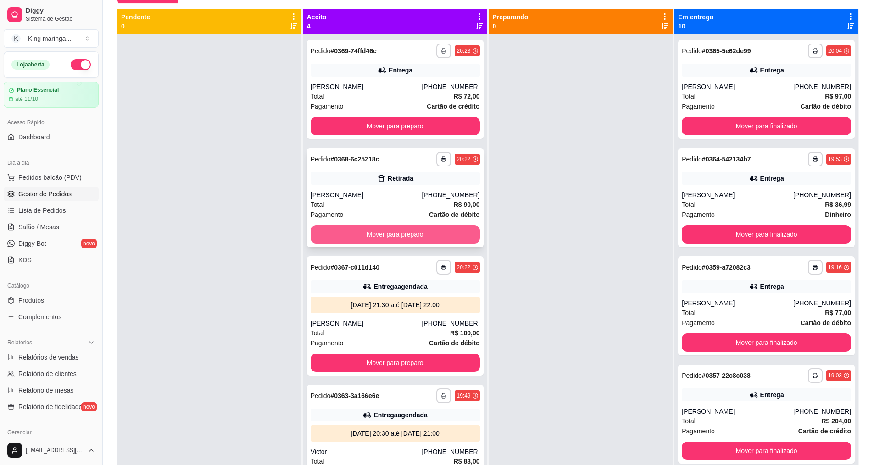
click at [376, 239] on button "Mover para preparo" at bounding box center [395, 234] width 169 height 18
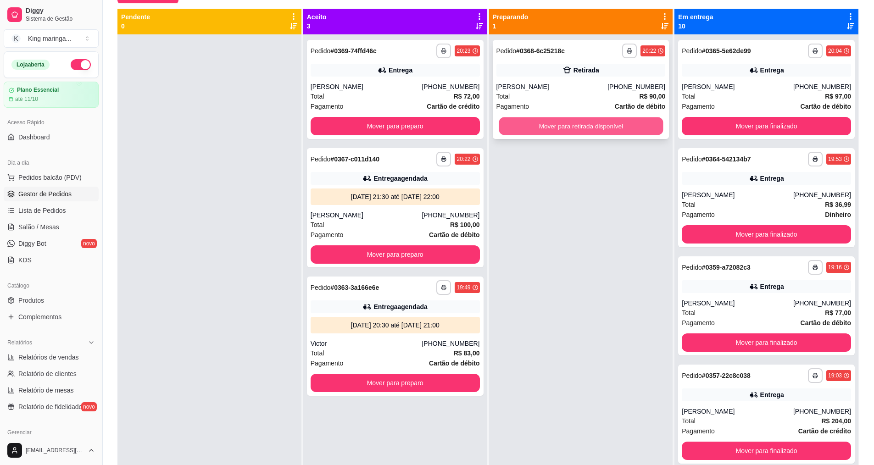
click at [580, 132] on button "Mover para retirada disponível" at bounding box center [581, 127] width 164 height 18
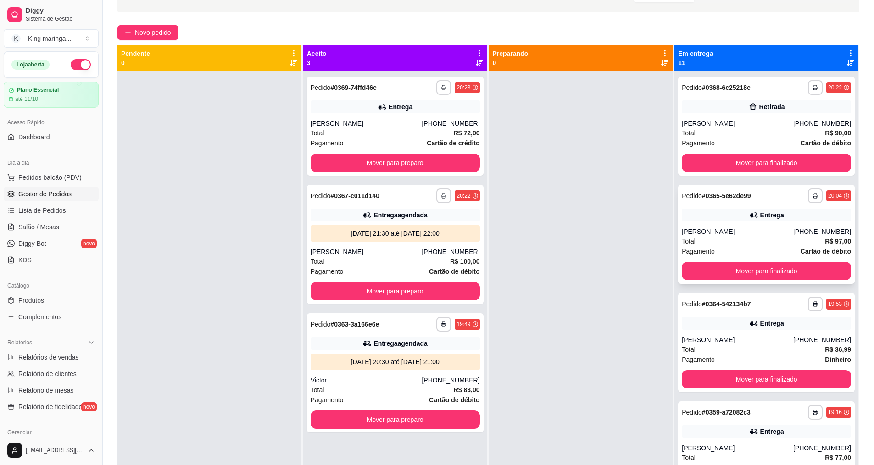
scroll to position [0, 0]
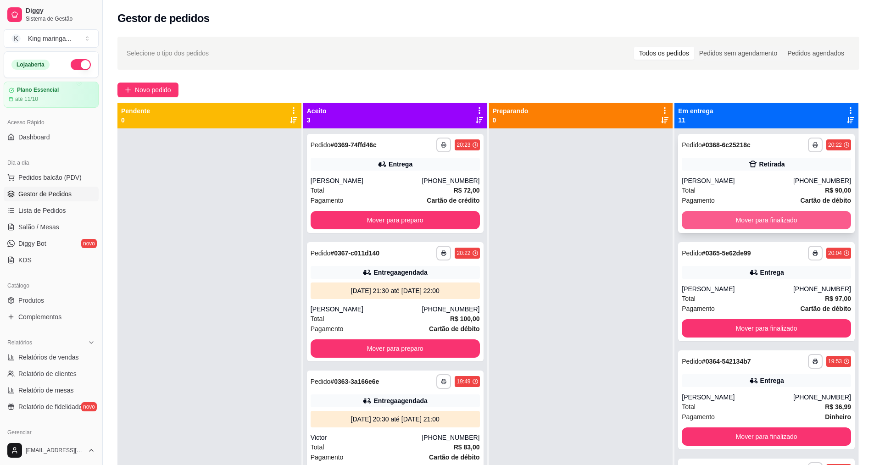
click at [744, 225] on button "Mover para finalizado" at bounding box center [766, 220] width 169 height 18
click at [49, 142] on link "Dashboard" at bounding box center [51, 137] width 95 height 15
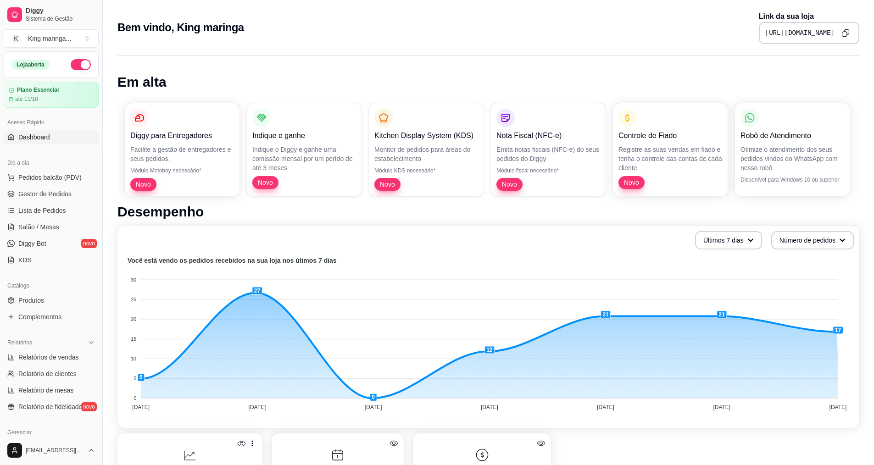
click at [852, 32] on button "Copy to clipboard" at bounding box center [846, 33] width 15 height 15
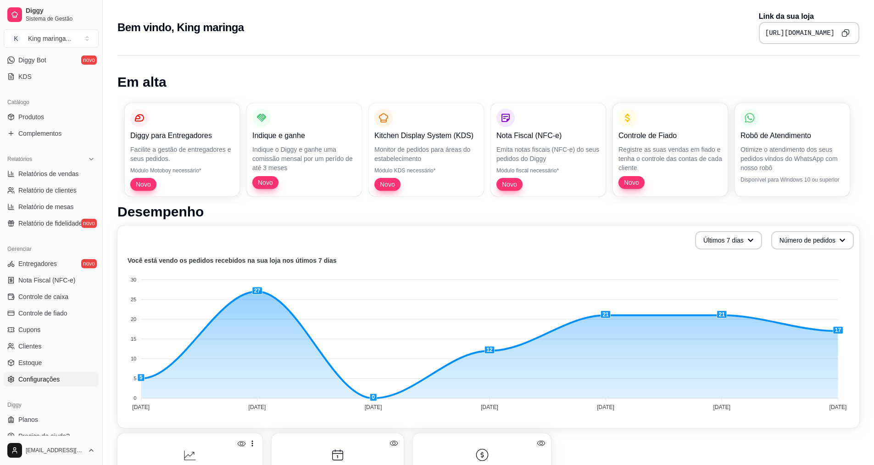
scroll to position [195, 0]
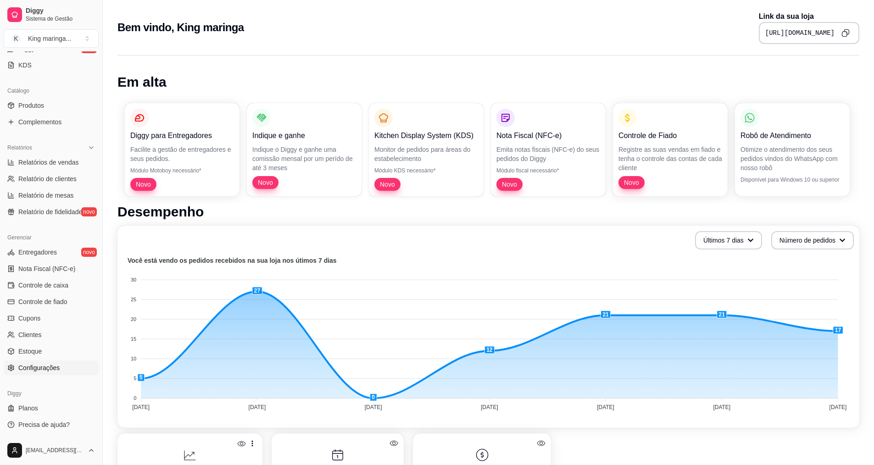
click at [51, 372] on span "Configurações" at bounding box center [38, 368] width 41 height 9
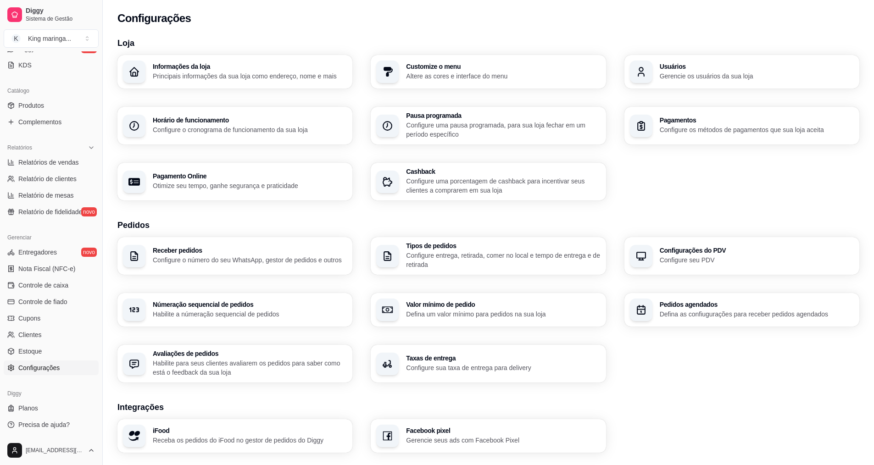
click at [514, 261] on p "Configure entrega, retirada, comer no local e tempo de entrega e de retirada" at bounding box center [503, 260] width 194 height 18
click at [45, 98] on div "Catálogo" at bounding box center [51, 91] width 95 height 15
click at [45, 98] on link "Produtos" at bounding box center [51, 105] width 95 height 15
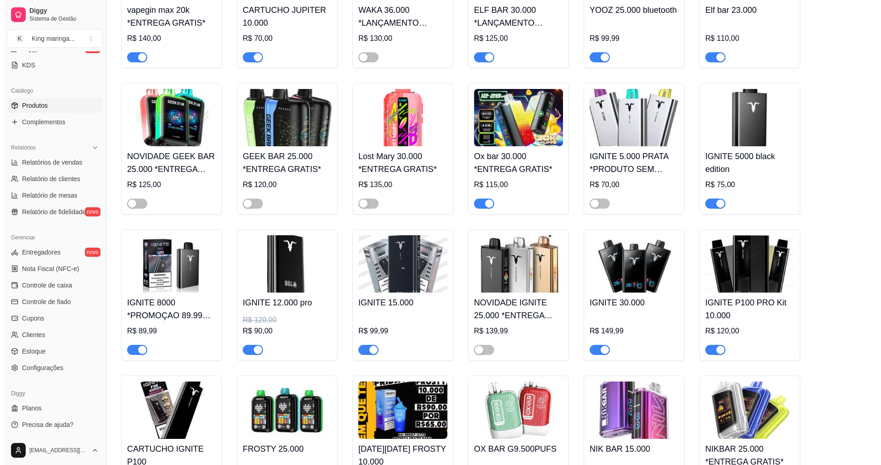
scroll to position [597, 0]
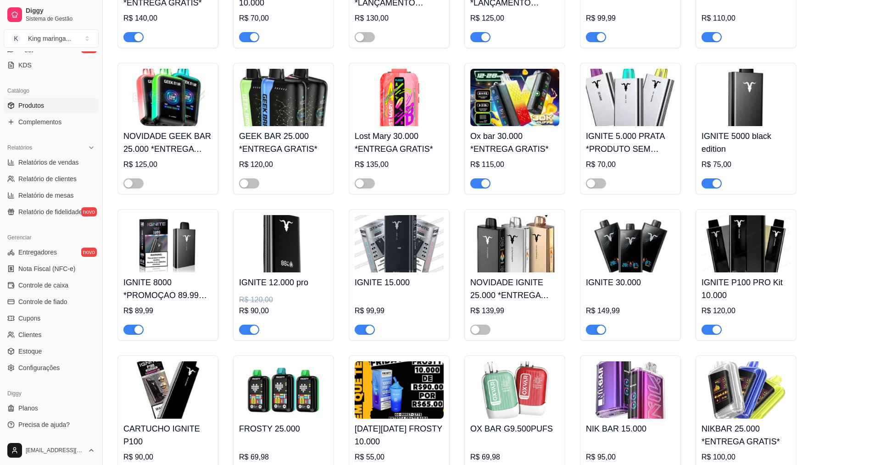
click at [155, 247] on img at bounding box center [167, 243] width 89 height 57
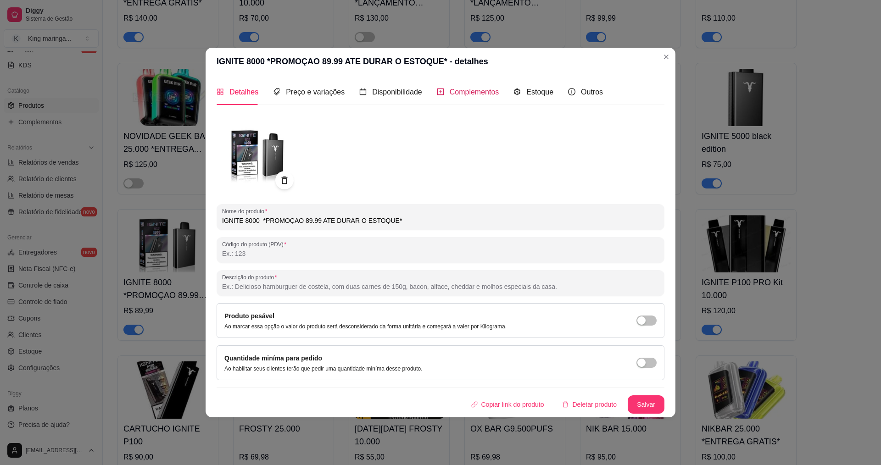
click at [452, 86] on div "Complementos" at bounding box center [468, 91] width 62 height 11
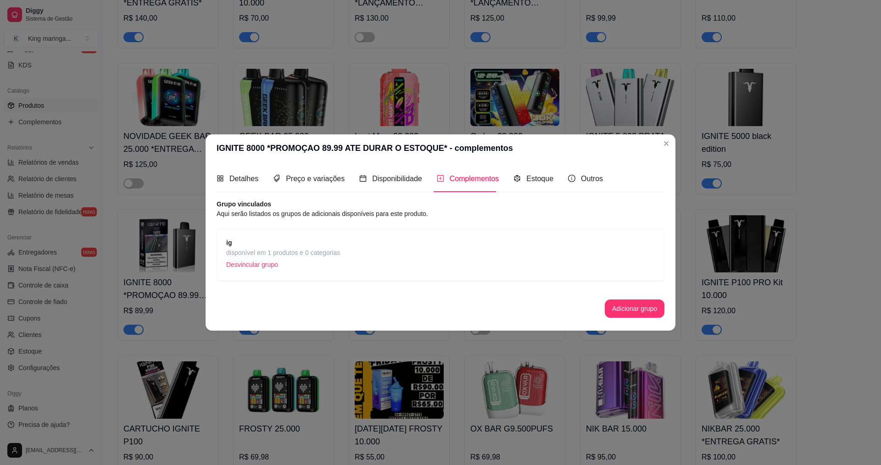
click at [269, 233] on div "ig disponível em 1 produtos e 0 categorias Desvincular grupo" at bounding box center [441, 254] width 448 height 53
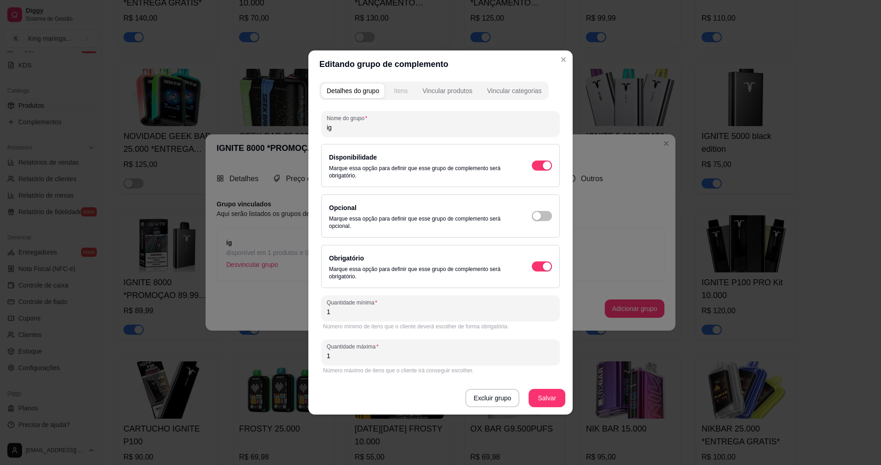
click at [406, 84] on button "Itens" at bounding box center [400, 91] width 25 height 15
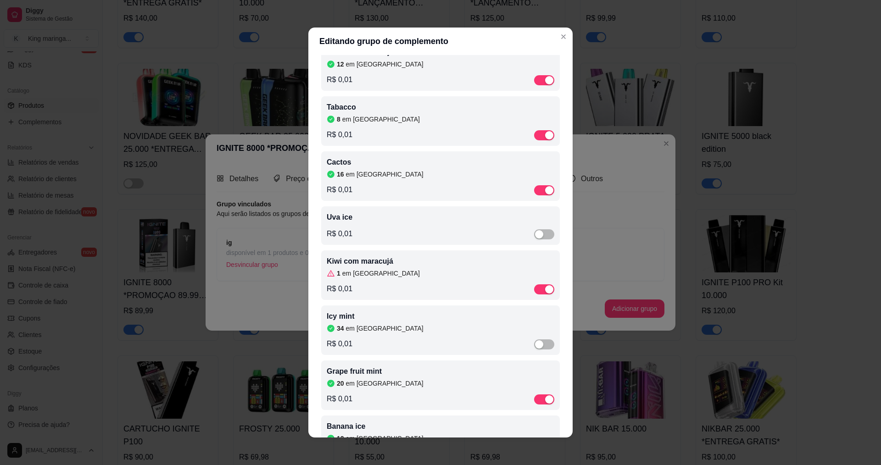
scroll to position [92, 0]
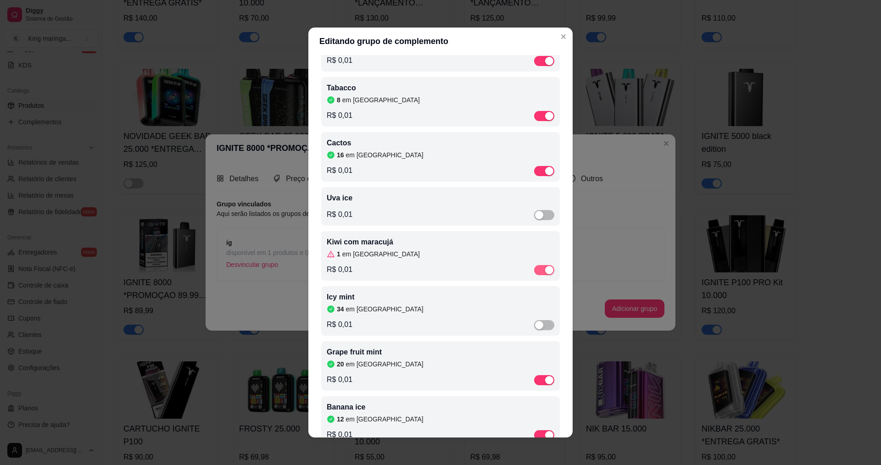
click at [534, 275] on span "button" at bounding box center [544, 270] width 20 height 10
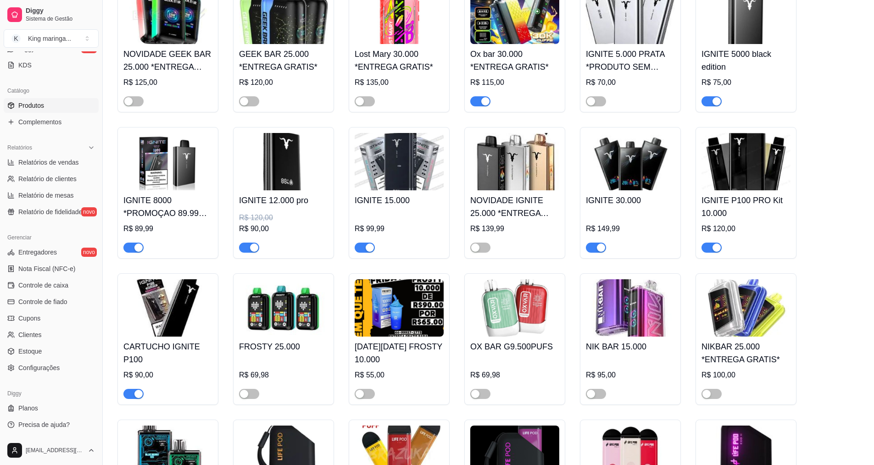
scroll to position [689, 0]
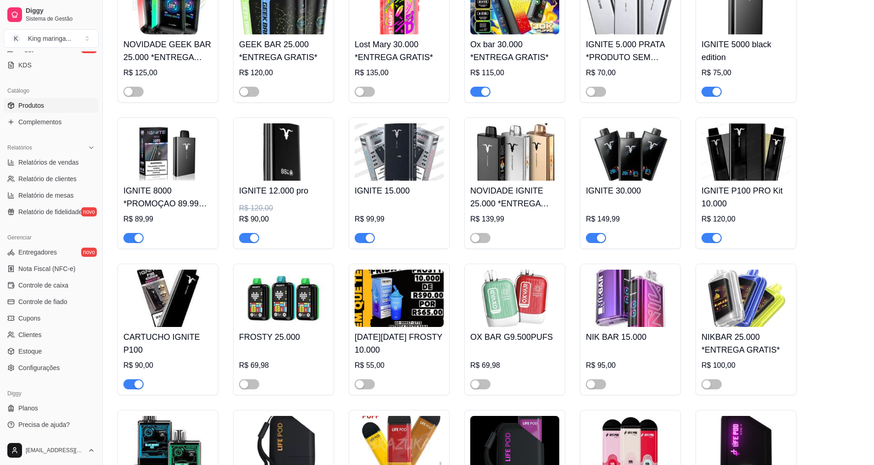
click at [139, 381] on div "button" at bounding box center [138, 385] width 8 height 8
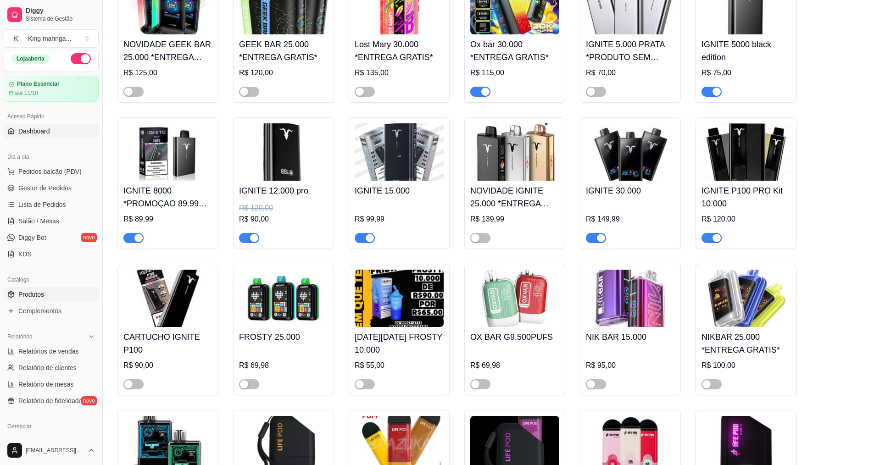
scroll to position [0, 0]
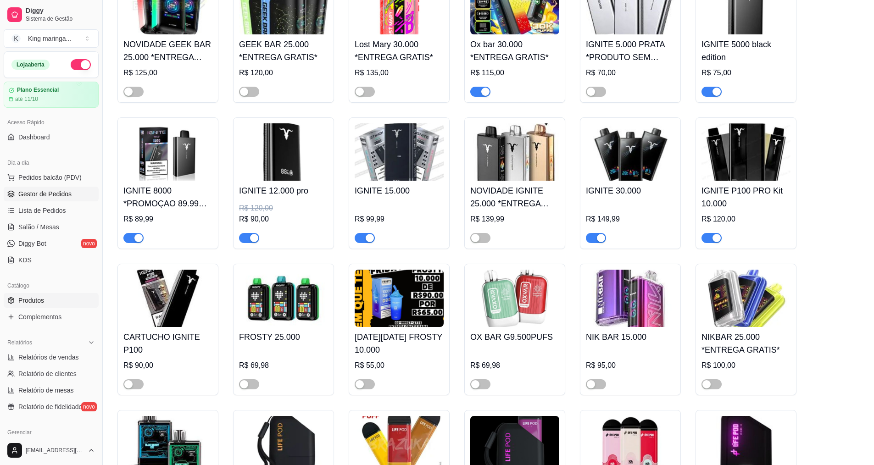
click at [44, 191] on span "Gestor de Pedidos" at bounding box center [44, 194] width 53 height 9
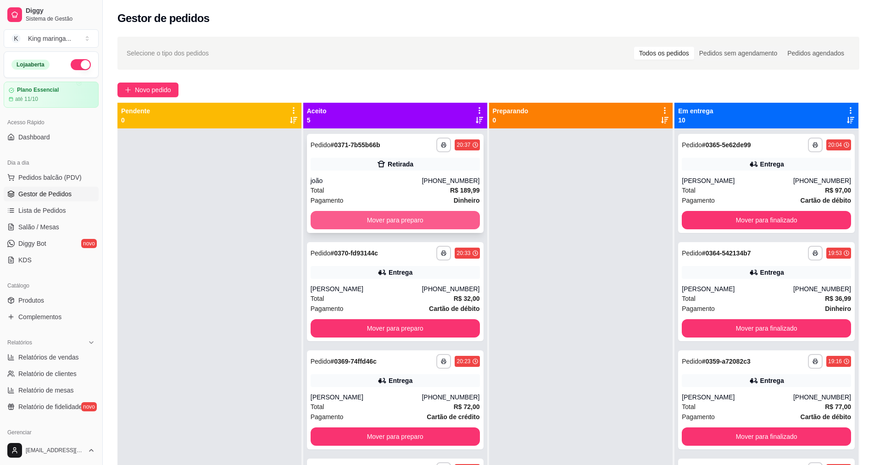
click at [386, 218] on button "Mover para preparo" at bounding box center [395, 220] width 169 height 18
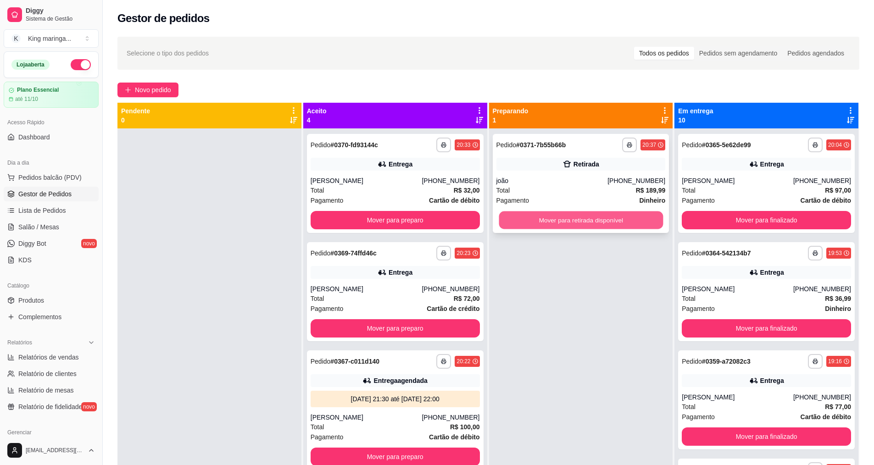
click at [560, 216] on button "Mover para retirada disponível" at bounding box center [581, 221] width 164 height 18
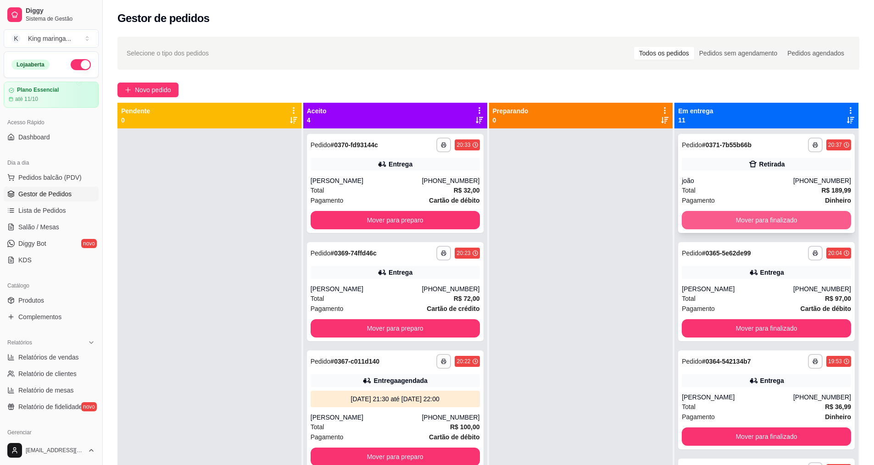
click at [726, 216] on button "Mover para finalizado" at bounding box center [766, 220] width 169 height 18
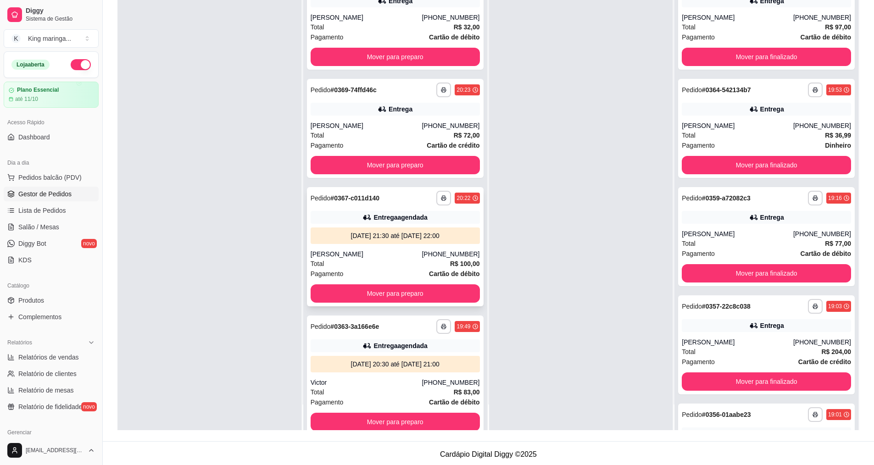
click at [383, 252] on div "[PERSON_NAME]" at bounding box center [367, 254] width 112 height 9
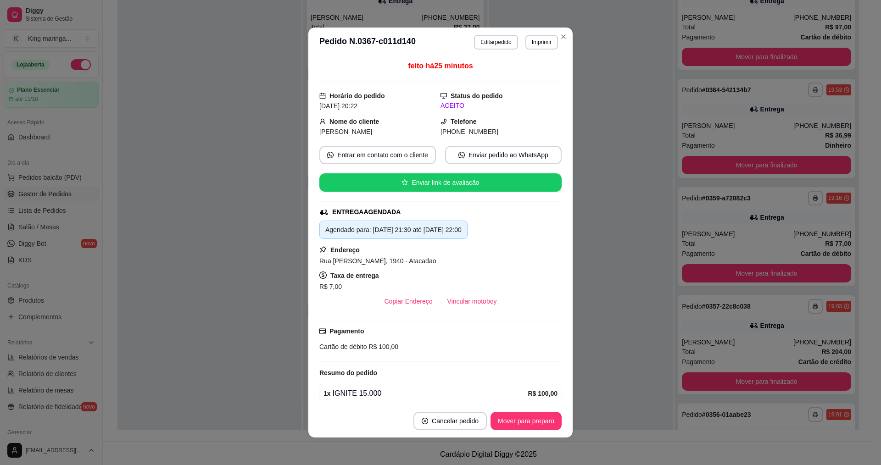
drag, startPoint x: 314, startPoint y: 262, endPoint x: 427, endPoint y: 266, distance: 113.0
click at [427, 266] on div "feito há 25 minutos Horário do pedido [DATE] 20:22 Status do pedido ACEITO Nome…" at bounding box center [440, 231] width 264 height 348
copy span "Rua [PERSON_NAME], 1940 - Atacadao"
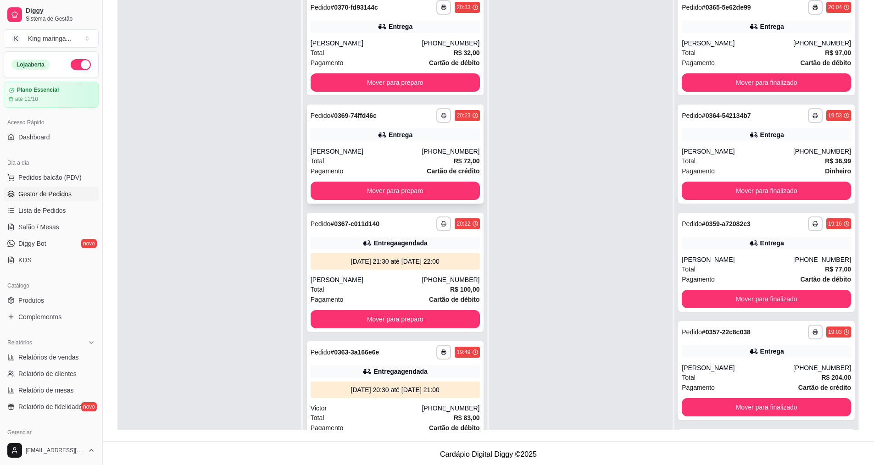
click at [378, 141] on div "Entrega" at bounding box center [395, 135] width 169 height 13
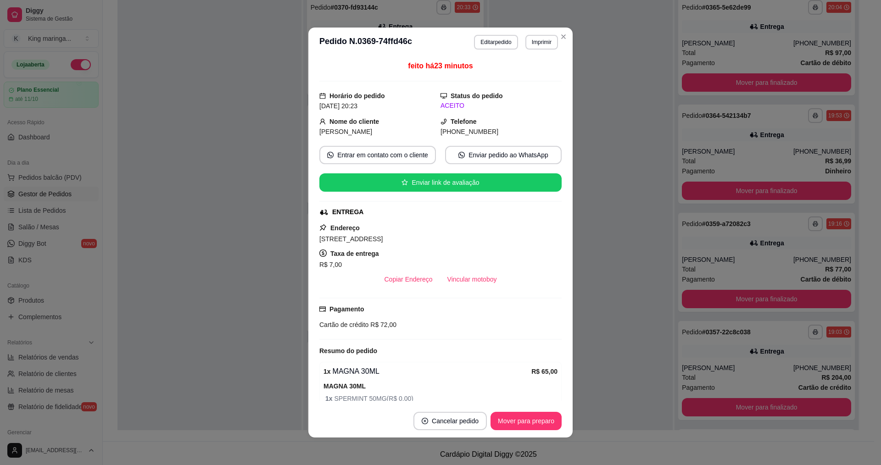
drag, startPoint x: 313, startPoint y: 241, endPoint x: 481, endPoint y: 237, distance: 168.5
click at [481, 236] on div "feito há 23 minutos Horário do pedido [DATE] 20:23 Status do pedido ACEITO Nome…" at bounding box center [440, 231] width 264 height 348
copy span "[STREET_ADDRESS]"
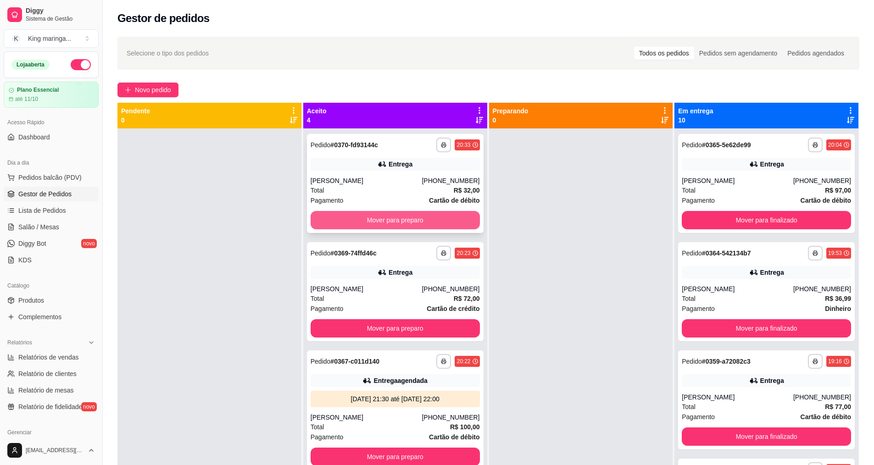
click at [386, 225] on button "Mover para preparo" at bounding box center [395, 220] width 169 height 18
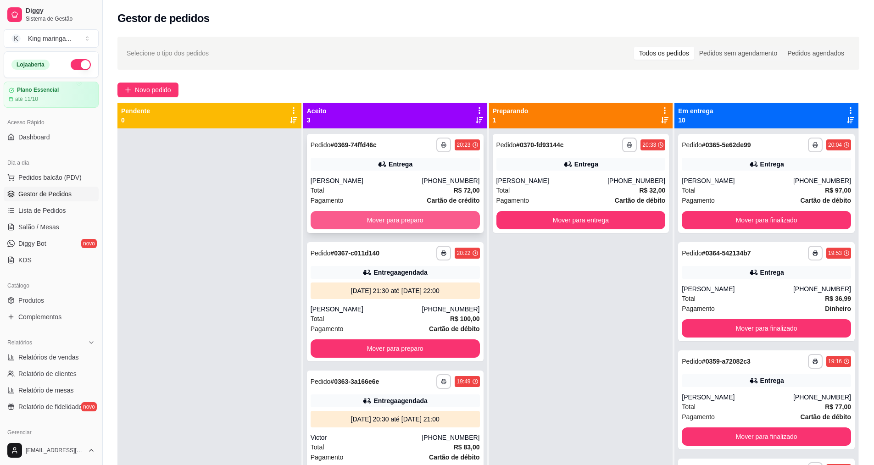
click at [396, 220] on button "Mover para preparo" at bounding box center [395, 220] width 169 height 18
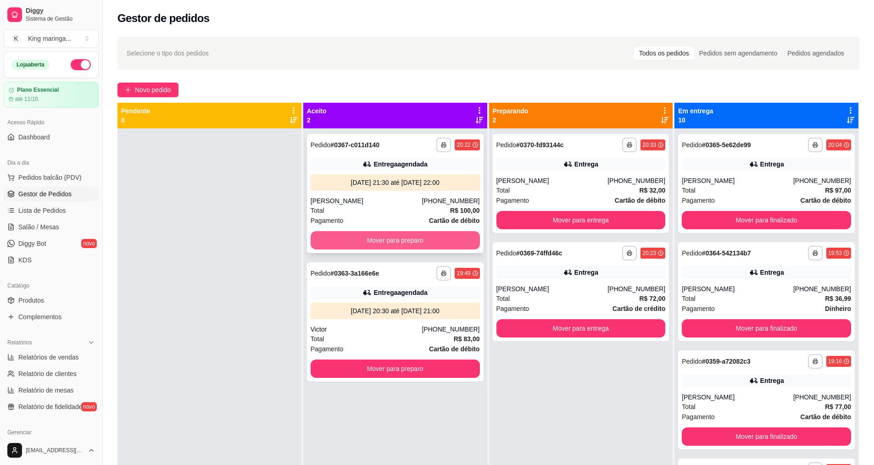
click at [401, 238] on button "Mover para preparo" at bounding box center [395, 240] width 169 height 18
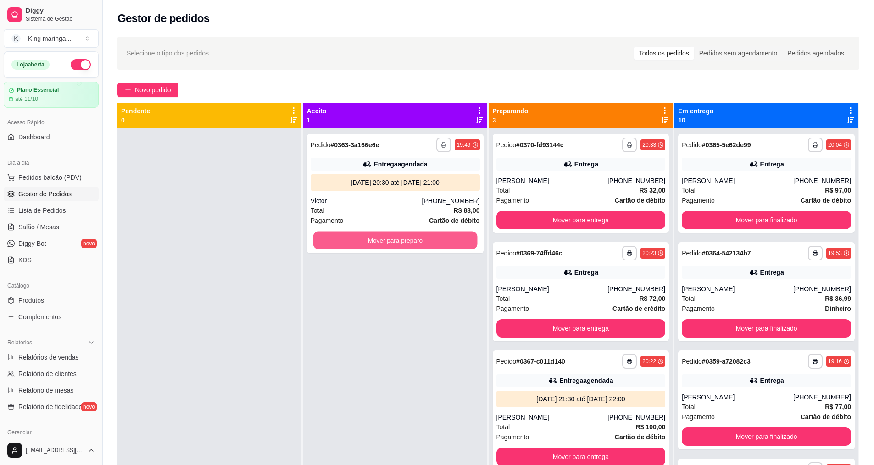
click at [402, 238] on button "Mover para preparo" at bounding box center [395, 241] width 164 height 18
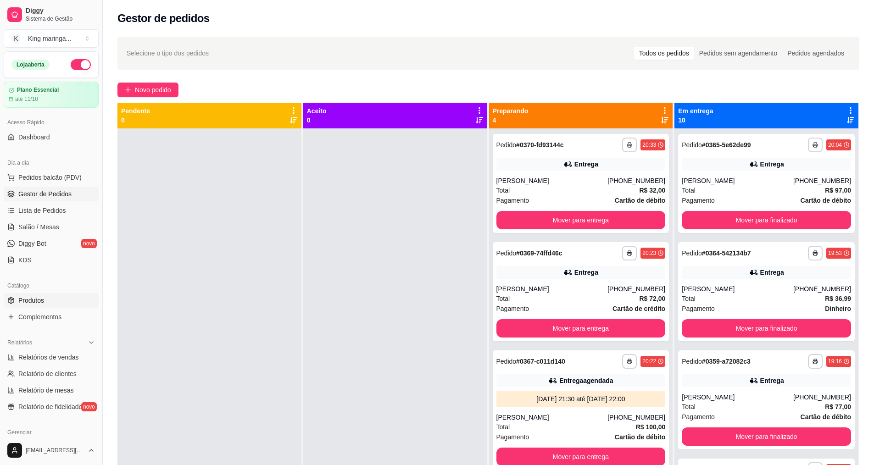
click at [53, 297] on link "Produtos" at bounding box center [51, 300] width 95 height 15
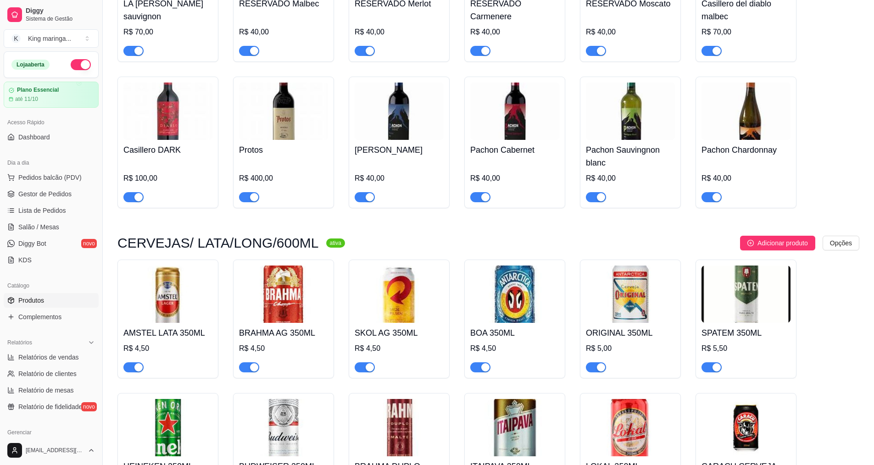
scroll to position [8446, 0]
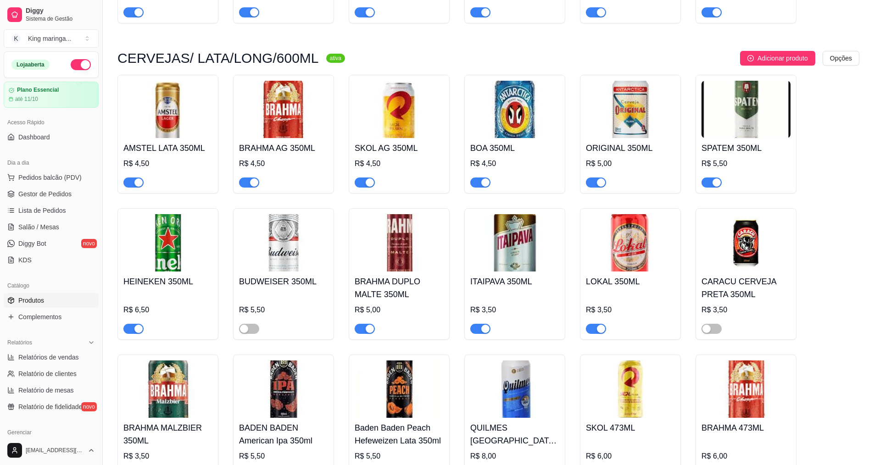
click at [524, 361] on img at bounding box center [514, 389] width 89 height 57
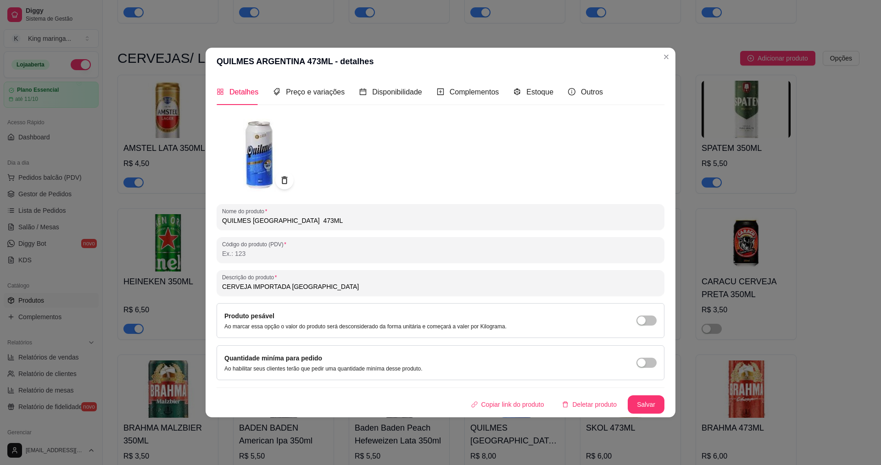
click at [266, 164] on img at bounding box center [258, 153] width 83 height 83
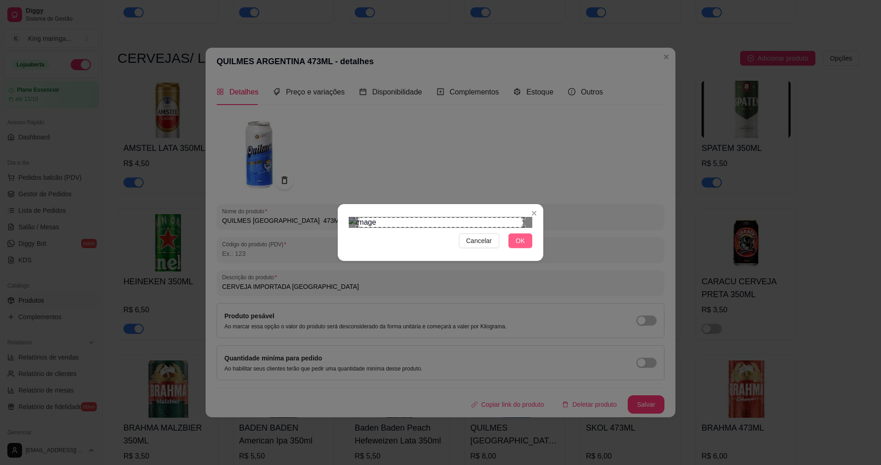
click at [521, 246] on span "OK" at bounding box center [520, 241] width 9 height 10
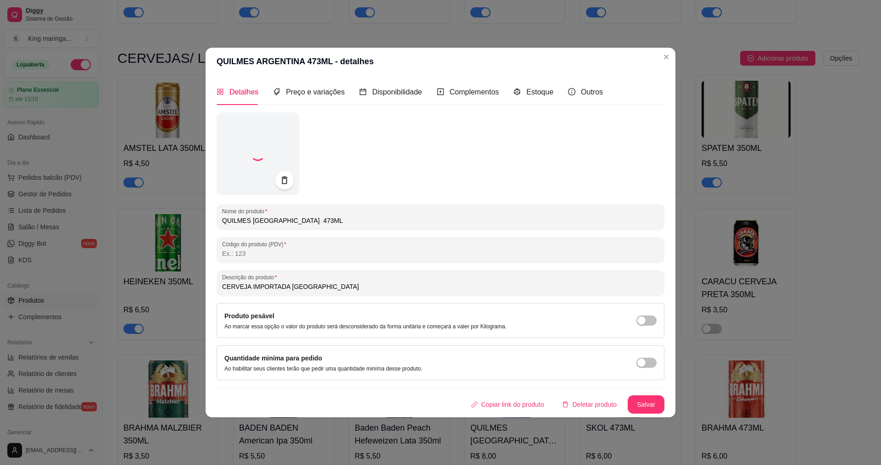
drag, startPoint x: 288, startPoint y: 221, endPoint x: 297, endPoint y: 219, distance: 9.3
click at [297, 219] on input "QUILMES [GEOGRAPHIC_DATA] 473ML" at bounding box center [440, 220] width 437 height 9
type input "QUILMES ARGENTINA 350ML"
click at [453, 160] on div at bounding box center [441, 153] width 448 height 83
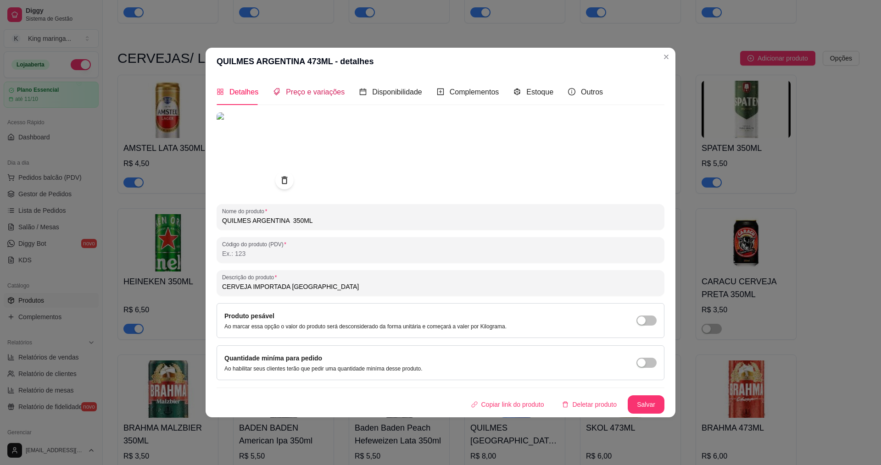
click at [329, 90] on span "Preço e variações" at bounding box center [315, 92] width 59 height 8
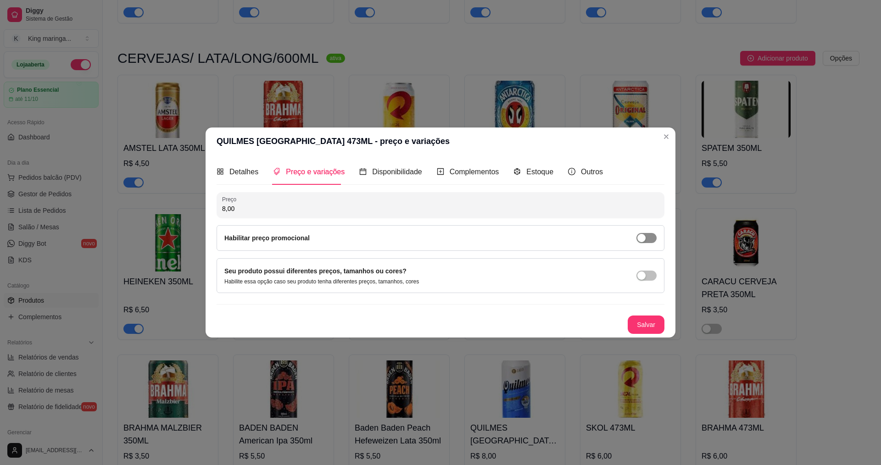
click at [645, 240] on div "button" at bounding box center [642, 238] width 8 height 8
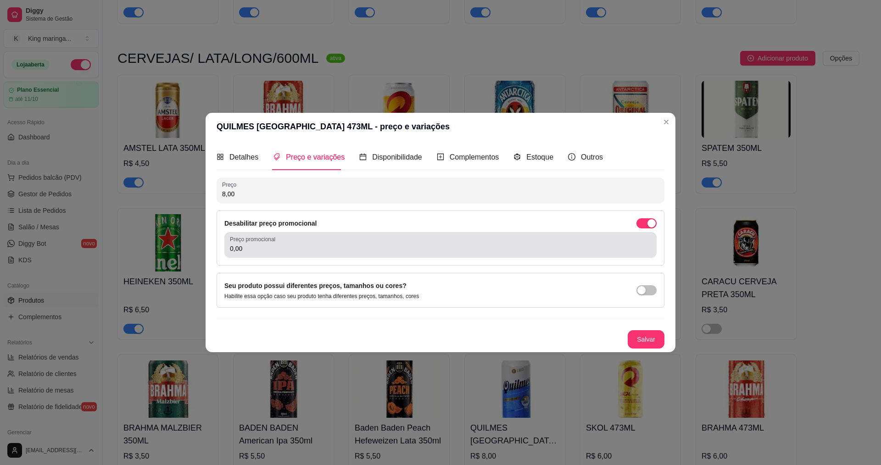
click at [313, 241] on div "0,00" at bounding box center [440, 245] width 421 height 18
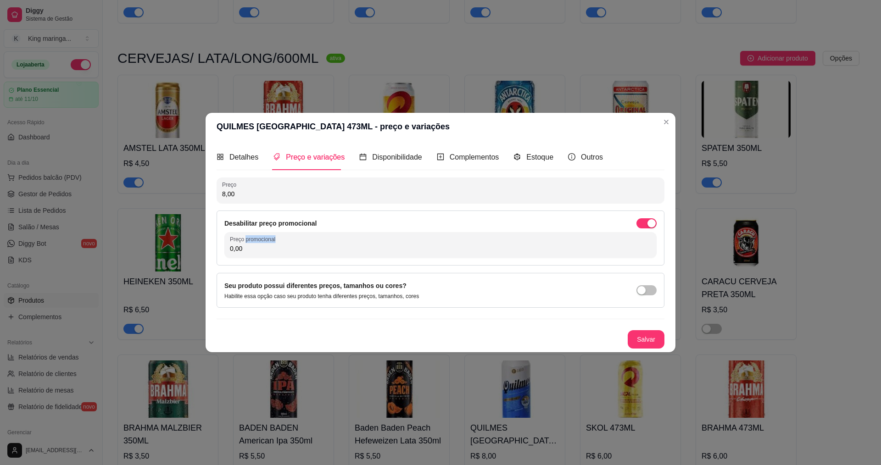
click at [313, 241] on div "0,00" at bounding box center [440, 245] width 421 height 18
type input "4,50"
click at [641, 339] on button "Salvar" at bounding box center [646, 339] width 37 height 18
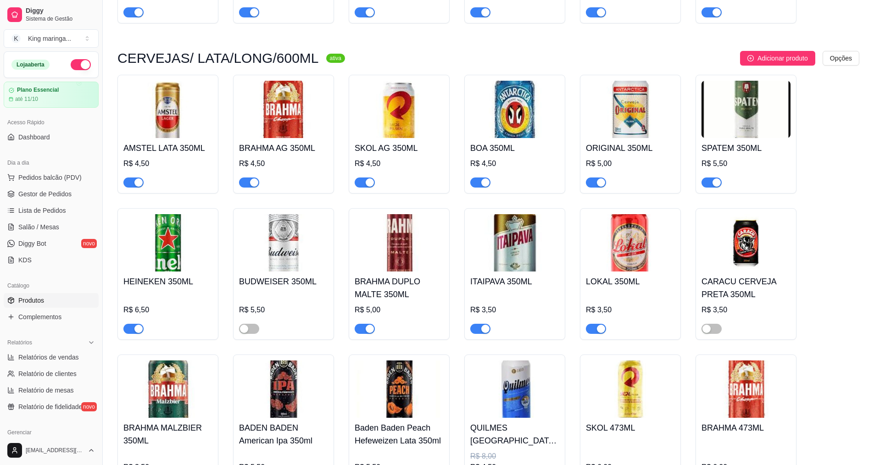
click at [508, 361] on img at bounding box center [514, 389] width 89 height 57
click at [524, 361] on img at bounding box center [514, 389] width 89 height 57
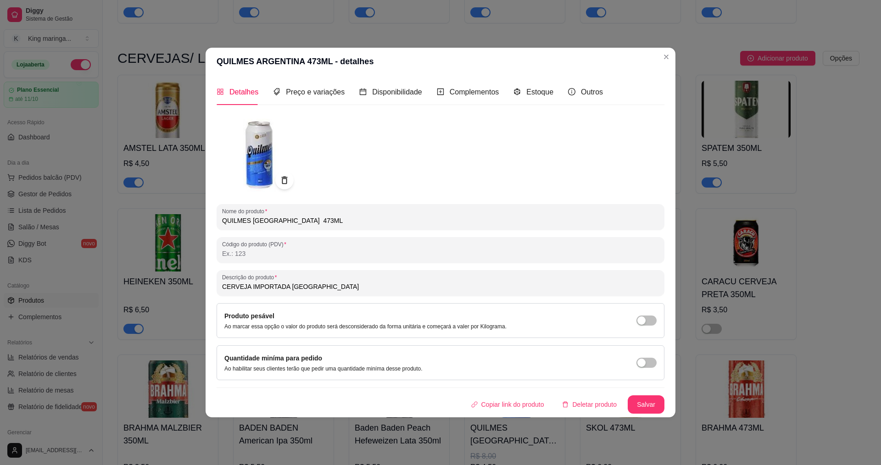
drag, startPoint x: 288, startPoint y: 222, endPoint x: 299, endPoint y: 222, distance: 11.0
click at [299, 222] on input "QUILMES [GEOGRAPHIC_DATA] 473ML" at bounding box center [440, 220] width 437 height 9
type input "QUILMES ARGENTINA 350ML"
click at [288, 180] on icon at bounding box center [284, 180] width 11 height 11
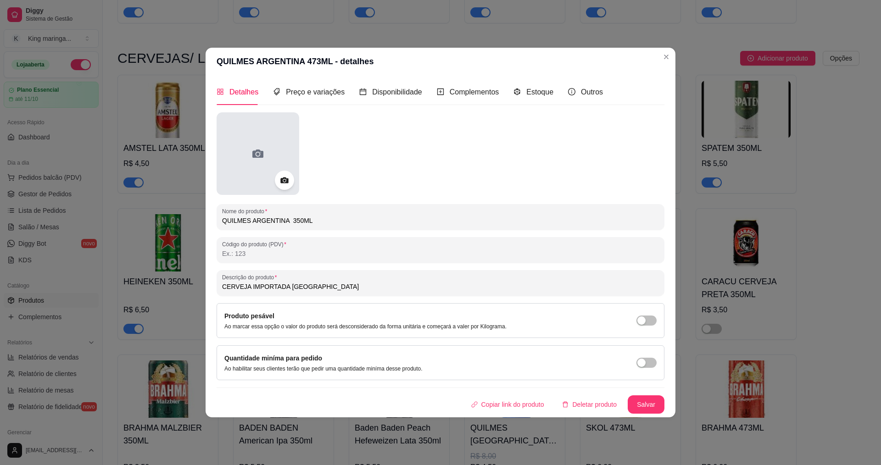
click at [254, 150] on icon at bounding box center [258, 153] width 15 height 15
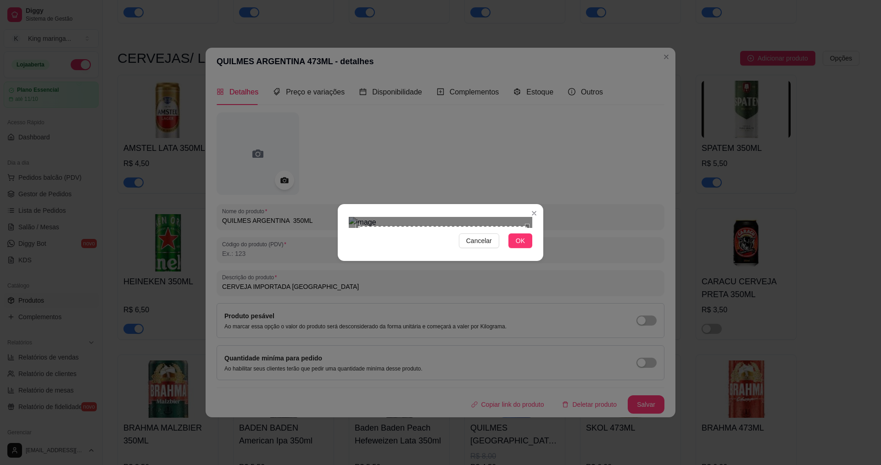
click at [531, 252] on div "Cancelar OK" at bounding box center [441, 232] width 206 height 39
click at [481, 257] on div "Use the arrow keys to move the crop selection area" at bounding box center [441, 309] width 171 height 171
click at [528, 248] on button "OK" at bounding box center [521, 241] width 24 height 15
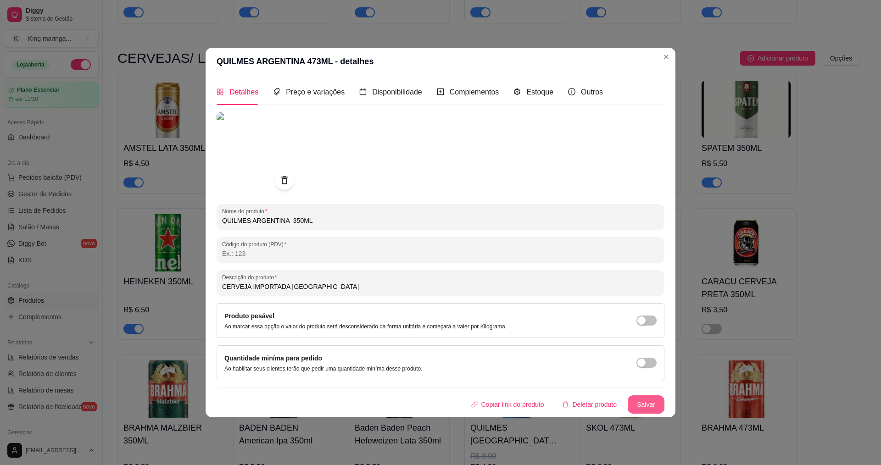
click at [648, 400] on button "Salvar" at bounding box center [646, 405] width 37 height 18
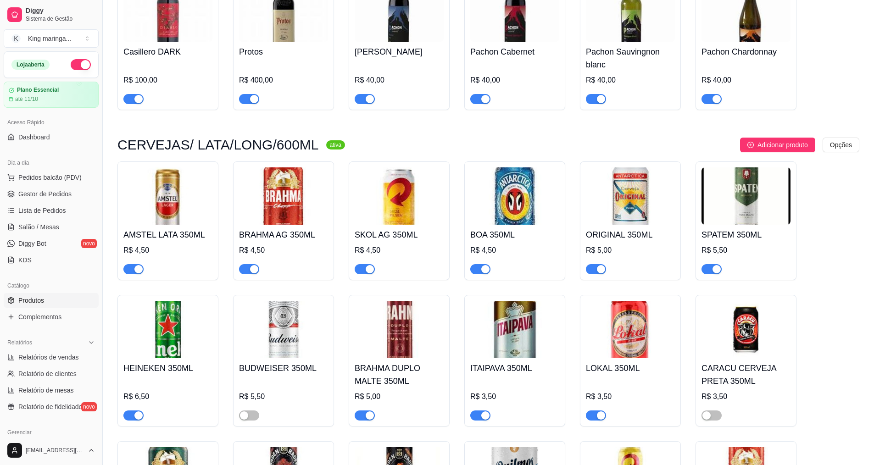
scroll to position [8354, 0]
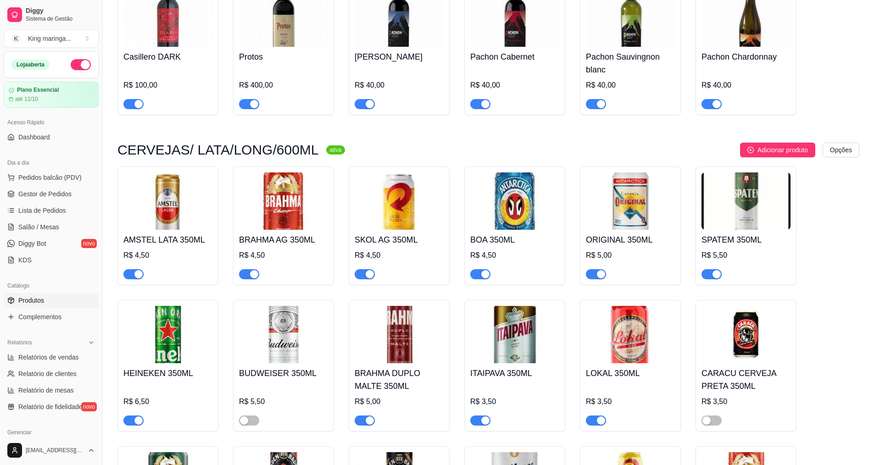
click at [634, 173] on img at bounding box center [630, 201] width 89 height 57
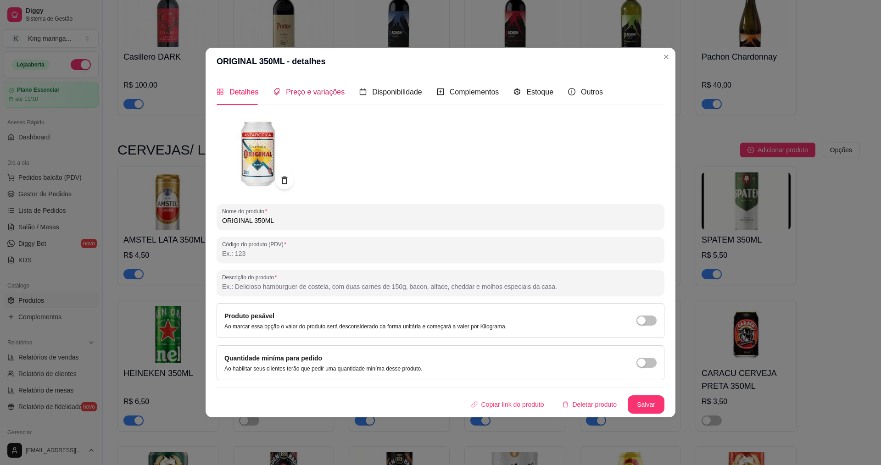
click at [331, 89] on span "Preço e variações" at bounding box center [315, 92] width 59 height 8
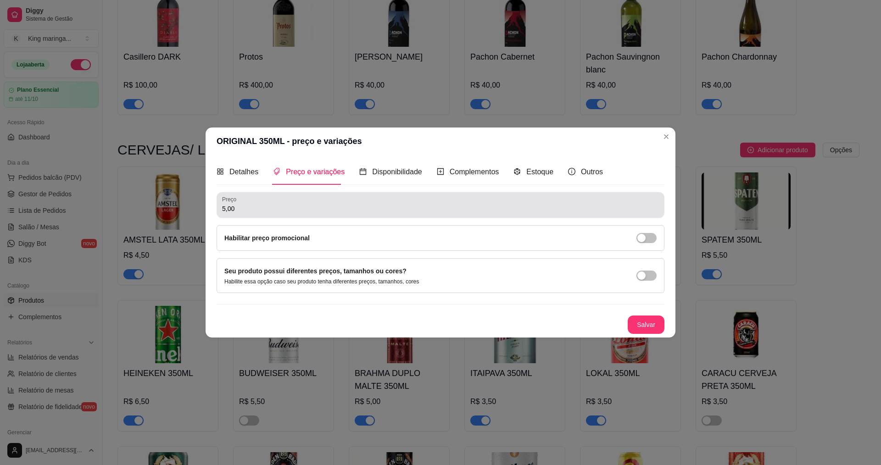
click at [280, 212] on input "5,00" at bounding box center [440, 208] width 437 height 9
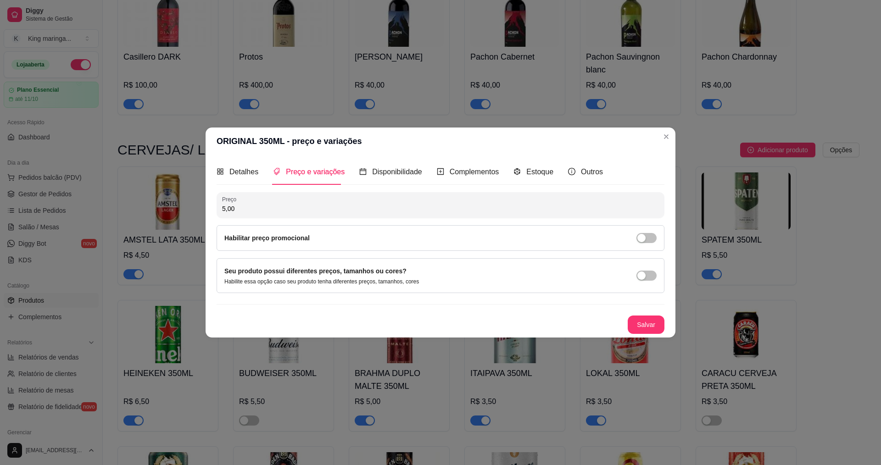
click at [280, 212] on input "5,00" at bounding box center [440, 208] width 437 height 9
type input "5,50"
click at [650, 329] on button "Salvar" at bounding box center [646, 325] width 37 height 18
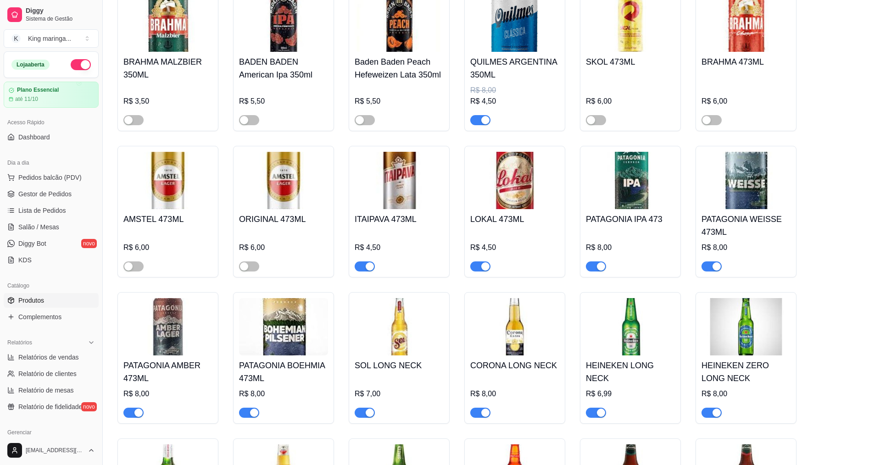
scroll to position [8813, 0]
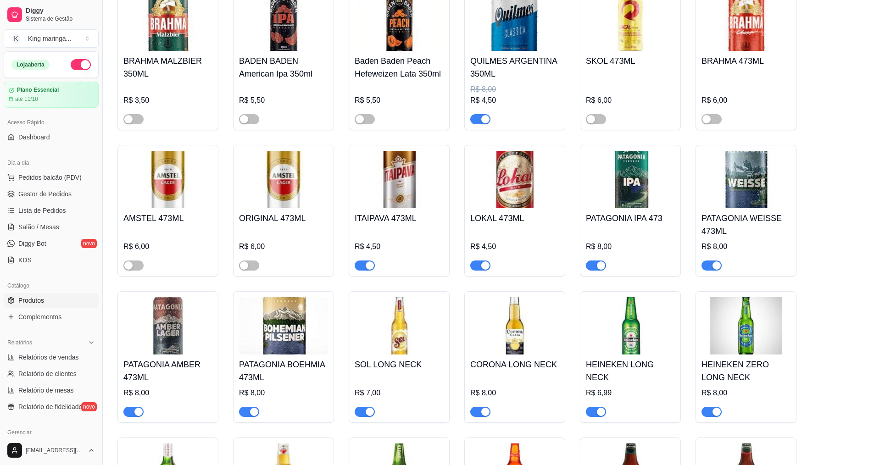
click at [499, 358] on h4 "CORONA LONG NECK" at bounding box center [514, 364] width 89 height 13
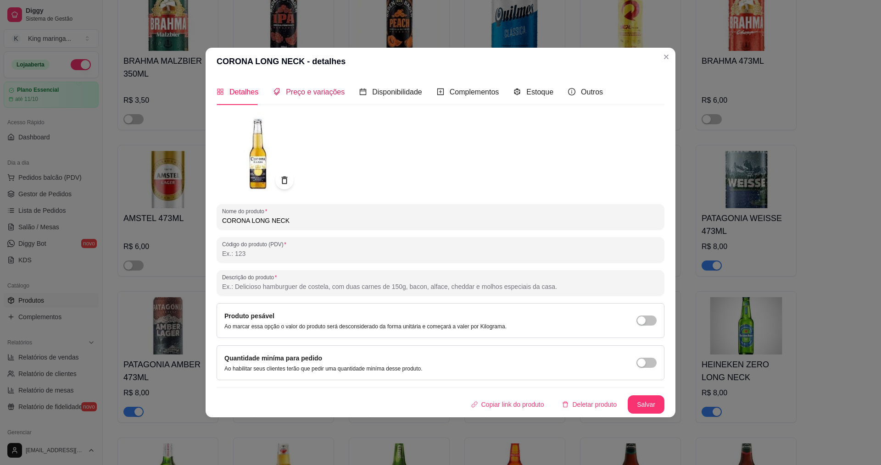
click at [329, 93] on span "Preço e variações" at bounding box center [315, 92] width 59 height 8
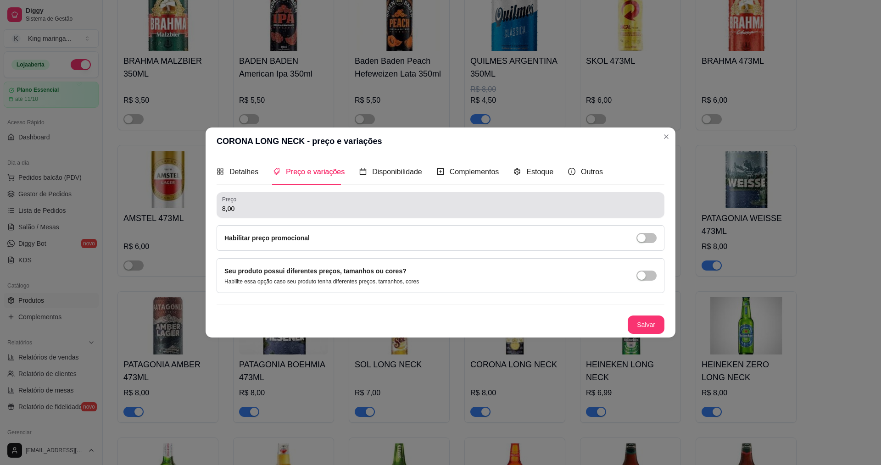
click at [300, 209] on input "8,00" at bounding box center [440, 208] width 437 height 9
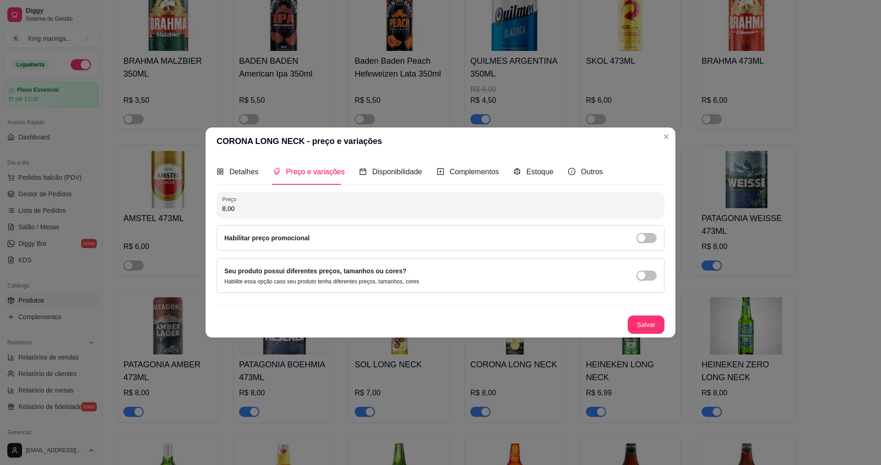
click at [300, 209] on input "8,00" at bounding box center [440, 208] width 437 height 9
type input "9,00"
click at [638, 323] on button "Salvar" at bounding box center [646, 325] width 36 height 18
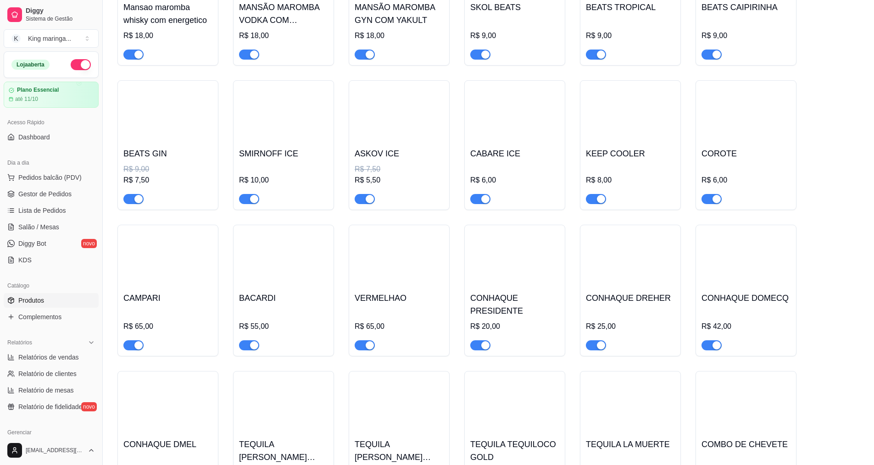
scroll to position [10144, 0]
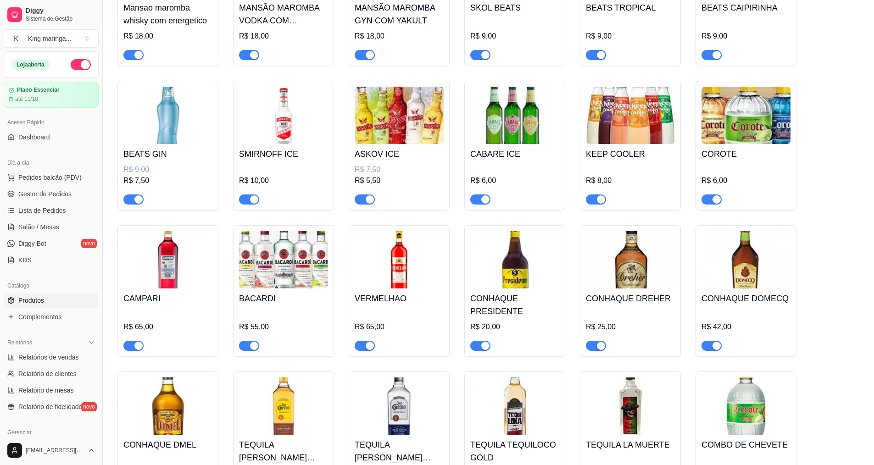
click at [185, 231] on img at bounding box center [167, 259] width 89 height 57
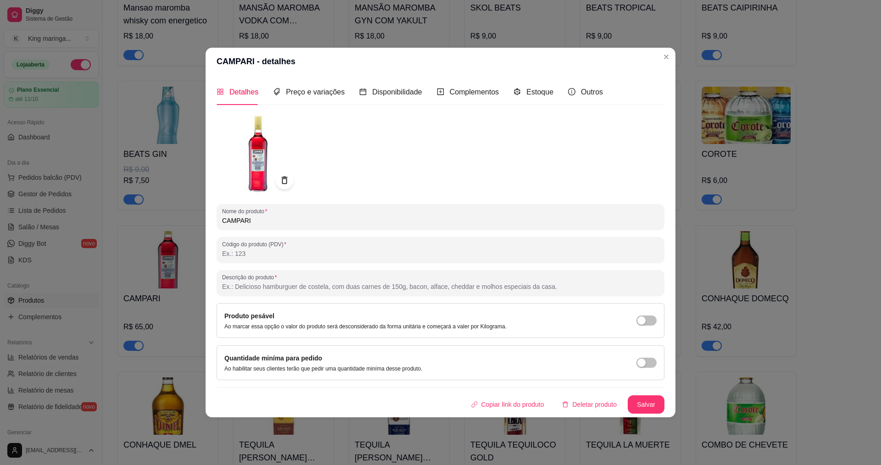
click at [296, 222] on input "CAMPARI" at bounding box center [440, 220] width 437 height 9
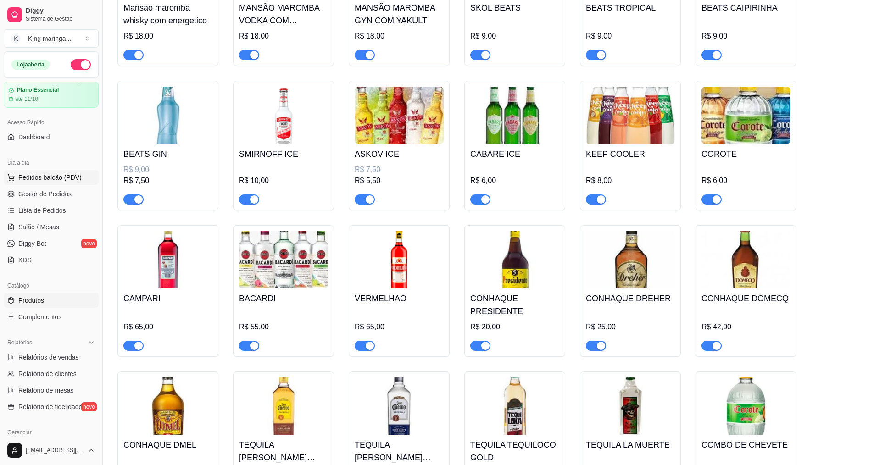
click at [59, 179] on span "Pedidos balcão (PDV)" at bounding box center [49, 177] width 63 height 9
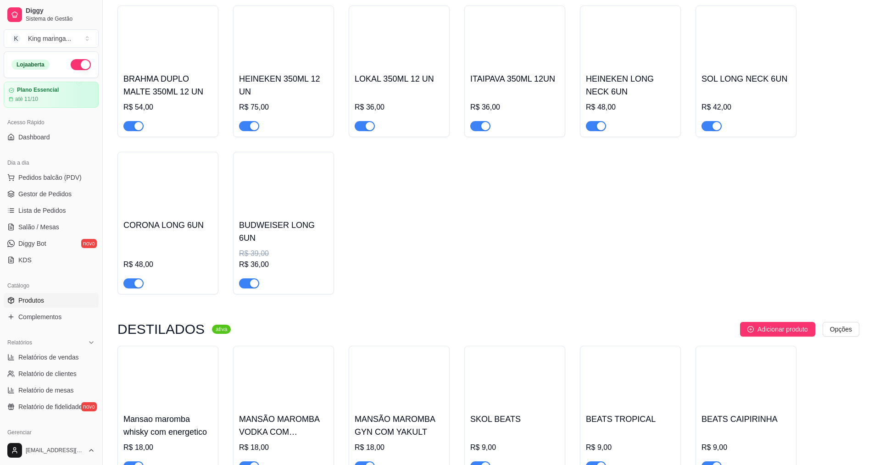
scroll to position [9731, 0]
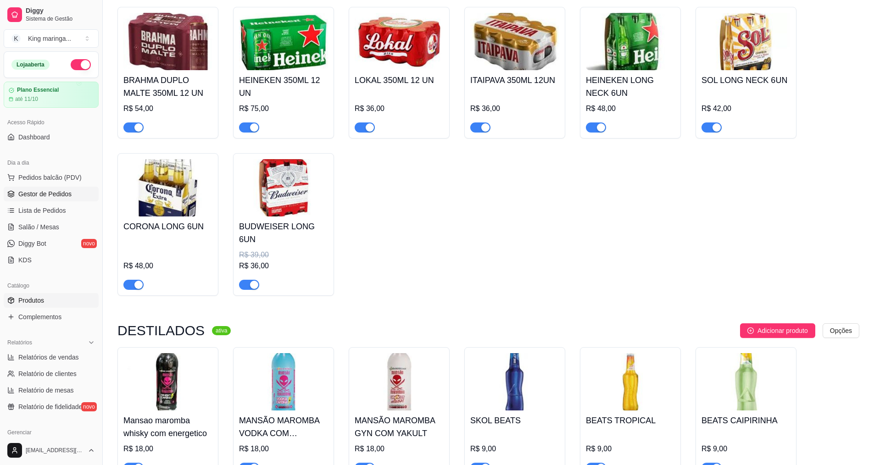
click at [50, 197] on span "Gestor de Pedidos" at bounding box center [44, 194] width 53 height 9
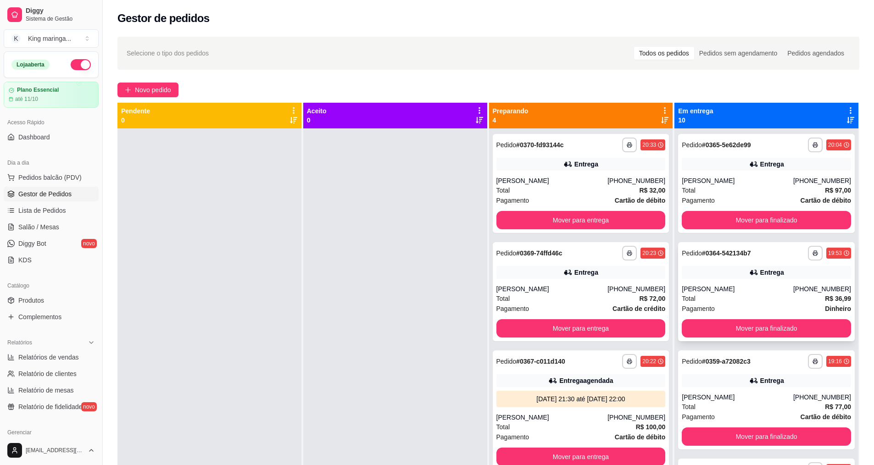
click at [724, 294] on div "Total R$ 36,99" at bounding box center [766, 299] width 169 height 10
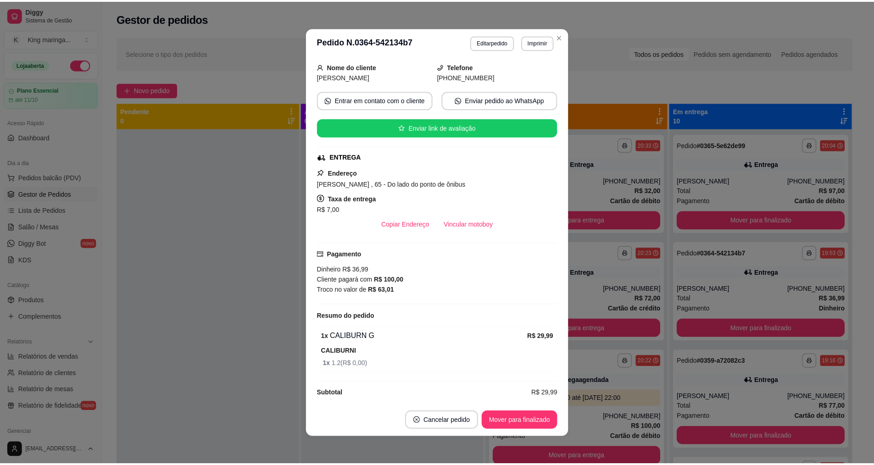
scroll to position [63, 0]
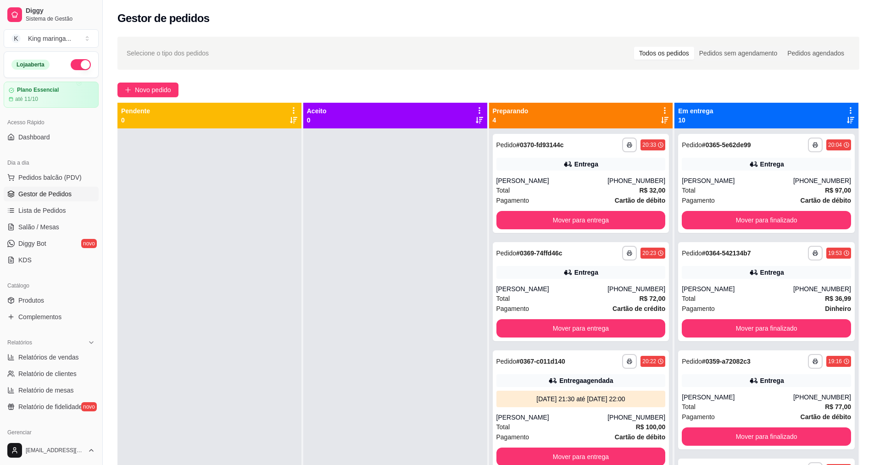
click at [398, 288] on div at bounding box center [395, 361] width 184 height 465
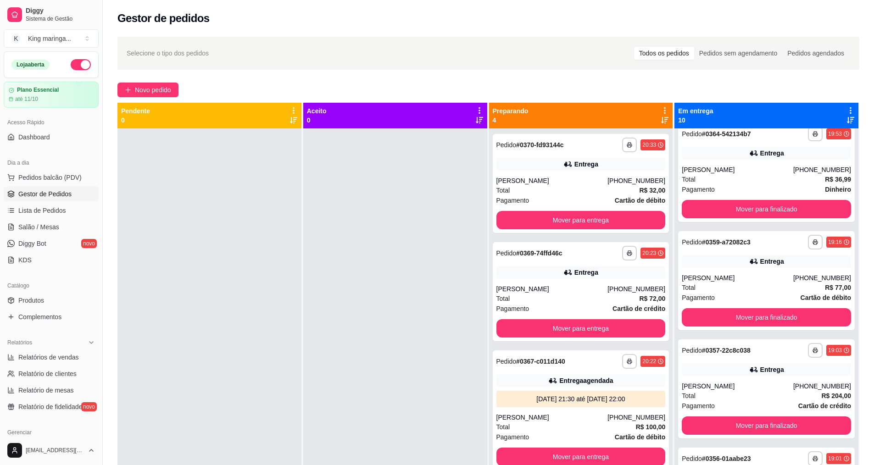
scroll to position [0, 0]
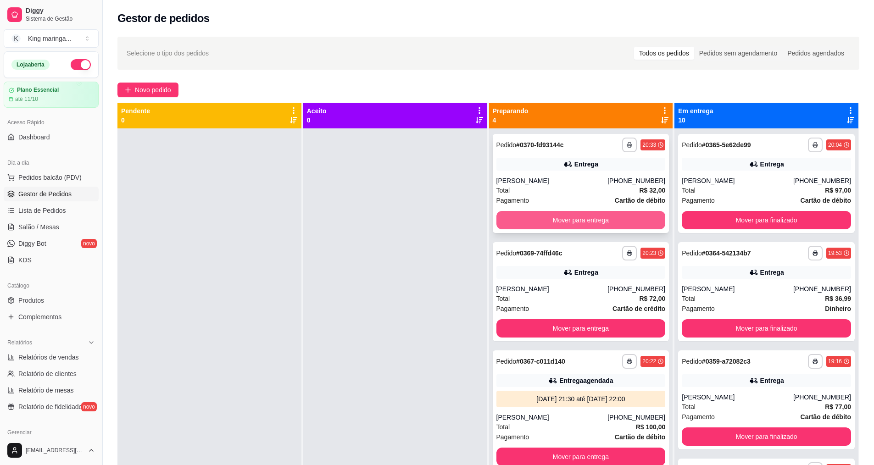
click at [576, 221] on button "Mover para entrega" at bounding box center [581, 220] width 169 height 18
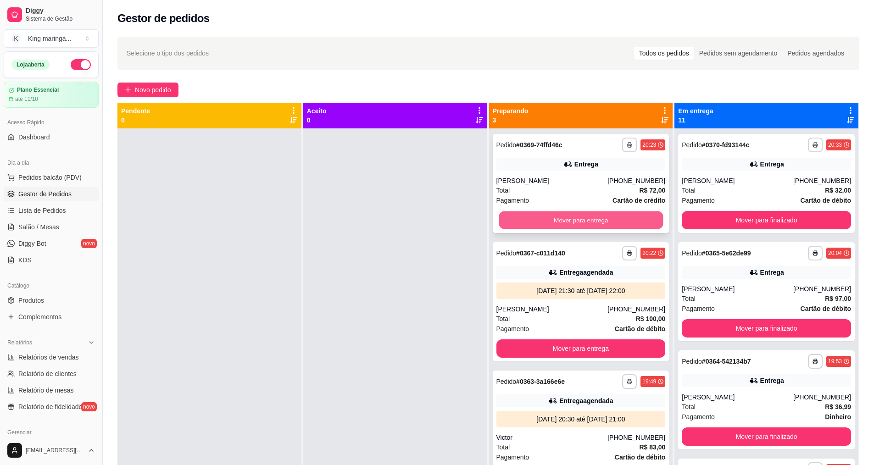
click at [582, 215] on button "Mover para entrega" at bounding box center [581, 221] width 164 height 18
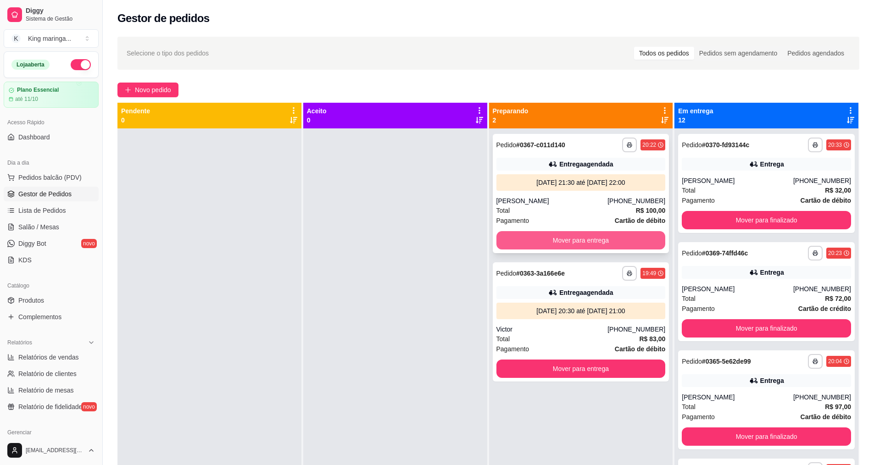
click at [596, 243] on button "Mover para entrega" at bounding box center [581, 240] width 169 height 18
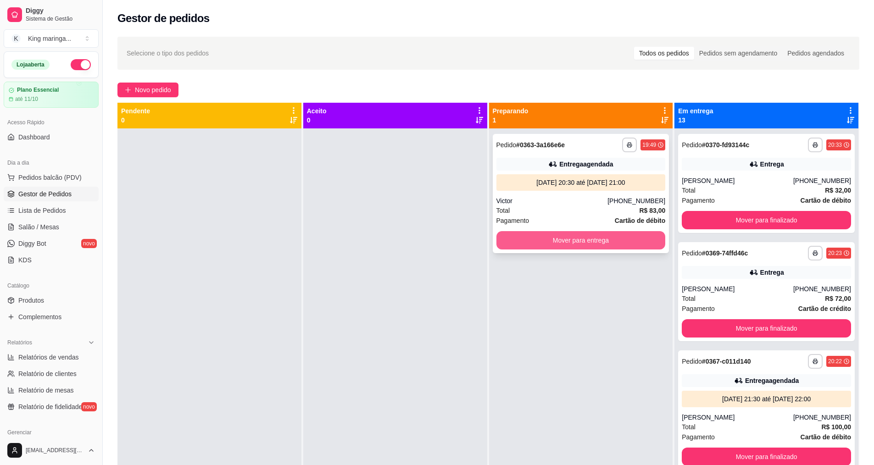
click at [588, 238] on button "Mover para entrega" at bounding box center [581, 240] width 169 height 18
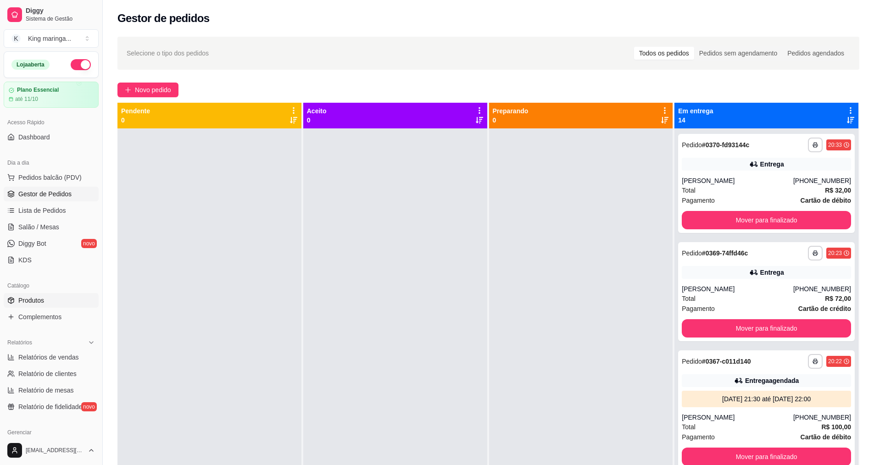
click at [63, 299] on link "Produtos" at bounding box center [51, 300] width 95 height 15
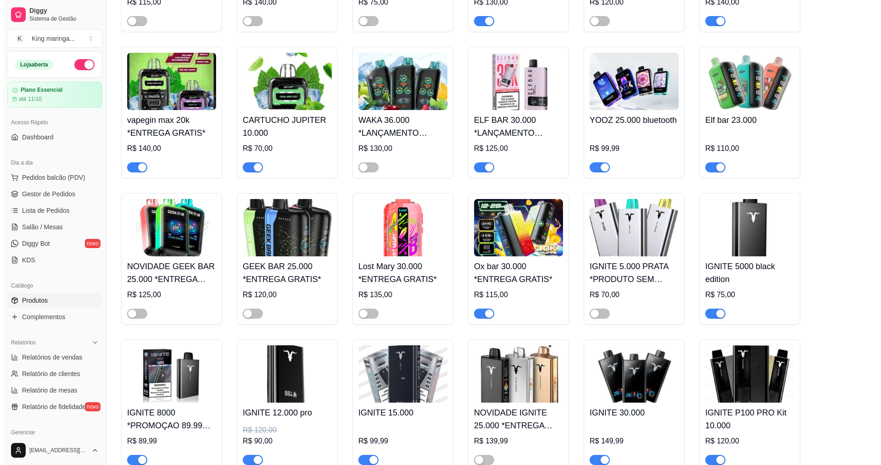
scroll to position [505, 0]
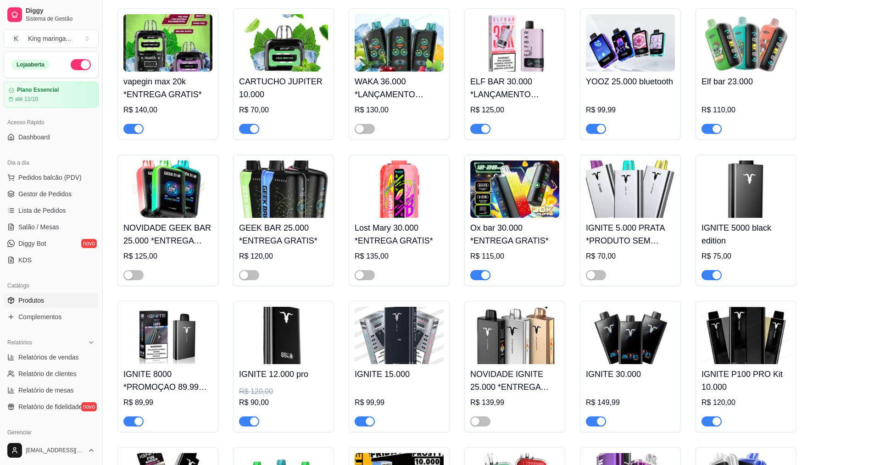
click at [157, 330] on img at bounding box center [167, 335] width 89 height 57
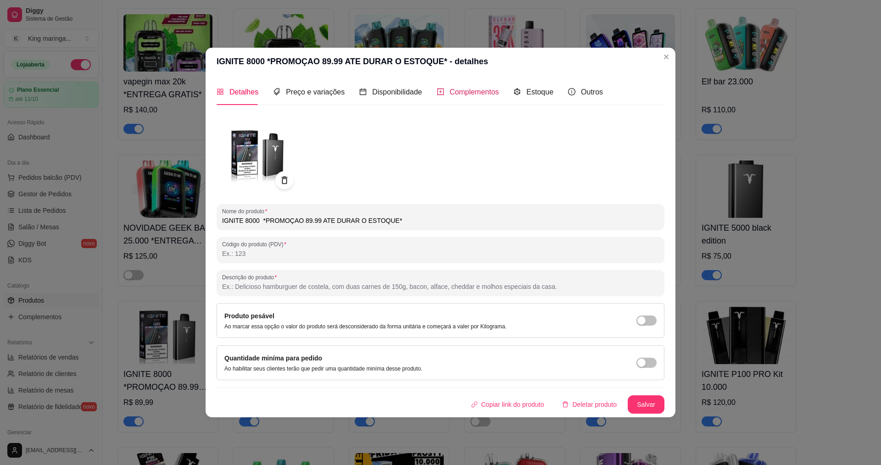
click at [450, 95] on span "Complementos" at bounding box center [475, 92] width 50 height 8
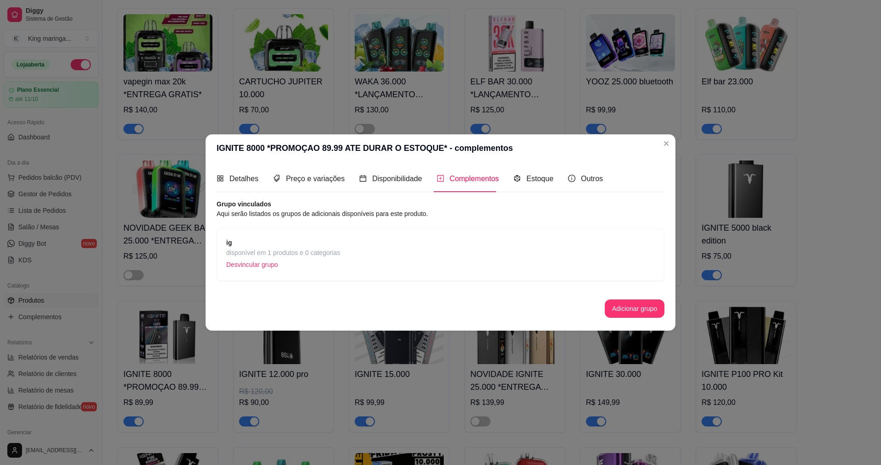
click at [255, 241] on span "ig" at bounding box center [283, 243] width 114 height 10
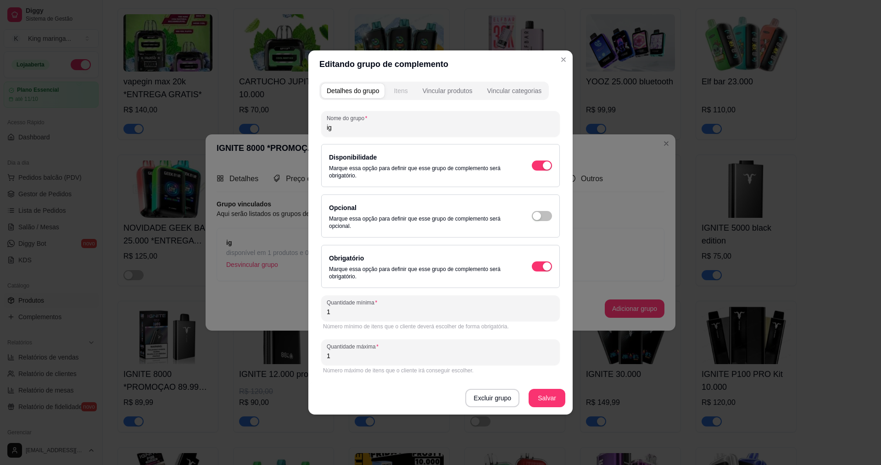
click at [395, 90] on div "Itens" at bounding box center [401, 90] width 14 height 9
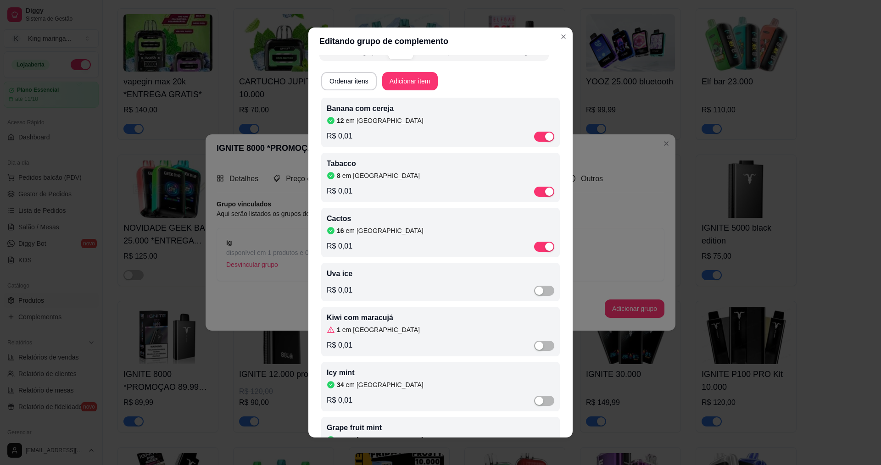
scroll to position [92, 0]
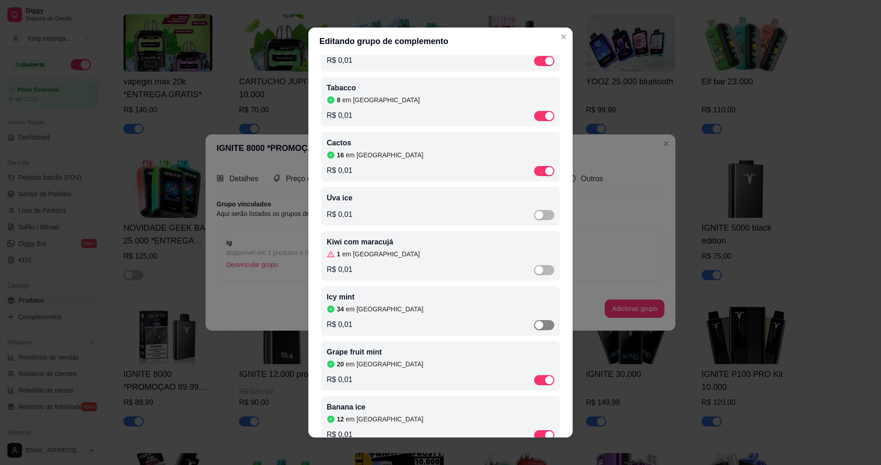
click at [538, 329] on span "button" at bounding box center [544, 325] width 20 height 10
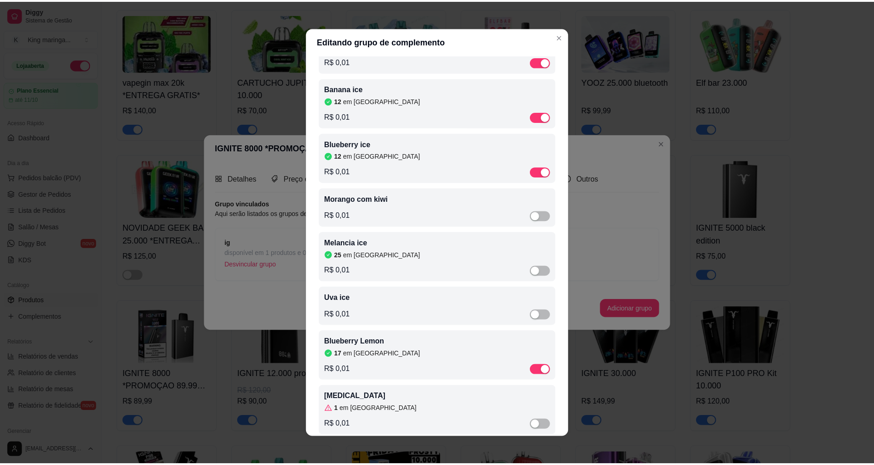
scroll to position [182, 0]
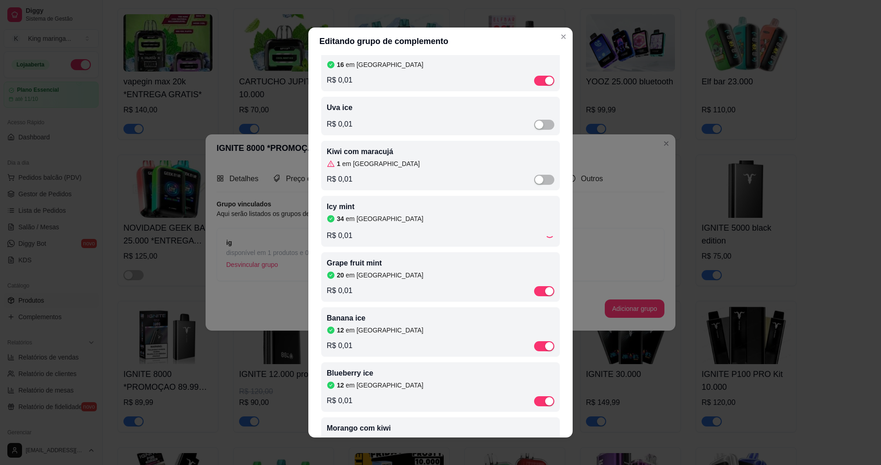
click at [542, 230] on div "Icy mint 34 em estoque R$ 0,01" at bounding box center [441, 222] width 228 height 40
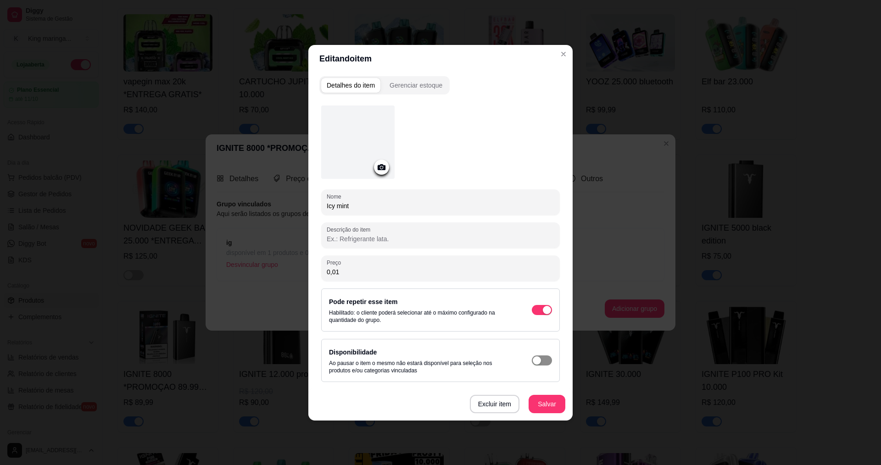
click at [547, 361] on span "button" at bounding box center [542, 361] width 20 height 10
click at [545, 410] on button "Salvar" at bounding box center [547, 404] width 36 height 18
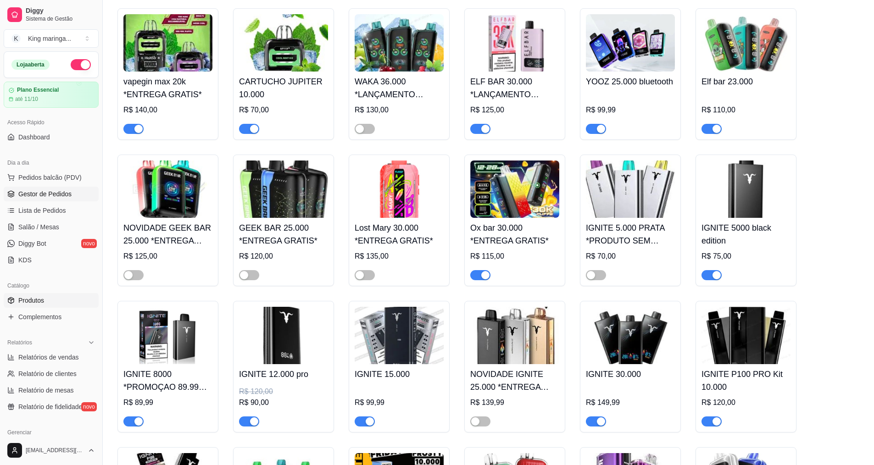
click at [30, 190] on span "Gestor de Pedidos" at bounding box center [44, 194] width 53 height 9
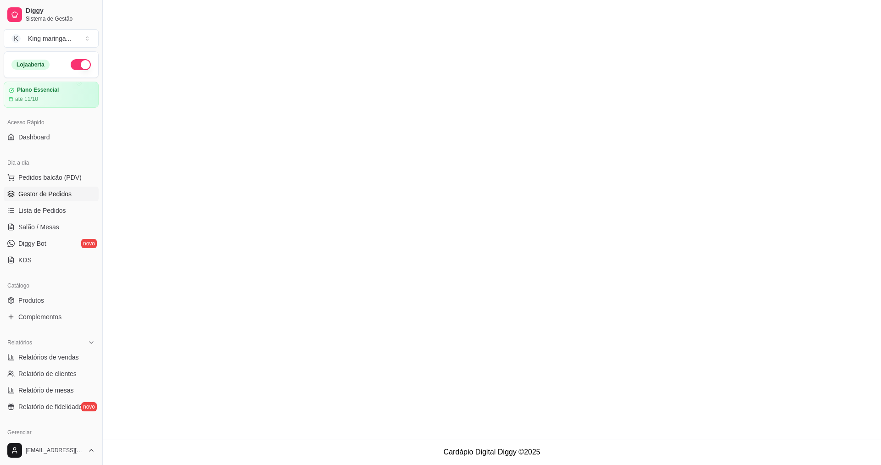
click at [62, 189] on link "Gestor de Pedidos" at bounding box center [51, 194] width 95 height 15
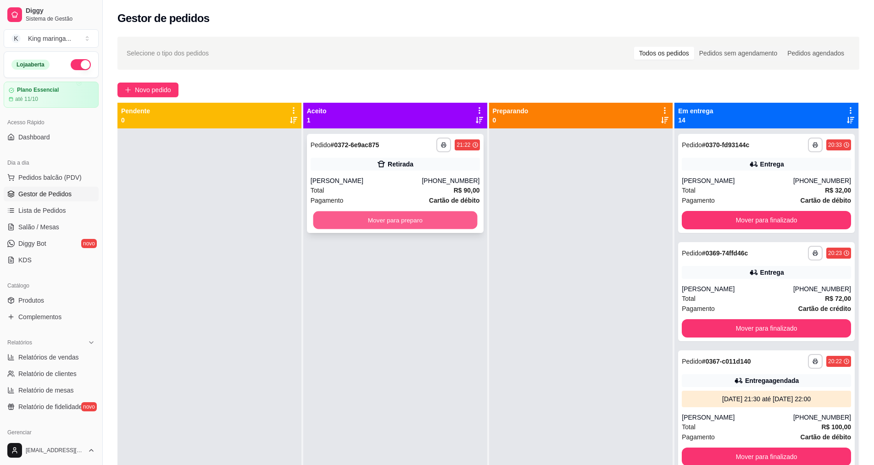
click at [374, 213] on button "Mover para preparo" at bounding box center [395, 221] width 164 height 18
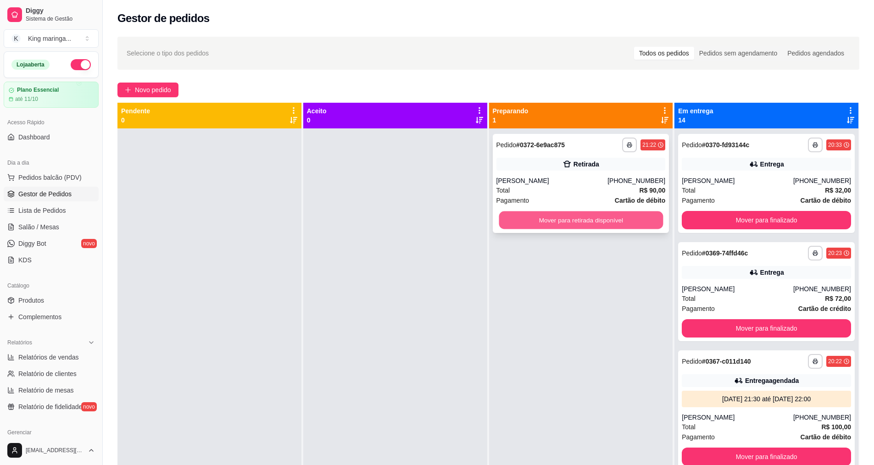
click at [574, 213] on button "Mover para retirada disponível" at bounding box center [581, 221] width 164 height 18
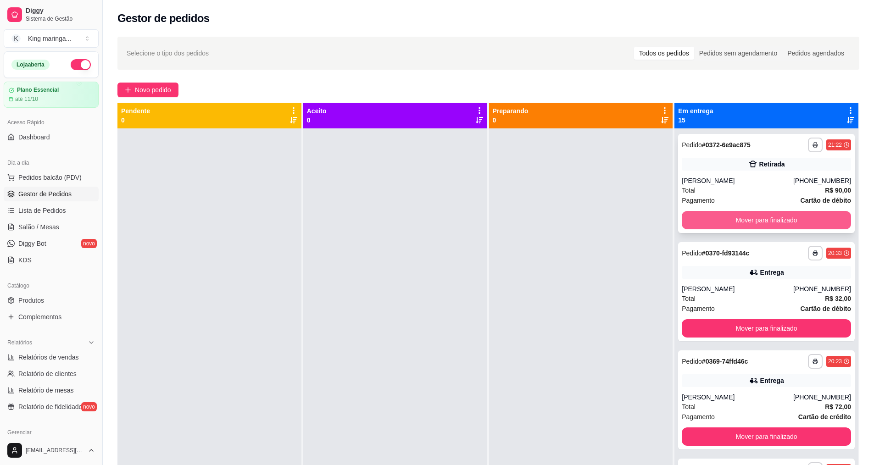
click at [734, 220] on button "Mover para finalizado" at bounding box center [766, 220] width 169 height 18
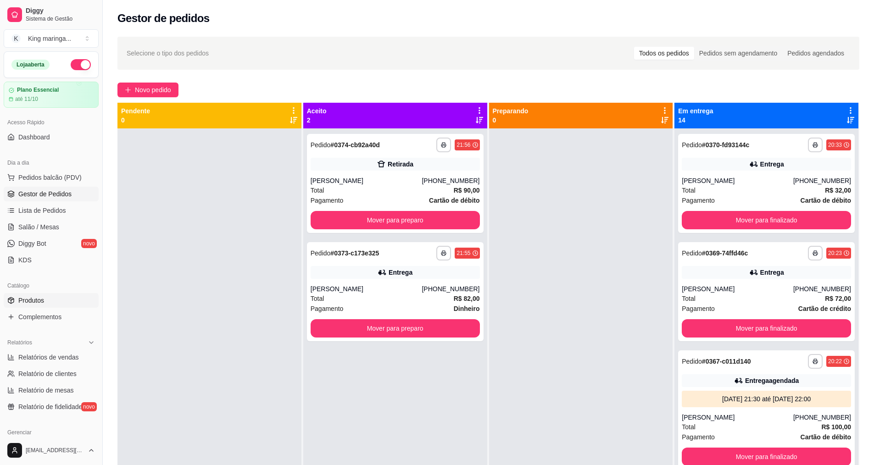
click at [33, 305] on link "Produtos" at bounding box center [51, 300] width 95 height 15
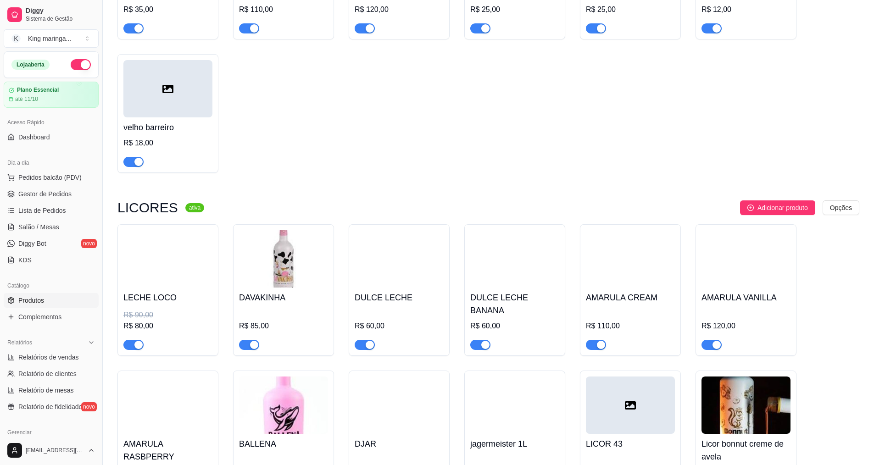
scroll to position [10662, 0]
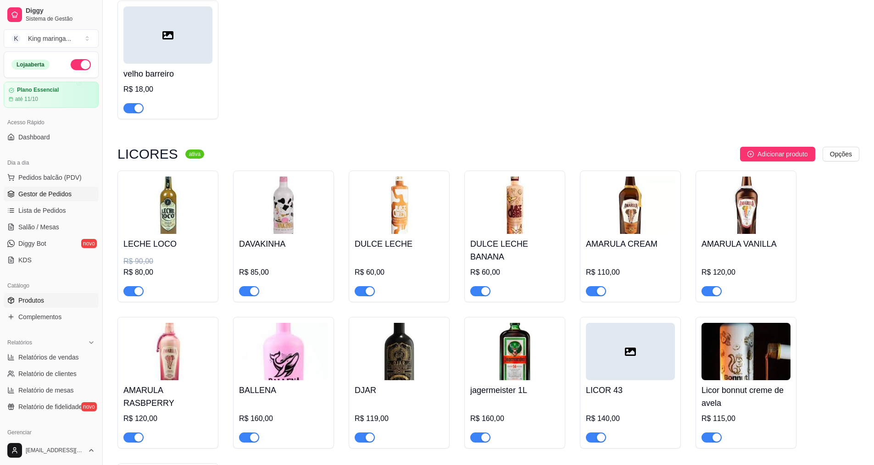
click at [57, 193] on span "Gestor de Pedidos" at bounding box center [44, 194] width 53 height 9
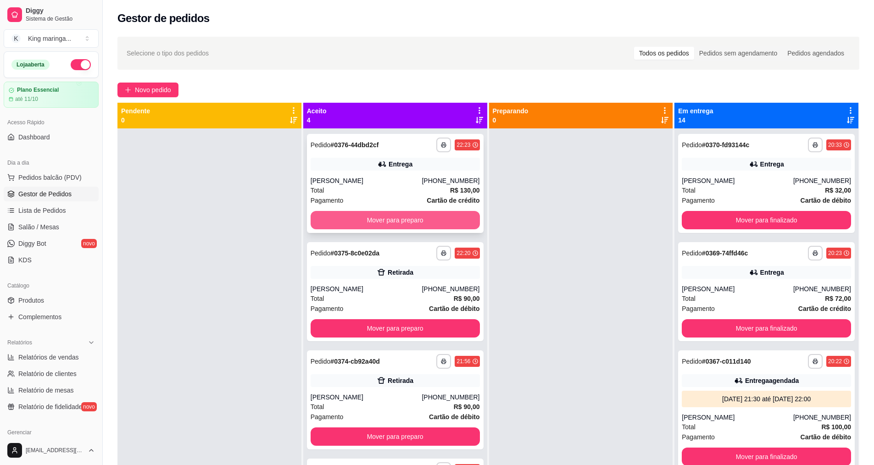
click at [434, 217] on button "Mover para preparo" at bounding box center [395, 220] width 169 height 18
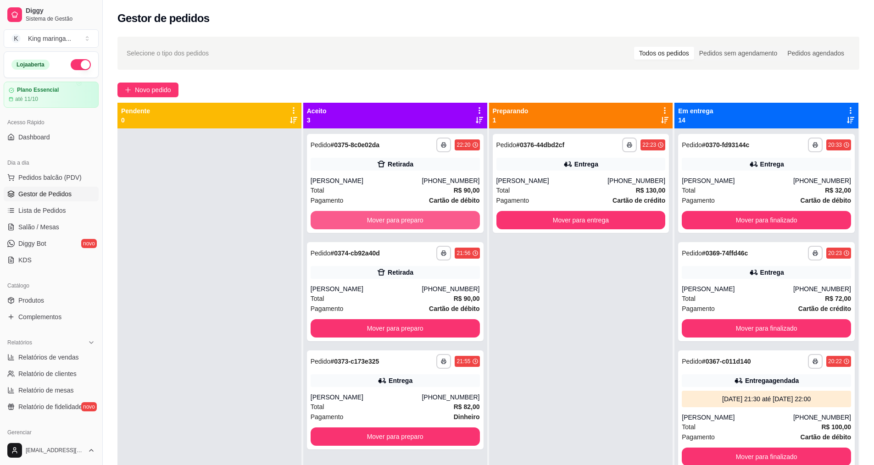
click at [434, 217] on button "Mover para preparo" at bounding box center [395, 220] width 169 height 18
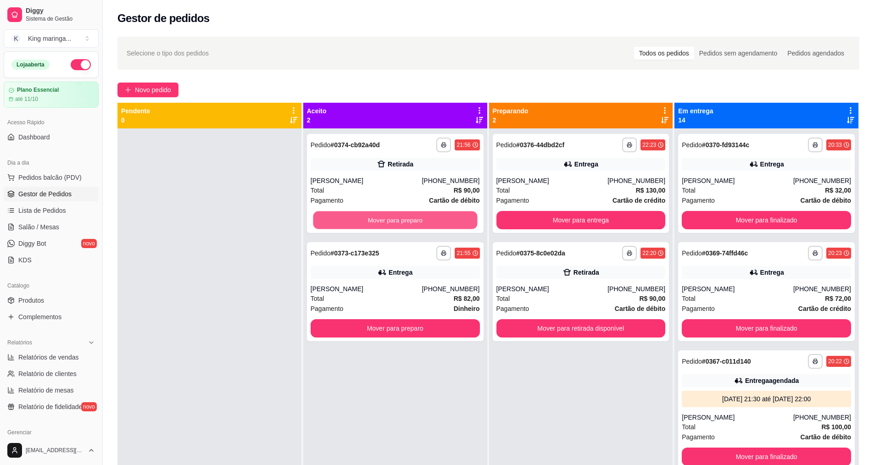
click at [434, 217] on button "Mover para preparo" at bounding box center [395, 221] width 164 height 18
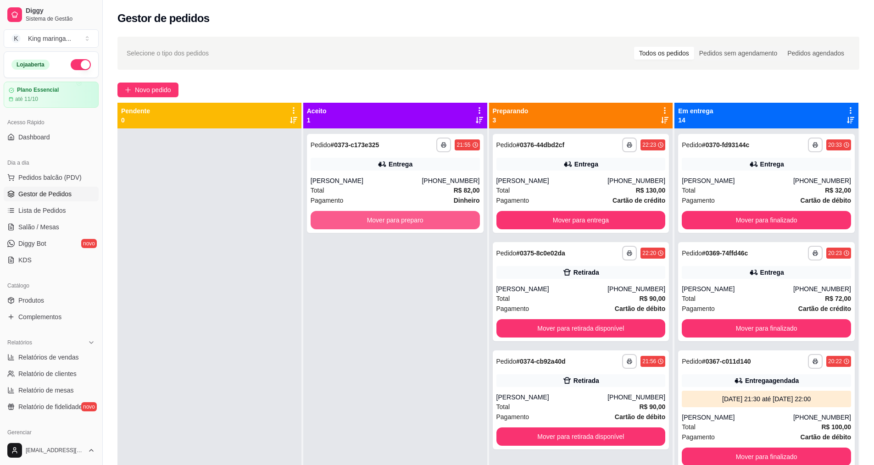
click at [434, 217] on button "Mover para preparo" at bounding box center [395, 220] width 169 height 18
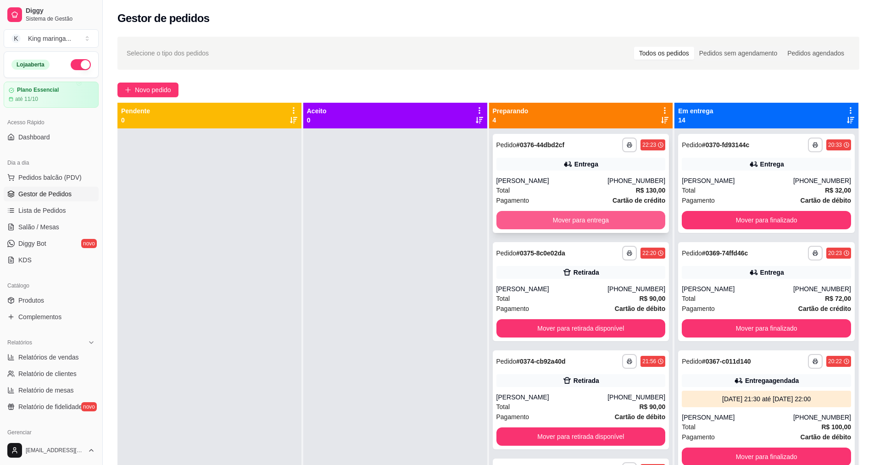
click at [568, 221] on button "Mover para entrega" at bounding box center [581, 220] width 169 height 18
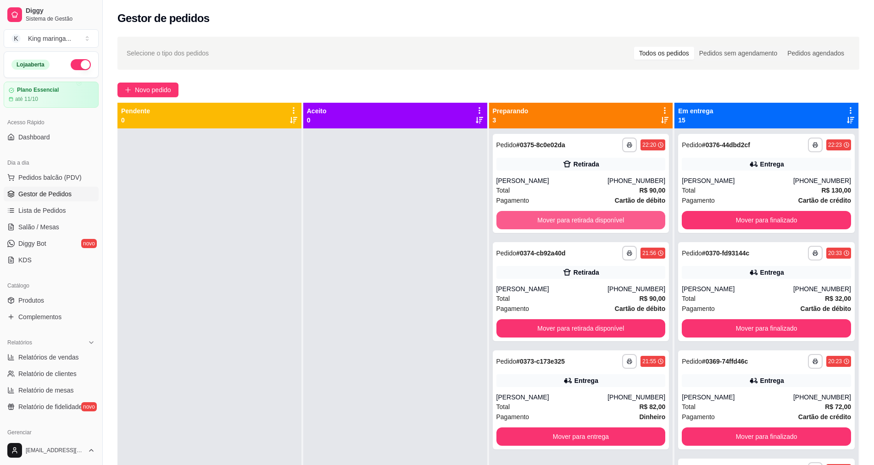
click at [568, 222] on button "Mover para retirada disponível" at bounding box center [581, 220] width 169 height 18
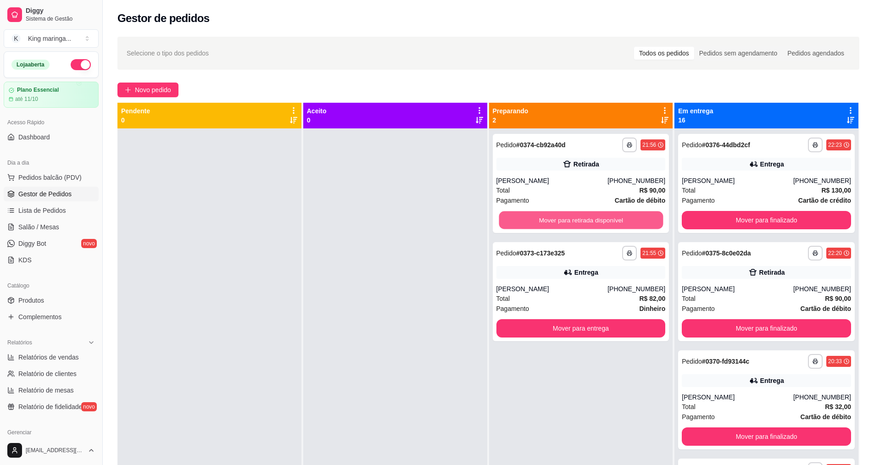
click at [568, 222] on button "Mover para retirada disponível" at bounding box center [581, 221] width 164 height 18
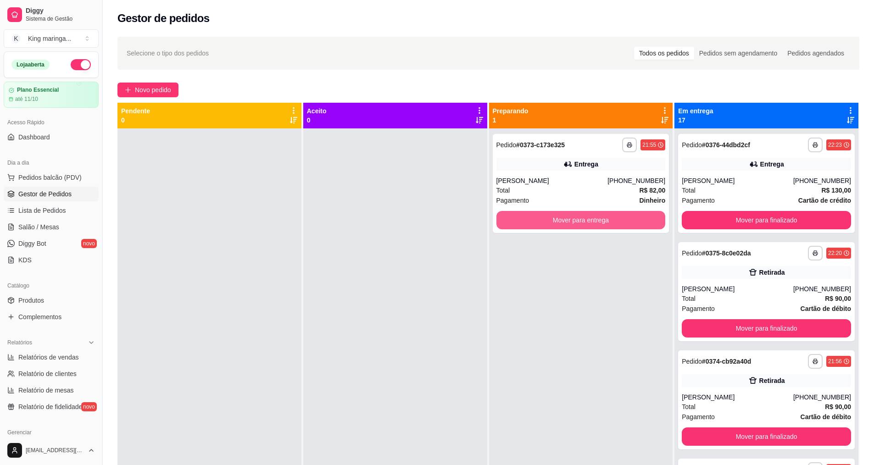
click at [568, 222] on button "Mover para entrega" at bounding box center [581, 220] width 169 height 18
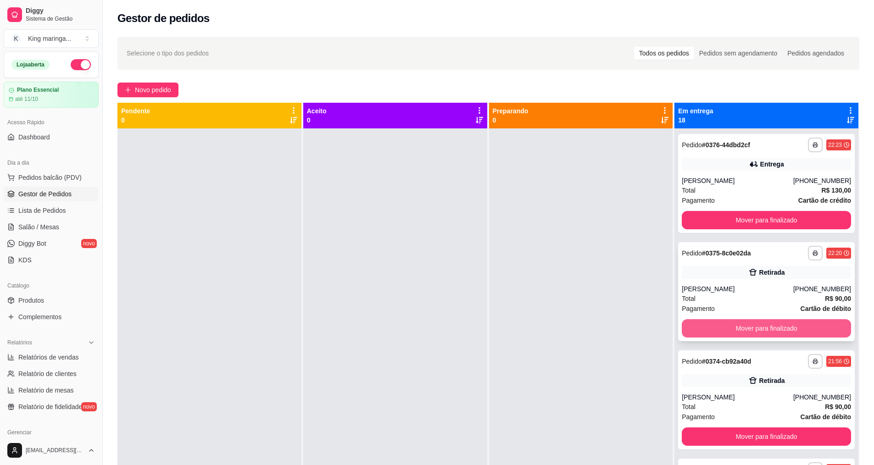
click at [764, 332] on button "Mover para finalizado" at bounding box center [766, 328] width 169 height 18
